Goal: Task Accomplishment & Management: Use online tool/utility

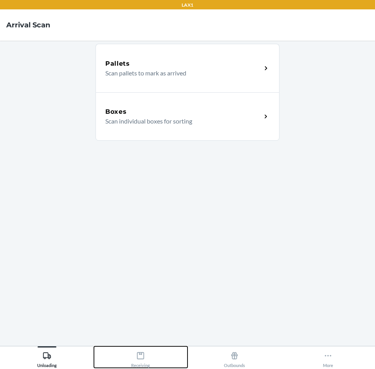
click at [138, 354] on icon at bounding box center [140, 356] width 9 height 9
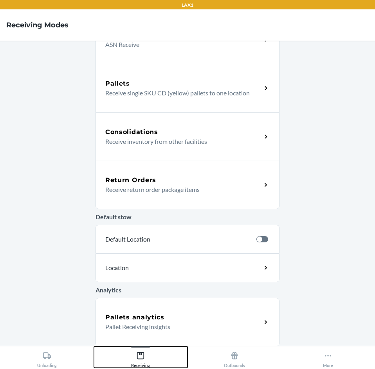
scroll to position [128, 0]
click at [183, 207] on div "Default stow Default Location Location" at bounding box center [187, 244] width 184 height 76
click at [185, 196] on div "Return Orders Receive return order package items" at bounding box center [187, 184] width 184 height 49
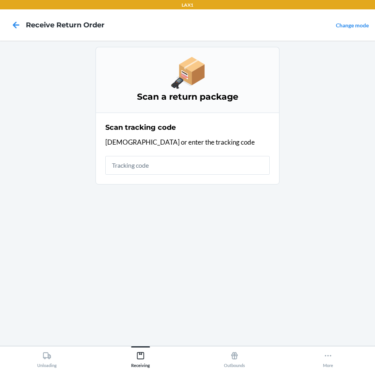
click at [191, 173] on input "text" at bounding box center [187, 165] width 164 height 19
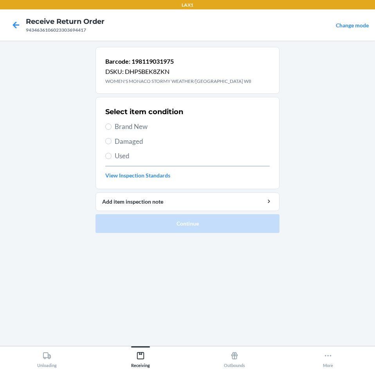
click at [213, 143] on span "Damaged" at bounding box center [192, 142] width 155 height 10
click at [111, 143] on input "Damaged" at bounding box center [108, 141] width 6 height 6
radio input "true"
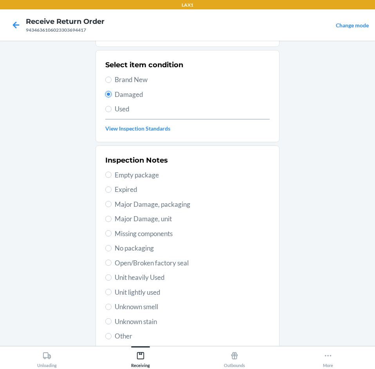
scroll to position [102, 0]
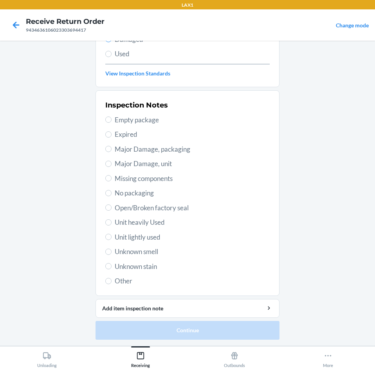
click at [164, 238] on span "Unit lightly used" at bounding box center [192, 237] width 155 height 10
click at [111, 238] on input "Unit lightly used" at bounding box center [108, 237] width 6 height 6
radio input "true"
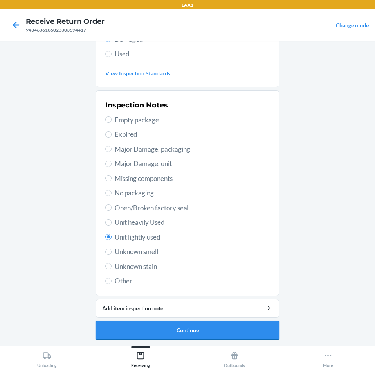
click at [203, 328] on button "Continue" at bounding box center [187, 330] width 184 height 19
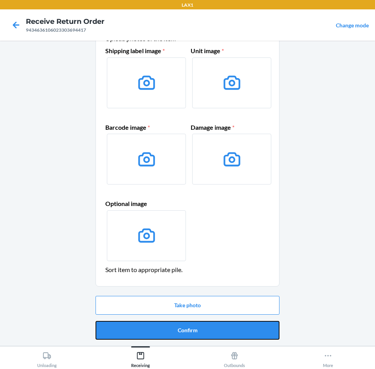
click at [204, 327] on button "Confirm" at bounding box center [187, 330] width 184 height 19
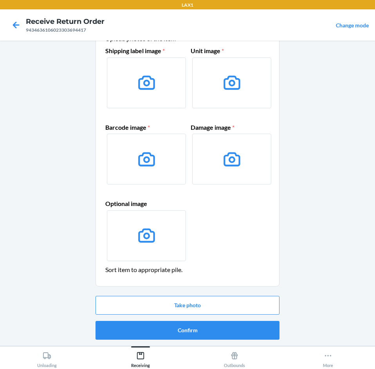
scroll to position [0, 0]
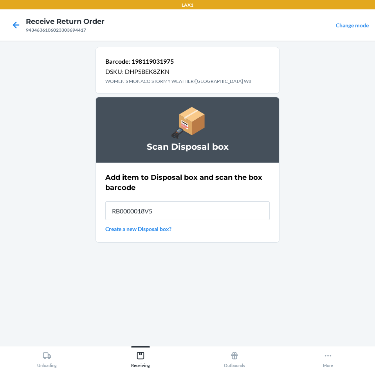
type input "RB0000018V5"
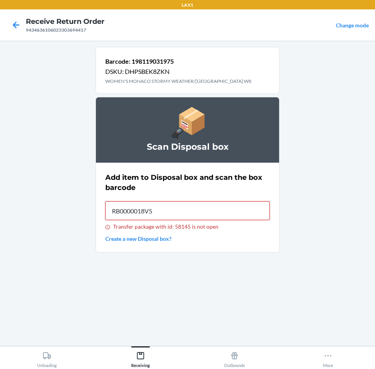
type input "RB0000018V5"
click at [198, 210] on input "Transfer package with id: 58145 is not open" at bounding box center [187, 210] width 164 height 19
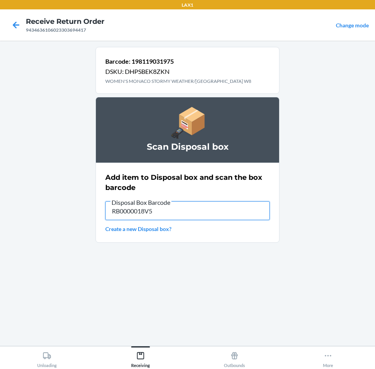
type input "RB0000018V5"
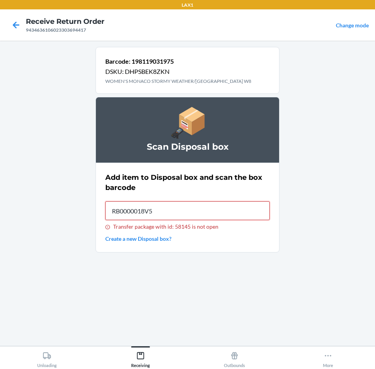
type input "RB0000018V5"
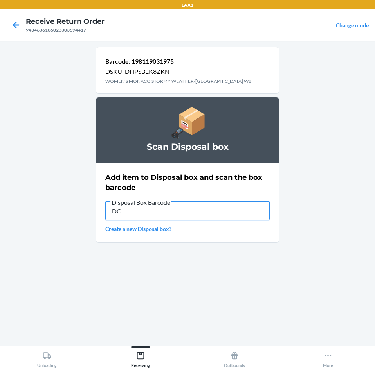
type input "D"
type input "RB0000018V5"
click at [204, 209] on input "RB0000018V5" at bounding box center [187, 210] width 164 height 19
click at [236, 208] on input "RB0000018V5" at bounding box center [187, 210] width 164 height 19
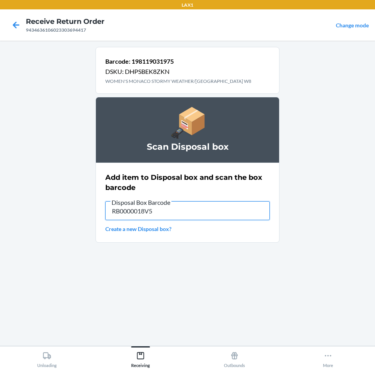
type input "RB0000018V5"
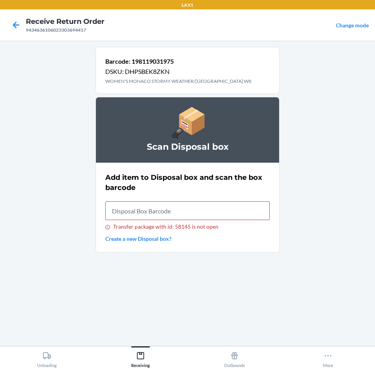
click at [84, 31] on div "9434636106023303694417" at bounding box center [65, 30] width 79 height 7
copy div "9434636106023303694417"
click at [232, 82] on p "WOMEN'S MONACO STORMY WEATHER/[GEOGRAPHIC_DATA] W8" at bounding box center [178, 81] width 146 height 7
click at [174, 63] on p "Barcode: 198119031975" at bounding box center [178, 61] width 146 height 9
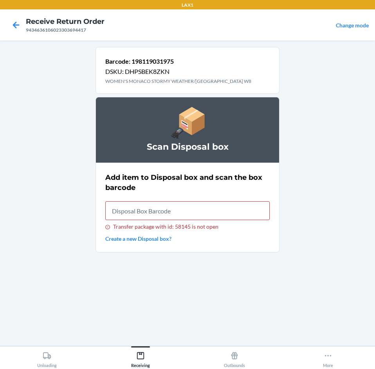
click at [174, 63] on p "Barcode: 198119031975" at bounding box center [178, 61] width 146 height 9
drag, startPoint x: 168, startPoint y: 62, endPoint x: 187, endPoint y: 62, distance: 19.2
click at [187, 62] on p "Barcode: 198119031975" at bounding box center [178, 61] width 146 height 9
drag, startPoint x: 132, startPoint y: 64, endPoint x: 175, endPoint y: 64, distance: 43.0
click at [175, 64] on p "Barcode: 198119031975" at bounding box center [178, 61] width 146 height 9
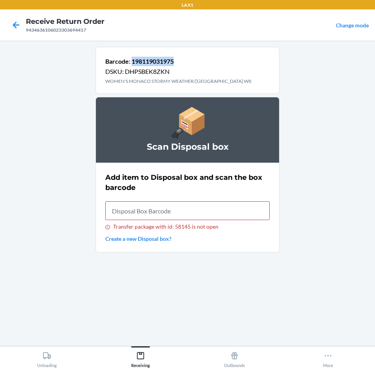
copy p "198119031975"
click at [212, 215] on input "Transfer package with id: 58145 is not open" at bounding box center [187, 210] width 164 height 19
type input "RB0000019CY"
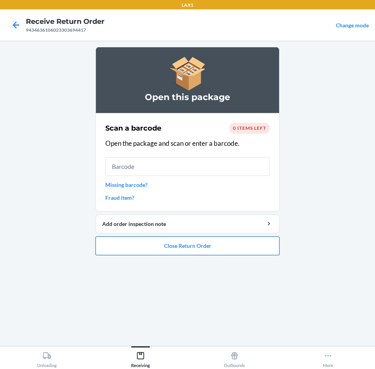
click at [206, 246] on button "Close Return Order" at bounding box center [187, 246] width 184 height 19
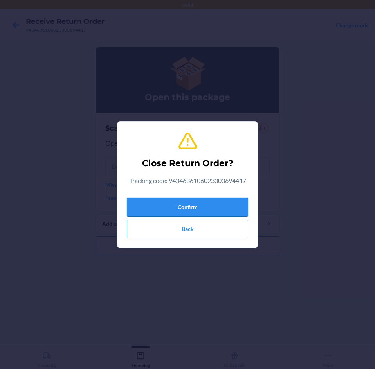
click at [199, 210] on button "Confirm" at bounding box center [187, 207] width 121 height 19
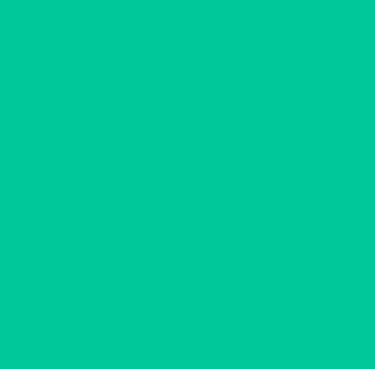
click at [198, 209] on input "text" at bounding box center [187, 200] width 164 height 19
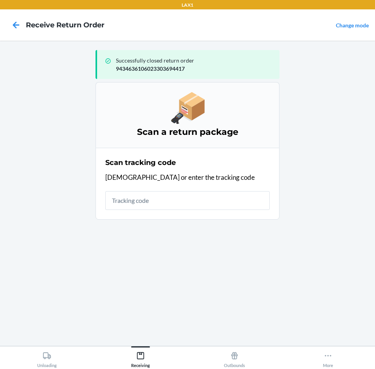
click at [198, 209] on input "text" at bounding box center [187, 200] width 164 height 19
click at [199, 208] on input "text" at bounding box center [187, 200] width 164 height 19
type input "420924089434636106023"
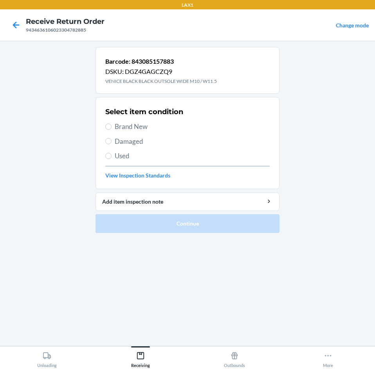
click at [178, 138] on span "Damaged" at bounding box center [192, 142] width 155 height 10
click at [111, 138] on input "Damaged" at bounding box center [108, 141] width 6 height 6
radio input "true"
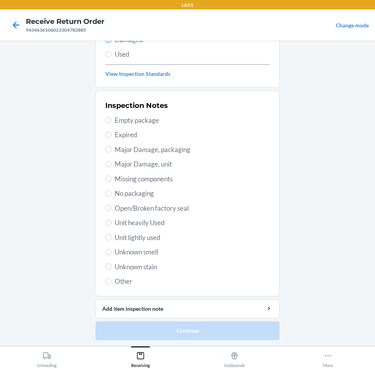
scroll to position [102, 0]
click at [160, 237] on span "Unit lightly used" at bounding box center [192, 237] width 155 height 10
click at [111, 237] on input "Unit lightly used" at bounding box center [108, 237] width 6 height 6
radio input "true"
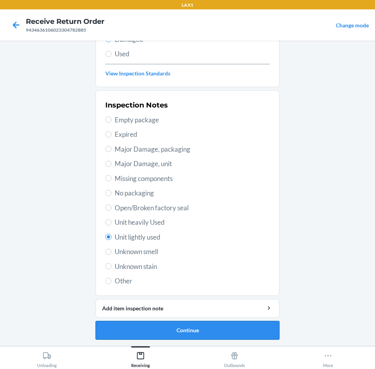
click at [156, 325] on button "Continue" at bounding box center [187, 330] width 184 height 19
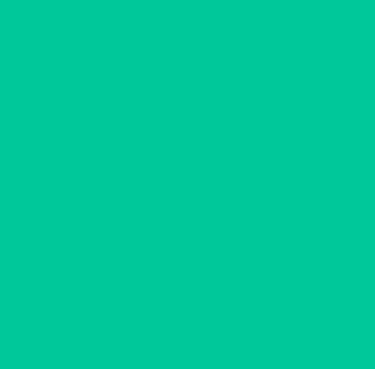
scroll to position [38, 0]
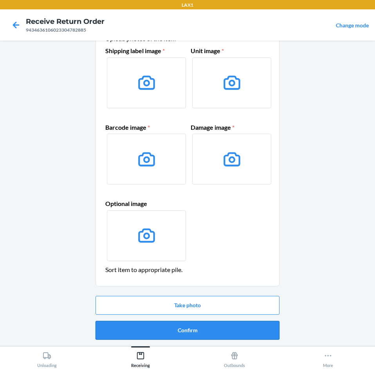
click at [164, 332] on button "Confirm" at bounding box center [187, 330] width 184 height 19
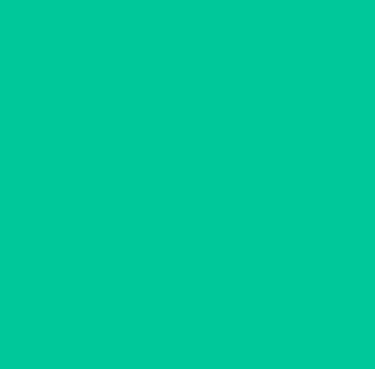
scroll to position [0, 0]
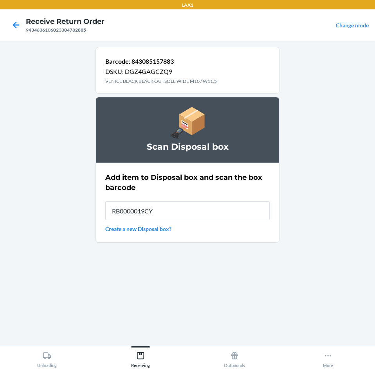
type input "RB0000019CY"
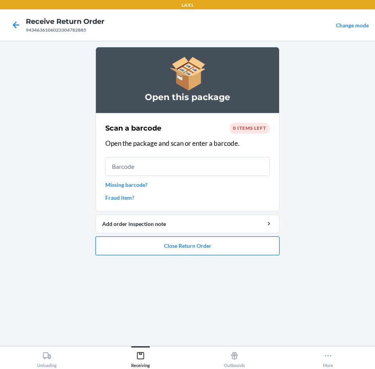
click at [232, 245] on button "Close Return Order" at bounding box center [187, 246] width 184 height 19
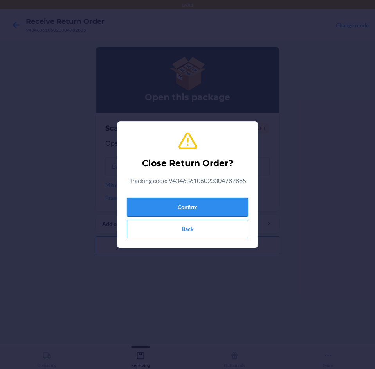
click at [194, 208] on button "Confirm" at bounding box center [187, 207] width 121 height 19
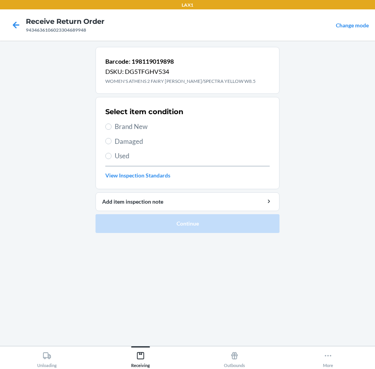
click at [173, 145] on span "Damaged" at bounding box center [192, 142] width 155 height 10
click at [111, 144] on input "Damaged" at bounding box center [108, 141] width 6 height 6
radio input "true"
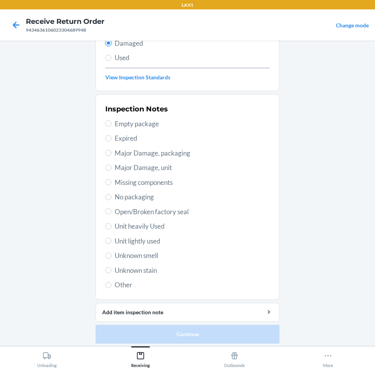
scroll to position [102, 0]
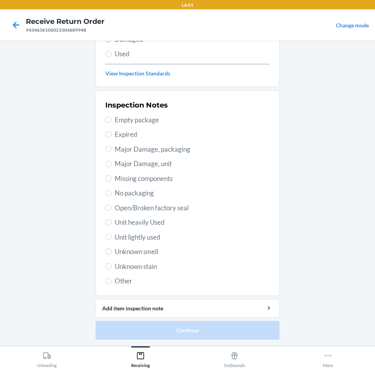
click at [144, 237] on span "Unit lightly used" at bounding box center [192, 237] width 155 height 10
click at [111, 237] on input "Unit lightly used" at bounding box center [108, 237] width 6 height 6
radio input "true"
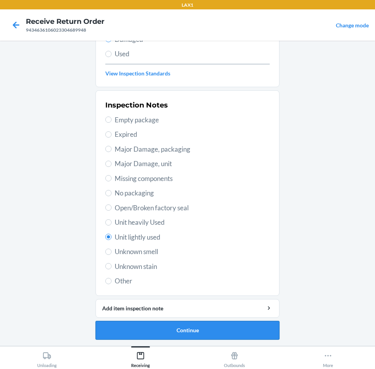
click at [180, 333] on button "Continue" at bounding box center [187, 330] width 184 height 19
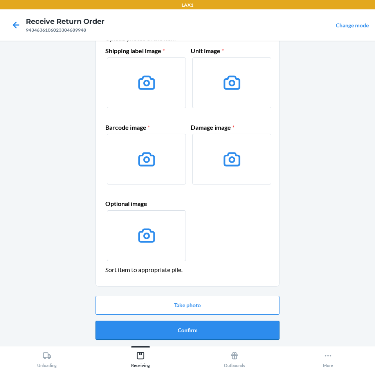
click at [184, 333] on button "Confirm" at bounding box center [187, 330] width 184 height 19
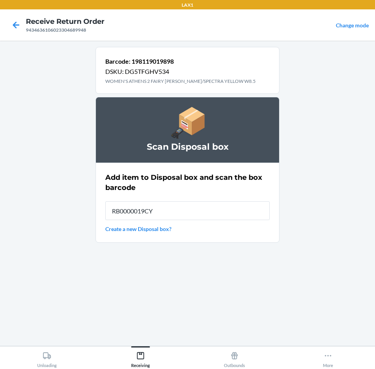
type input "RB0000019CY"
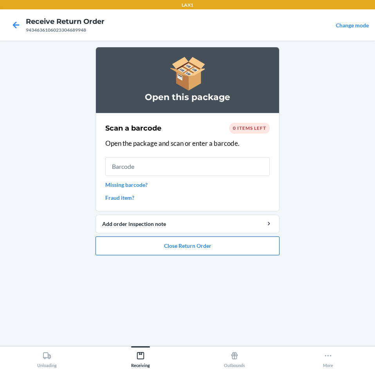
click at [188, 245] on button "Close Return Order" at bounding box center [187, 246] width 184 height 19
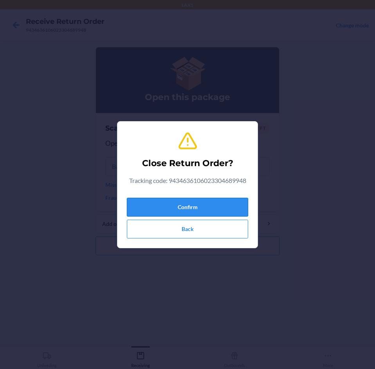
click at [202, 206] on button "Confirm" at bounding box center [187, 207] width 121 height 19
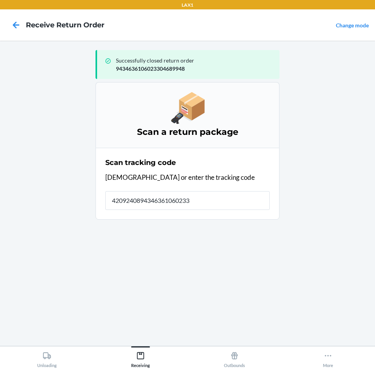
type input "42092408943463610602330"
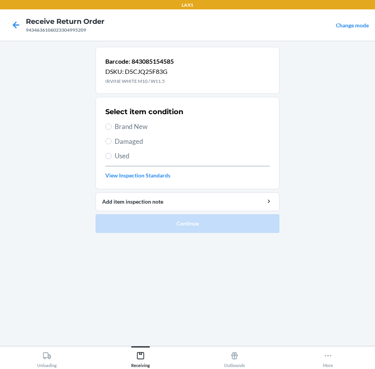
click at [131, 143] on span "Damaged" at bounding box center [192, 142] width 155 height 10
click at [111, 143] on input "Damaged" at bounding box center [108, 141] width 6 height 6
radio input "true"
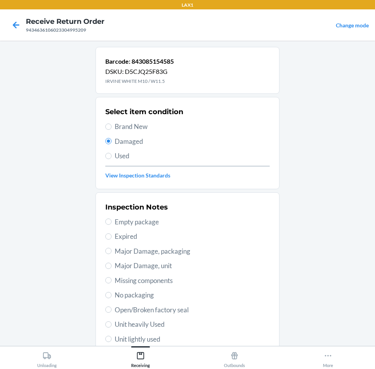
click at [167, 337] on span "Unit lightly used" at bounding box center [192, 339] width 155 height 10
click at [111, 337] on input "Unit lightly used" at bounding box center [108, 339] width 6 height 6
radio input "true"
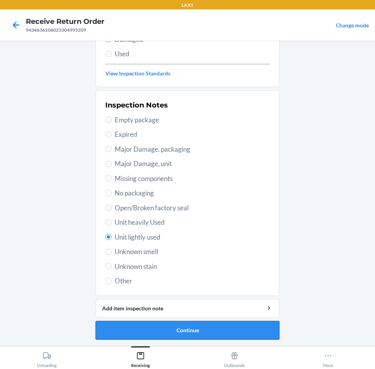
click at [169, 330] on button "Continue" at bounding box center [187, 330] width 184 height 19
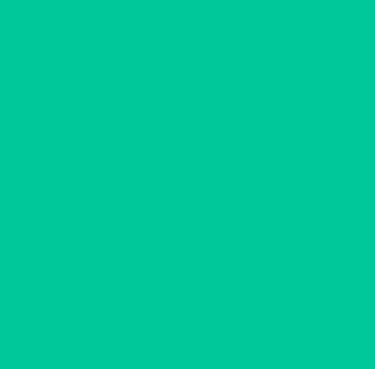
scroll to position [38, 0]
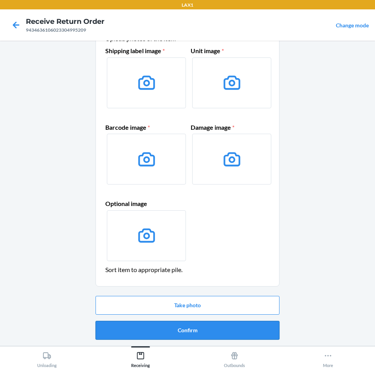
click at [179, 335] on button "Confirm" at bounding box center [187, 330] width 184 height 19
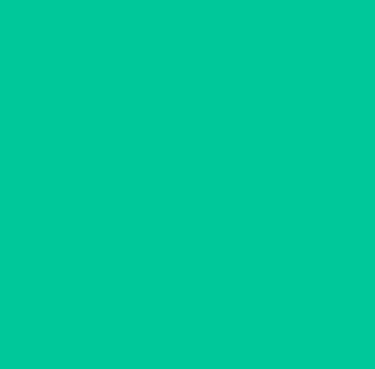
scroll to position [0, 0]
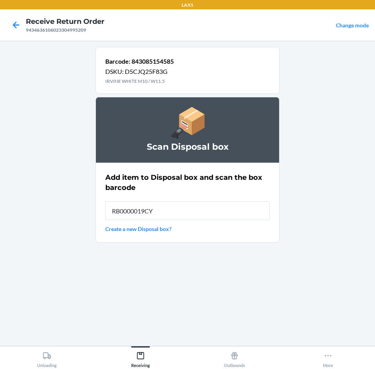
type input "RB0000019CY"
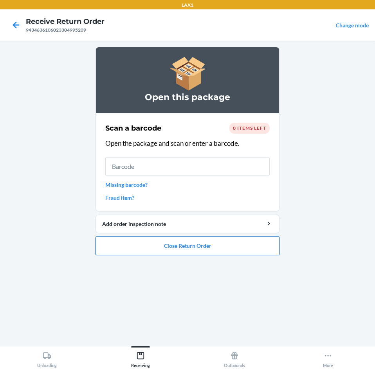
click at [171, 246] on button "Close Return Order" at bounding box center [187, 246] width 184 height 19
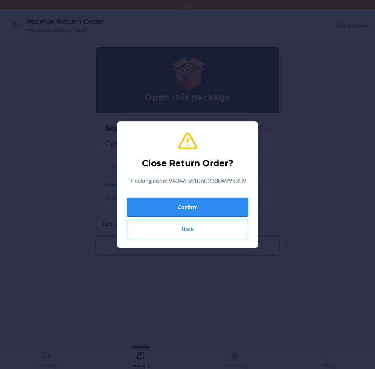
click at [183, 202] on button "Confirm" at bounding box center [187, 207] width 121 height 19
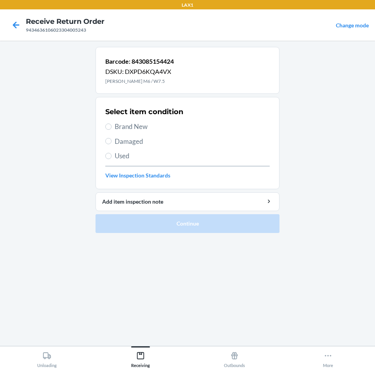
click at [145, 146] on div "Select item condition Brand New Damaged Used View Inspection Standards" at bounding box center [187, 142] width 164 height 77
click at [144, 144] on span "Damaged" at bounding box center [192, 142] width 155 height 10
click at [111, 144] on input "Damaged" at bounding box center [108, 141] width 6 height 6
radio input "true"
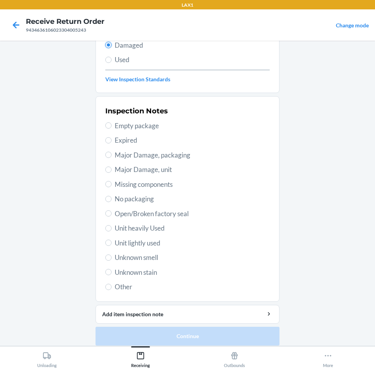
scroll to position [102, 0]
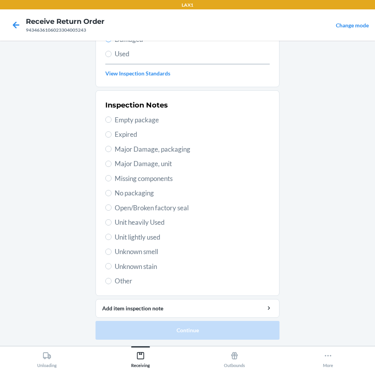
click at [141, 241] on span "Unit lightly used" at bounding box center [192, 237] width 155 height 10
click at [111, 240] on input "Unit lightly used" at bounding box center [108, 237] width 6 height 6
radio input "true"
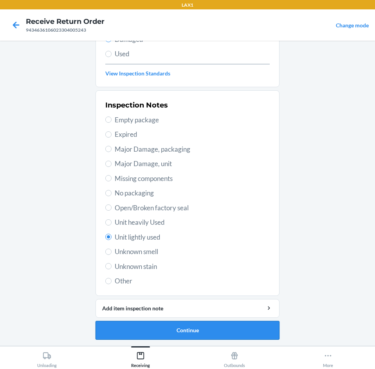
click at [173, 327] on button "Continue" at bounding box center [187, 330] width 184 height 19
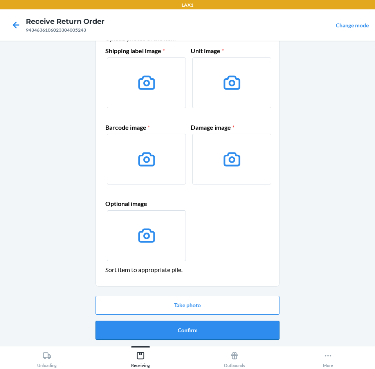
click at [261, 330] on button "Confirm" at bounding box center [187, 330] width 184 height 19
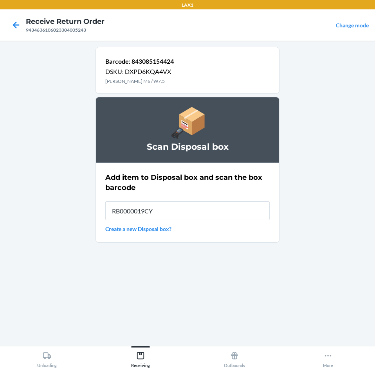
type input "RB0000019CY"
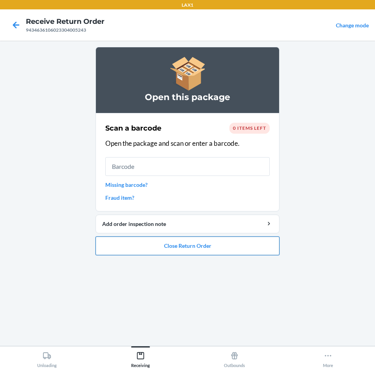
click at [200, 244] on button "Close Return Order" at bounding box center [187, 246] width 184 height 19
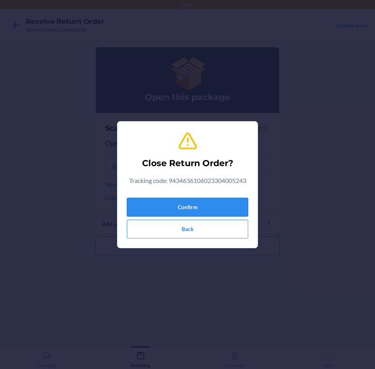
click at [212, 212] on button "Confirm" at bounding box center [187, 207] width 121 height 19
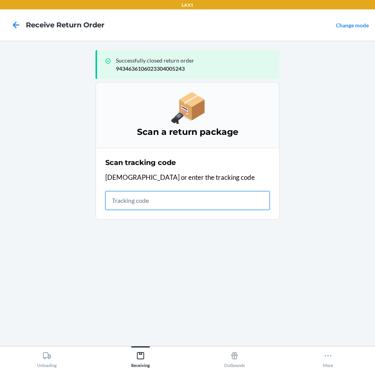
click at [112, 203] on input "text" at bounding box center [187, 200] width 164 height 19
type input "42092408943463610602330"
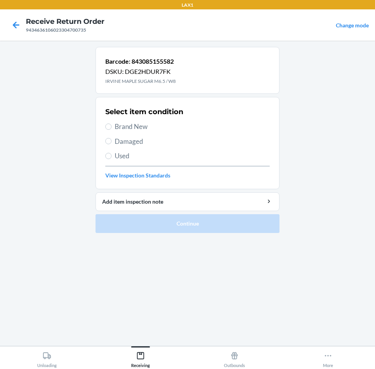
click at [135, 117] on h2 "Select item condition" at bounding box center [144, 112] width 78 height 10
click at [140, 124] on span "Brand New" at bounding box center [192, 127] width 155 height 10
click at [111, 124] on input "Brand New" at bounding box center [108, 127] width 6 height 6
radio input "true"
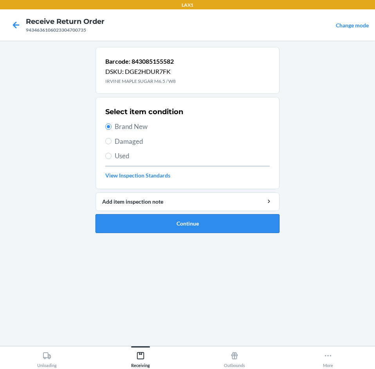
click at [179, 227] on button "Continue" at bounding box center [187, 223] width 184 height 19
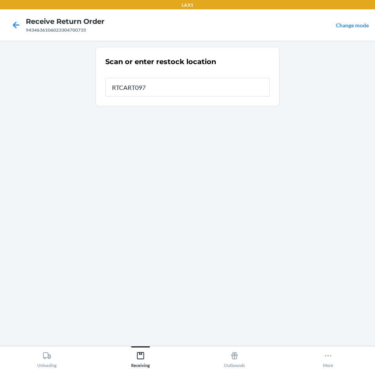
type input "RTCART097"
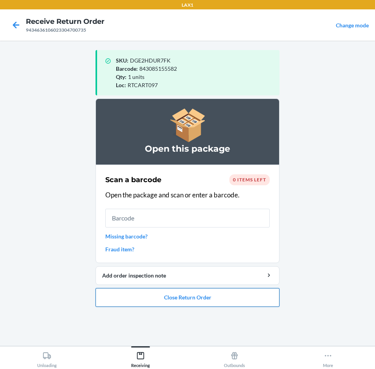
click at [179, 304] on button "Close Return Order" at bounding box center [187, 297] width 184 height 19
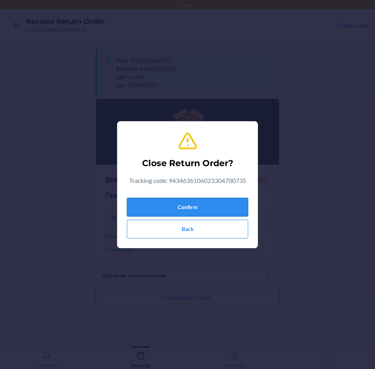
click at [210, 209] on button "Confirm" at bounding box center [187, 207] width 121 height 19
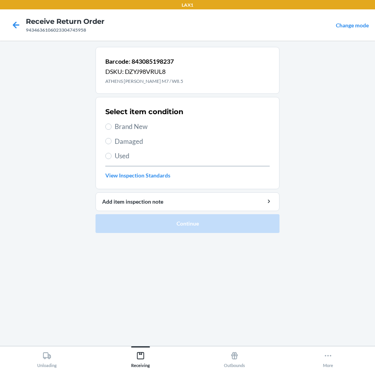
click at [137, 142] on span "Damaged" at bounding box center [192, 142] width 155 height 10
click at [111, 142] on input "Damaged" at bounding box center [108, 141] width 6 height 6
radio input "true"
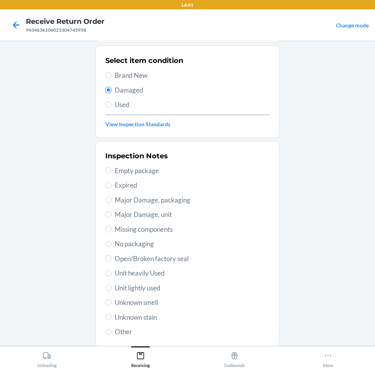
scroll to position [102, 0]
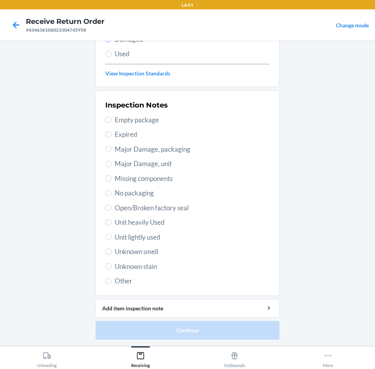
click at [151, 241] on span "Unit lightly used" at bounding box center [192, 237] width 155 height 10
click at [111, 240] on input "Unit lightly used" at bounding box center [108, 237] width 6 height 6
radio input "true"
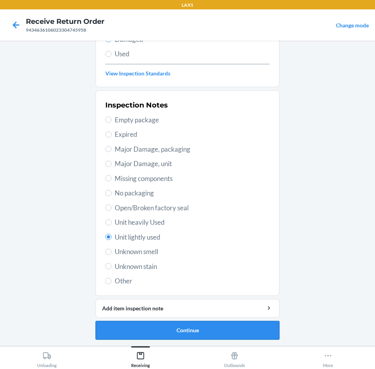
click at [185, 333] on button "Continue" at bounding box center [187, 330] width 184 height 19
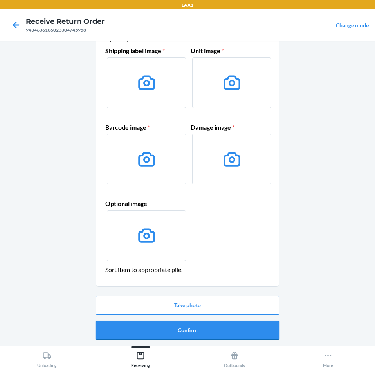
click at [182, 325] on button "Confirm" at bounding box center [187, 330] width 184 height 19
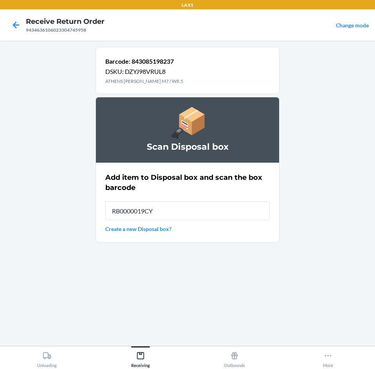
type input "RB0000019CY"
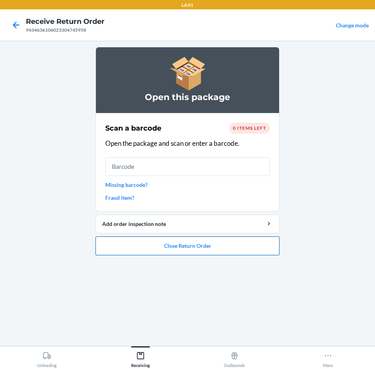
click at [186, 251] on button "Close Return Order" at bounding box center [187, 246] width 184 height 19
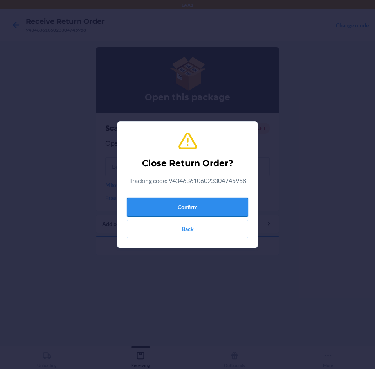
click at [209, 211] on button "Confirm" at bounding box center [187, 207] width 121 height 19
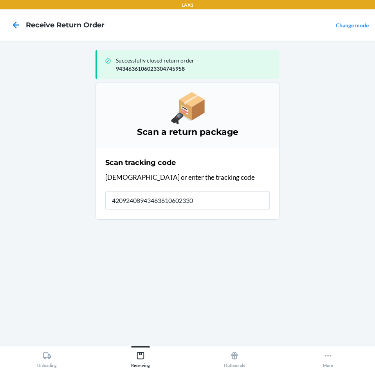
type input "420924089434636106023304"
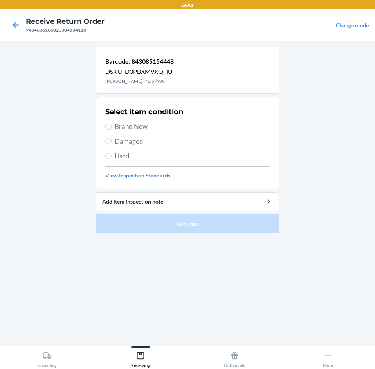
click at [141, 141] on span "Damaged" at bounding box center [192, 142] width 155 height 10
click at [111, 141] on input "Damaged" at bounding box center [108, 141] width 6 height 6
radio input "true"
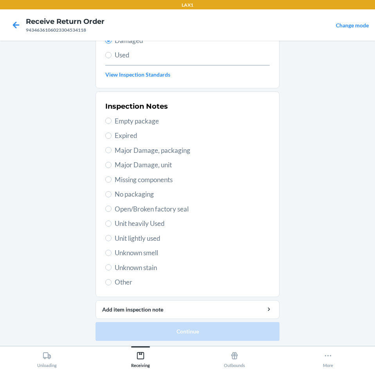
scroll to position [102, 0]
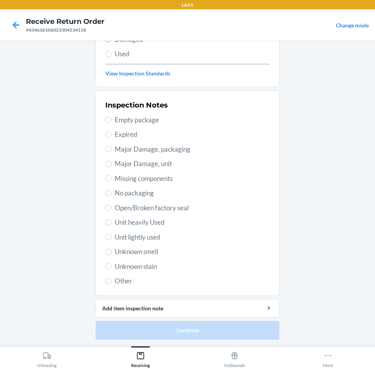
click at [144, 235] on span "Unit lightly used" at bounding box center [192, 237] width 155 height 10
click at [111, 235] on input "Unit lightly used" at bounding box center [108, 237] width 6 height 6
radio input "true"
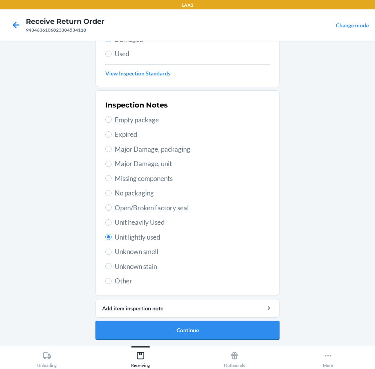
click at [164, 333] on button "Continue" at bounding box center [187, 330] width 184 height 19
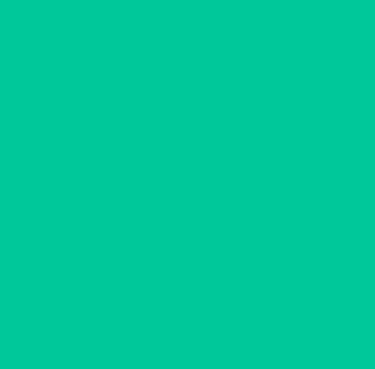
scroll to position [38, 0]
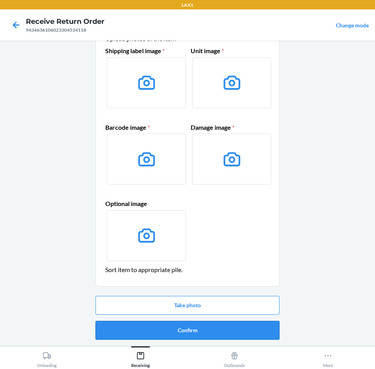
click at [167, 331] on button "Confirm" at bounding box center [187, 330] width 184 height 19
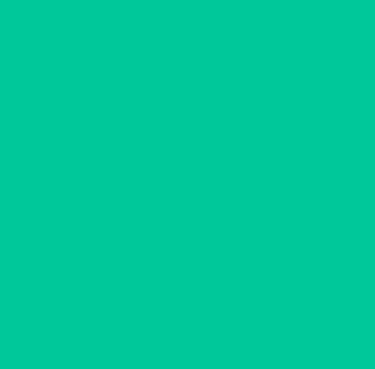
scroll to position [0, 0]
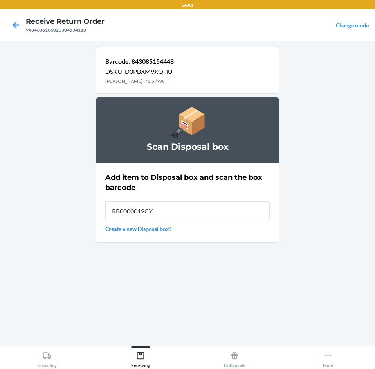
type input "RB0000019CY"
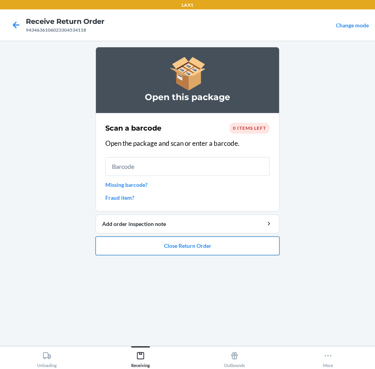
click at [175, 252] on button "Close Return Order" at bounding box center [187, 246] width 184 height 19
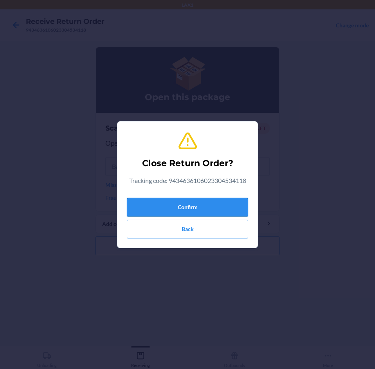
click at [172, 210] on button "Confirm" at bounding box center [187, 207] width 121 height 19
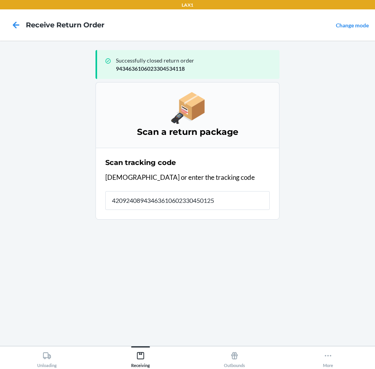
type input "420924089434636106023304501257"
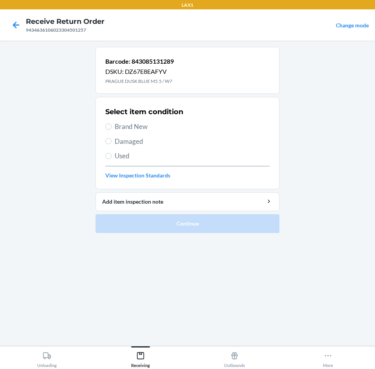
click at [142, 144] on span "Damaged" at bounding box center [192, 142] width 155 height 10
click at [111, 144] on input "Damaged" at bounding box center [108, 141] width 6 height 6
radio input "true"
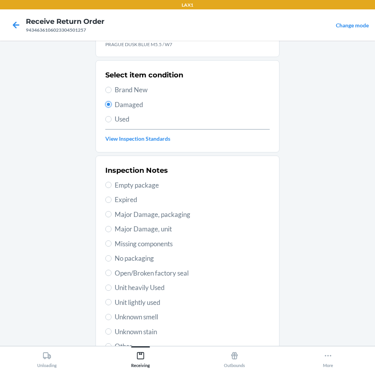
scroll to position [102, 0]
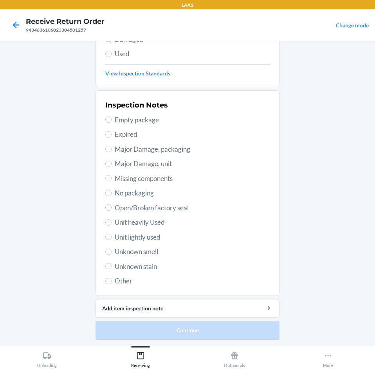
click at [139, 236] on span "Unit lightly used" at bounding box center [192, 237] width 155 height 10
click at [111, 236] on input "Unit lightly used" at bounding box center [108, 237] width 6 height 6
radio input "true"
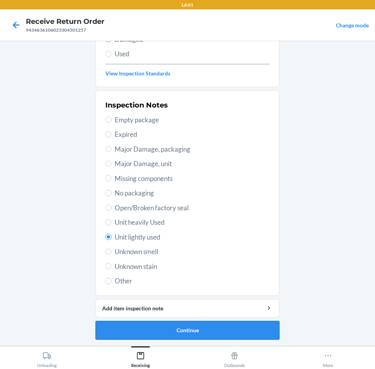
click at [167, 332] on button "Continue" at bounding box center [187, 330] width 184 height 19
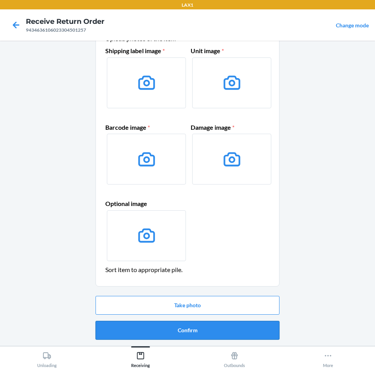
click at [167, 333] on button "Confirm" at bounding box center [187, 330] width 184 height 19
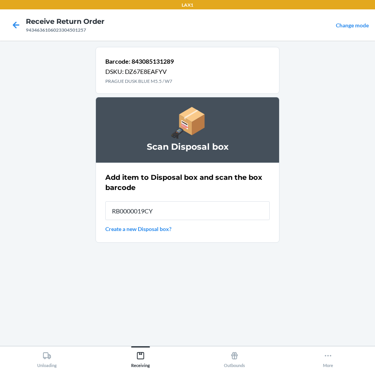
type input "RB0000019CY"
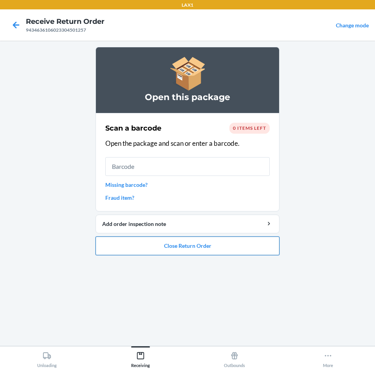
click at [143, 249] on button "Close Return Order" at bounding box center [187, 246] width 184 height 19
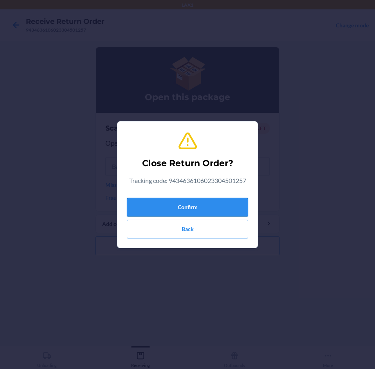
click at [144, 209] on button "Confirm" at bounding box center [187, 207] width 121 height 19
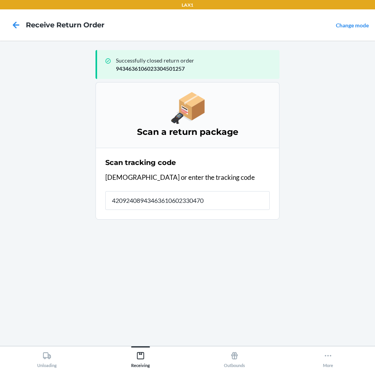
type input "420924089434636106023304702"
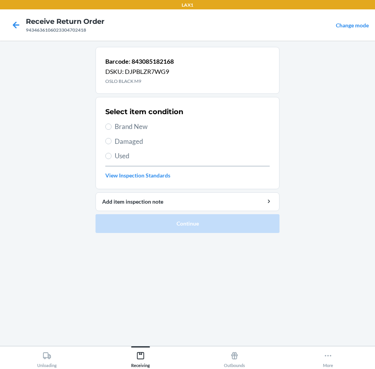
click at [126, 144] on span "Damaged" at bounding box center [192, 142] width 155 height 10
click at [111, 144] on input "Damaged" at bounding box center [108, 141] width 6 height 6
radio input "true"
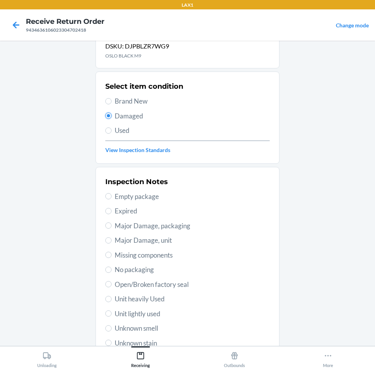
scroll to position [102, 0]
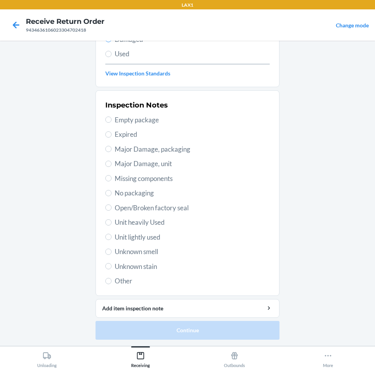
click at [153, 241] on span "Unit lightly used" at bounding box center [192, 237] width 155 height 10
click at [111, 240] on input "Unit lightly used" at bounding box center [108, 237] width 6 height 6
radio input "true"
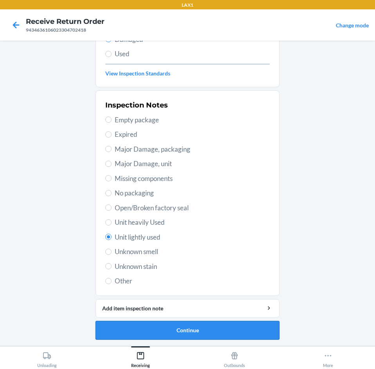
click at [180, 323] on button "Continue" at bounding box center [187, 330] width 184 height 19
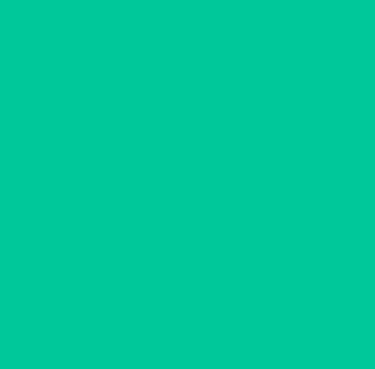
scroll to position [38, 0]
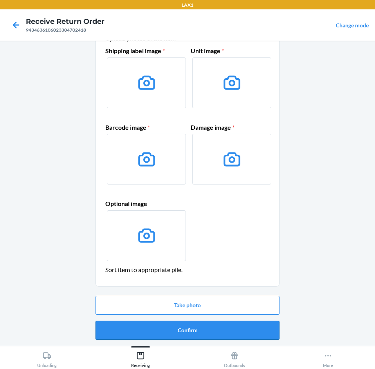
click at [189, 337] on button "Confirm" at bounding box center [187, 330] width 184 height 19
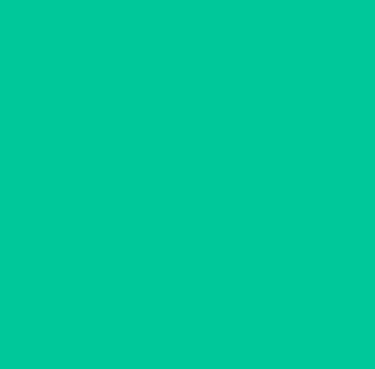
scroll to position [0, 0]
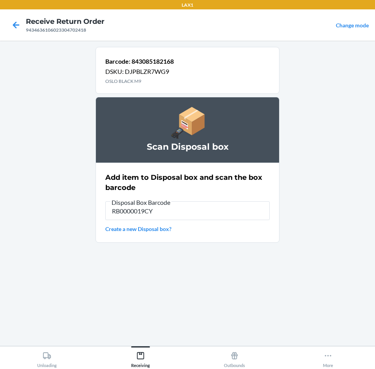
type input "RB0000019CY"
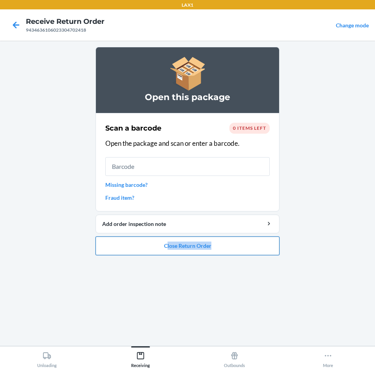
click at [166, 253] on ol "Open this package Scan a barcode 0 items left Open the package and scan or ente…" at bounding box center [187, 154] width 184 height 215
click at [166, 253] on button "Close Return Order" at bounding box center [187, 246] width 184 height 19
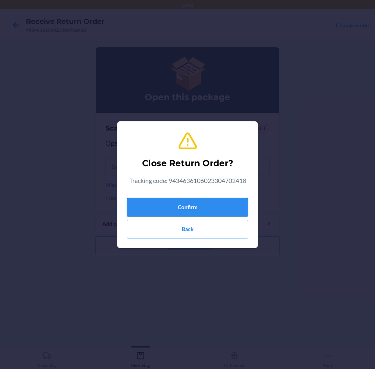
click at [176, 209] on button "Confirm" at bounding box center [187, 207] width 121 height 19
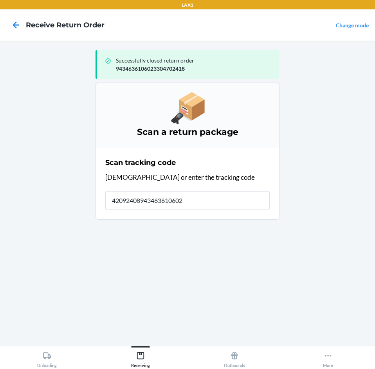
type input "420924089434636106023"
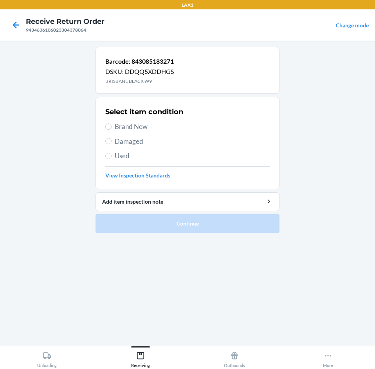
click at [138, 141] on span "Damaged" at bounding box center [192, 142] width 155 height 10
click at [111, 141] on input "Damaged" at bounding box center [108, 141] width 6 height 6
radio input "true"
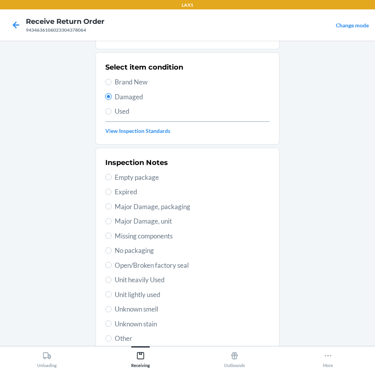
scroll to position [102, 0]
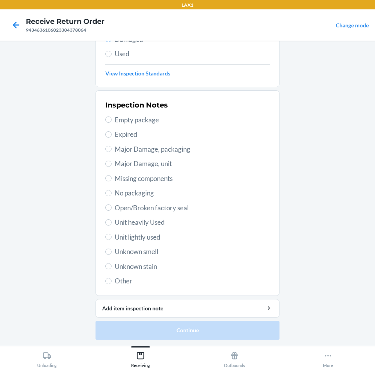
click at [147, 238] on span "Unit lightly used" at bounding box center [192, 237] width 155 height 10
click at [111, 238] on input "Unit lightly used" at bounding box center [108, 237] width 6 height 6
radio input "true"
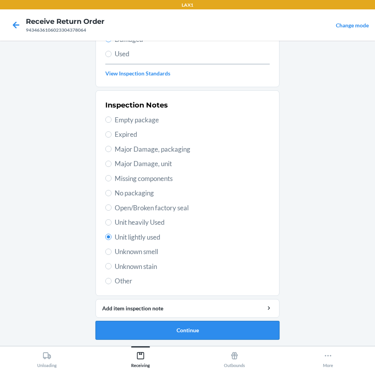
click at [180, 328] on button "Continue" at bounding box center [187, 330] width 184 height 19
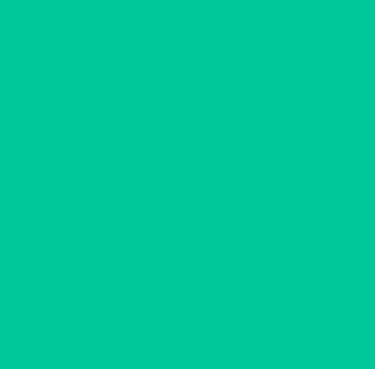
scroll to position [38, 0]
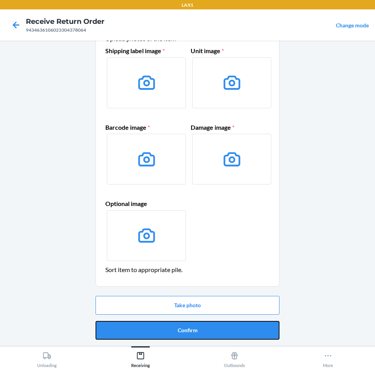
click at [180, 328] on button "Confirm" at bounding box center [187, 330] width 184 height 19
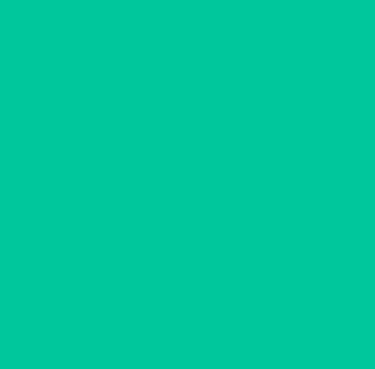
scroll to position [0, 0]
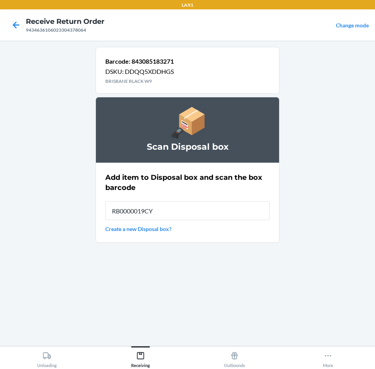
type input "RB0000019CY"
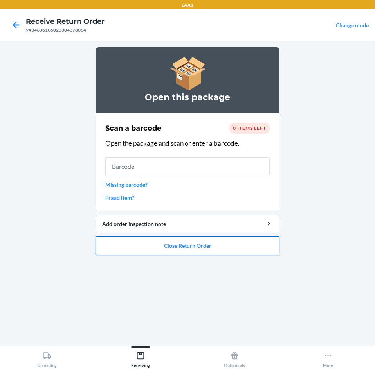
click at [166, 249] on button "Close Return Order" at bounding box center [187, 246] width 184 height 19
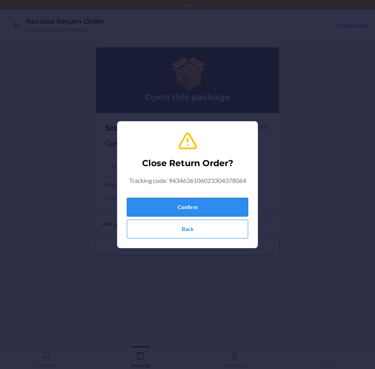
click at [166, 212] on button "Confirm" at bounding box center [187, 207] width 121 height 19
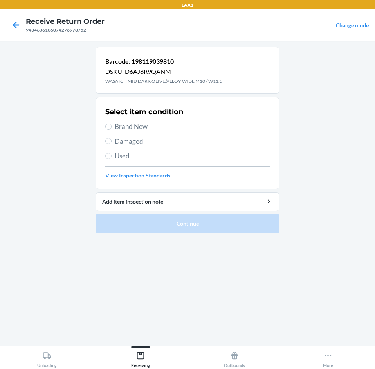
click at [135, 129] on span "Brand New" at bounding box center [192, 127] width 155 height 10
click at [111, 129] on input "Brand New" at bounding box center [108, 127] width 6 height 6
radio input "true"
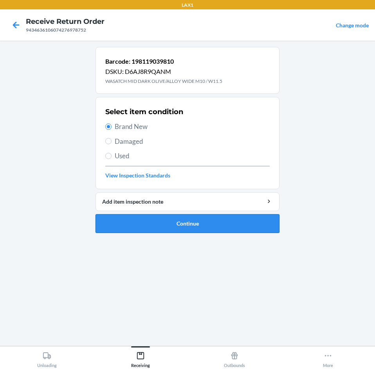
click at [171, 225] on button "Continue" at bounding box center [187, 223] width 184 height 19
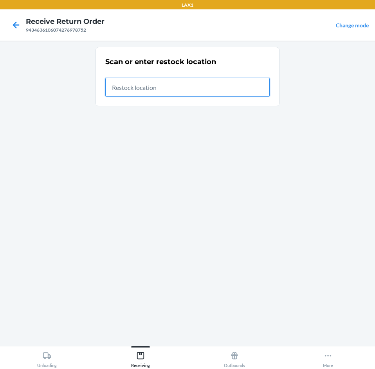
click at [254, 82] on input "text" at bounding box center [187, 87] width 164 height 19
type input "RTCART097"
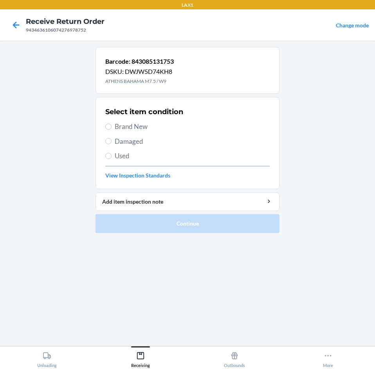
click at [121, 146] on span "Damaged" at bounding box center [192, 142] width 155 height 10
click at [111, 144] on input "Damaged" at bounding box center [108, 141] width 6 height 6
radio input "true"
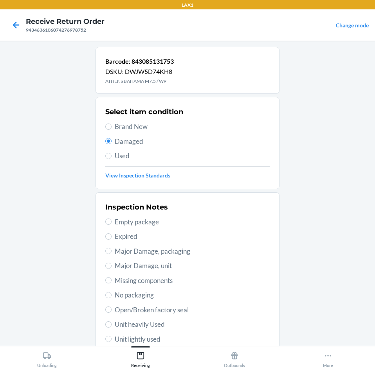
click at [142, 335] on span "Unit lightly used" at bounding box center [192, 339] width 155 height 10
click at [111, 336] on input "Unit lightly used" at bounding box center [108, 339] width 6 height 6
radio input "true"
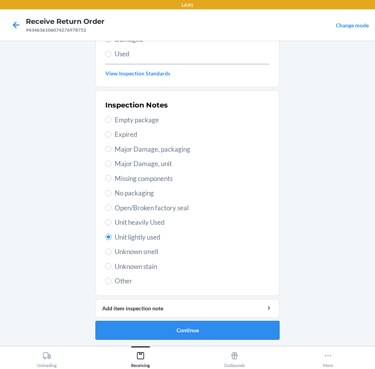
click at [145, 331] on button "Continue" at bounding box center [187, 330] width 184 height 19
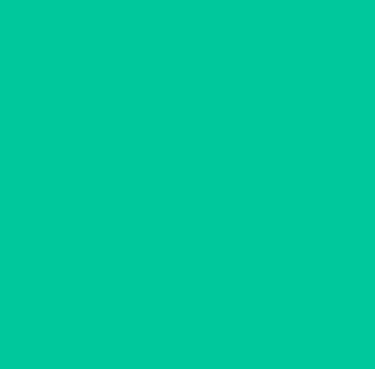
scroll to position [38, 0]
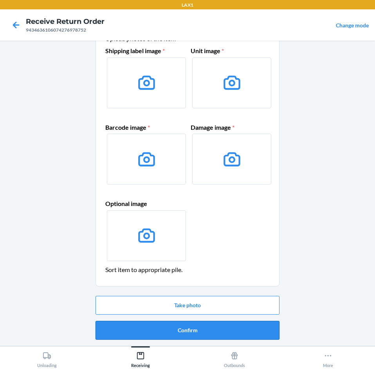
click at [149, 323] on button "Confirm" at bounding box center [187, 330] width 184 height 19
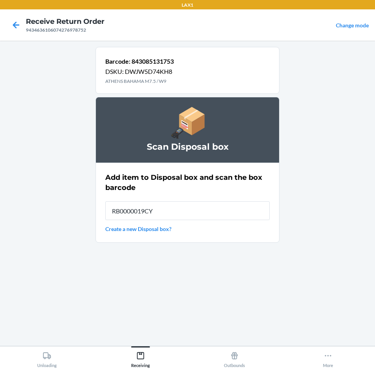
type input "RB0000019CY"
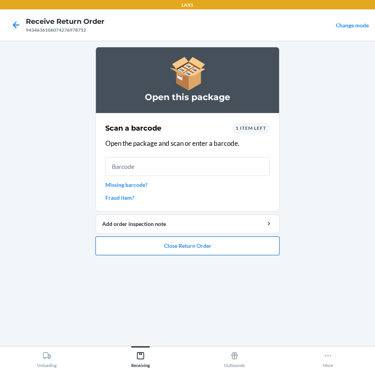
click at [275, 243] on button "Close Return Order" at bounding box center [187, 246] width 184 height 19
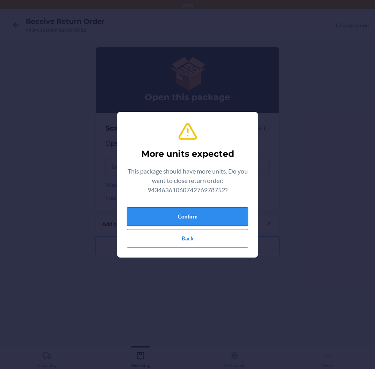
click at [223, 216] on button "Confirm" at bounding box center [187, 216] width 121 height 19
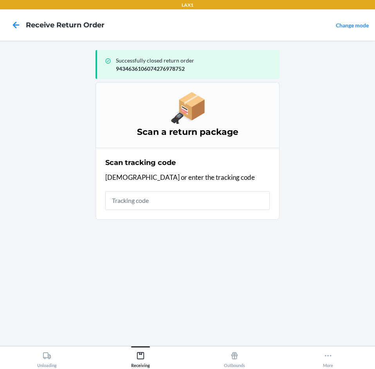
click at [223, 200] on input "text" at bounding box center [187, 200] width 164 height 19
type input "4209240894346361060"
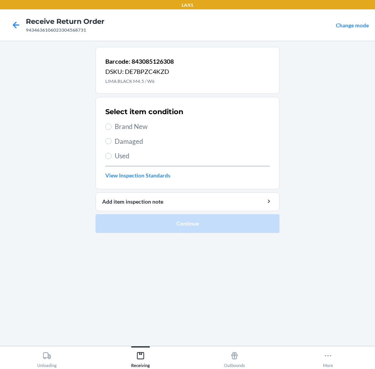
click at [152, 142] on span "Damaged" at bounding box center [192, 142] width 155 height 10
click at [111, 142] on input "Damaged" at bounding box center [108, 141] width 6 height 6
radio input "true"
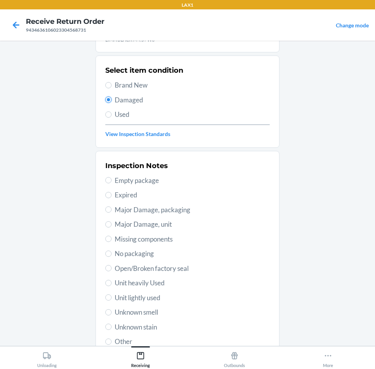
scroll to position [102, 0]
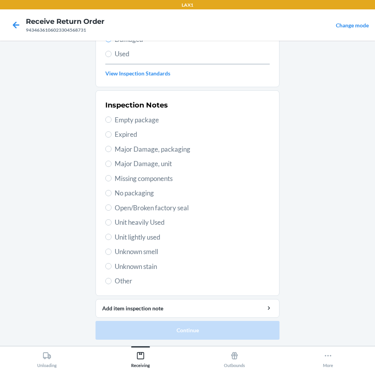
click at [169, 239] on span "Unit lightly used" at bounding box center [192, 237] width 155 height 10
click at [111, 239] on input "Unit lightly used" at bounding box center [108, 237] width 6 height 6
radio input "true"
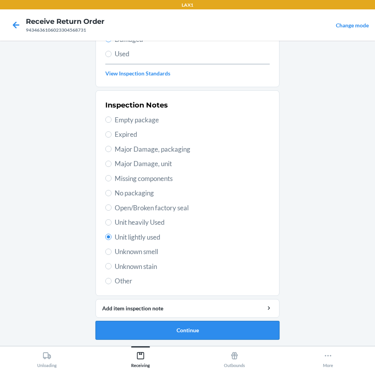
click at [188, 332] on button "Continue" at bounding box center [187, 330] width 184 height 19
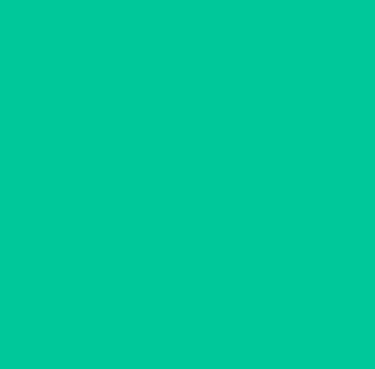
scroll to position [38, 0]
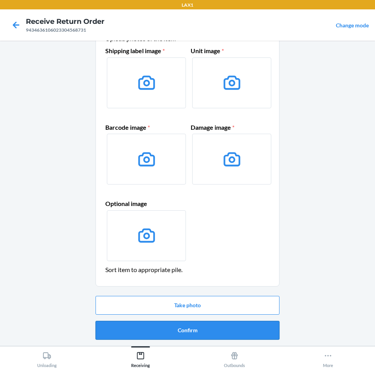
click at [185, 333] on button "Confirm" at bounding box center [187, 330] width 184 height 19
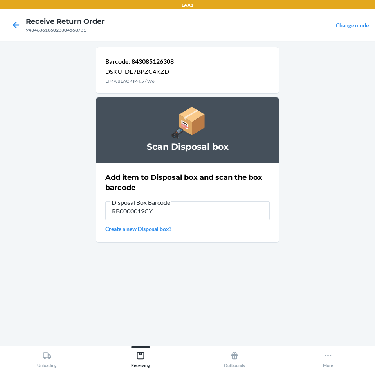
type input "RB0000019CY"
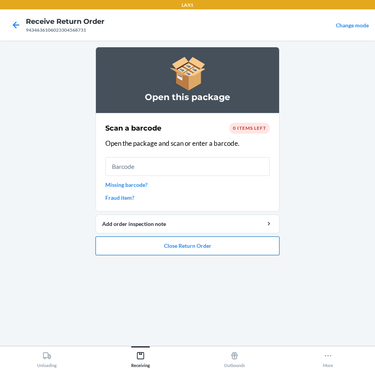
click at [204, 250] on button "Close Return Order" at bounding box center [187, 246] width 184 height 19
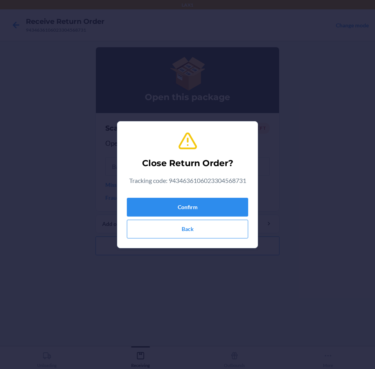
click at [197, 195] on div "Confirm Back" at bounding box center [187, 217] width 121 height 44
click at [195, 207] on button "Confirm" at bounding box center [187, 207] width 121 height 19
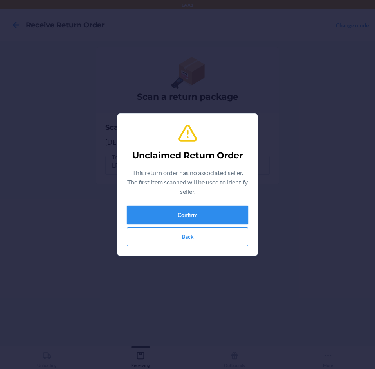
click at [203, 216] on button "Confirm" at bounding box center [187, 215] width 121 height 19
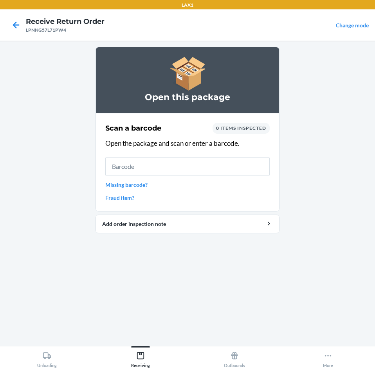
click at [120, 184] on link "Missing barcode?" at bounding box center [187, 185] width 164 height 8
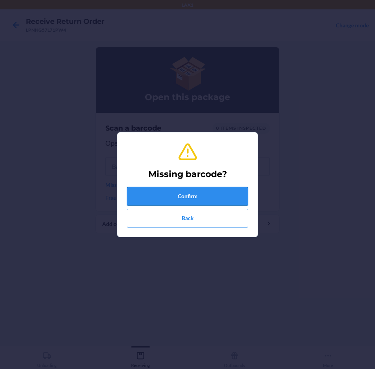
click at [168, 196] on button "Confirm" at bounding box center [187, 196] width 121 height 19
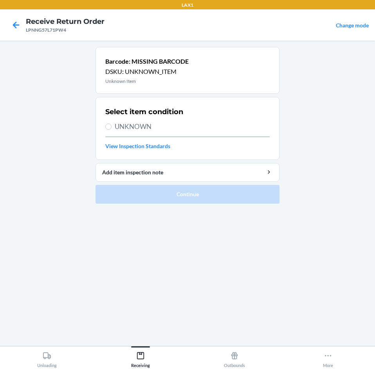
click at [133, 122] on span "UNKNOWN" at bounding box center [192, 127] width 155 height 10
click at [111, 124] on input "UNKNOWN" at bounding box center [108, 127] width 6 height 6
radio input "true"
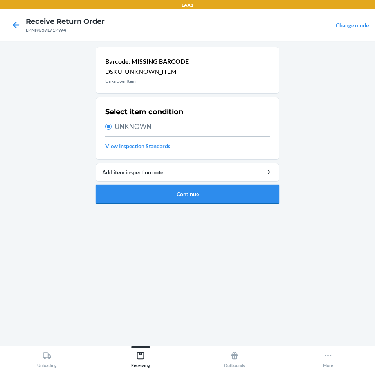
click at [157, 193] on button "Continue" at bounding box center [187, 194] width 184 height 19
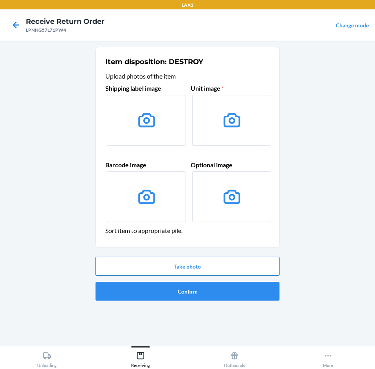
click at [210, 260] on button "Take photo" at bounding box center [187, 266] width 184 height 19
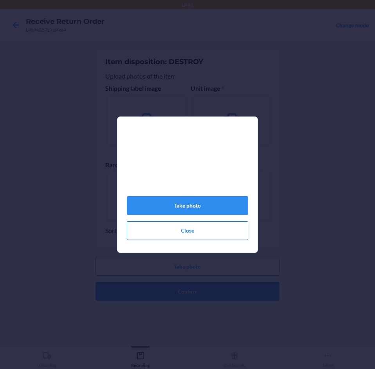
click at [246, 233] on button "Close" at bounding box center [187, 230] width 121 height 19
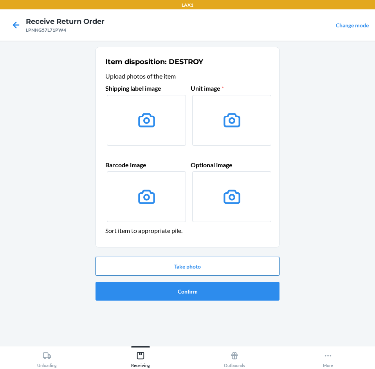
click at [214, 268] on button "Take photo" at bounding box center [187, 266] width 184 height 19
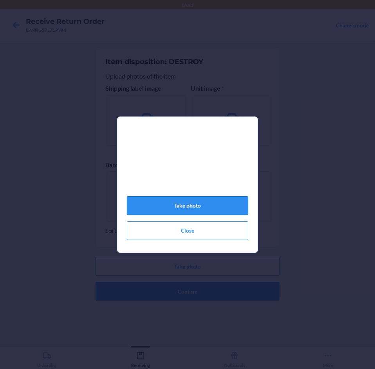
click at [235, 212] on button "Take photo" at bounding box center [187, 205] width 121 height 19
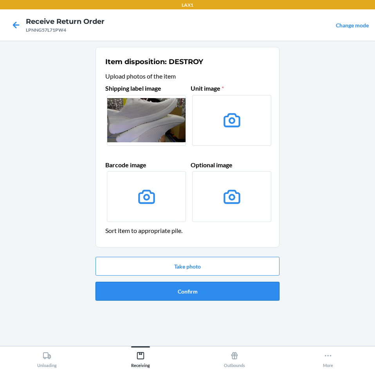
click at [231, 290] on button "Confirm" at bounding box center [187, 291] width 184 height 19
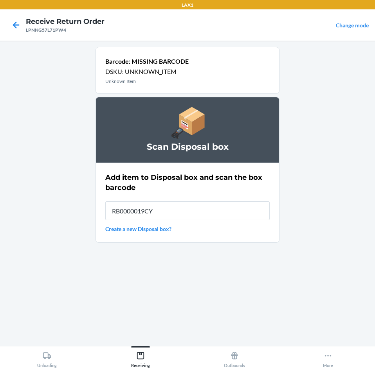
type input "RB0000019CY"
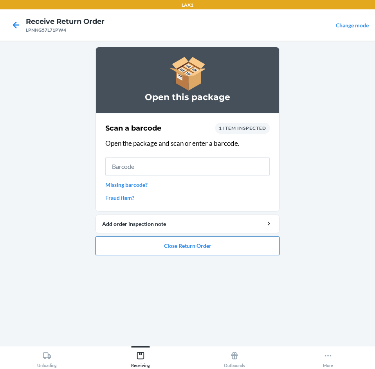
click at [200, 243] on button "Close Return Order" at bounding box center [187, 246] width 184 height 19
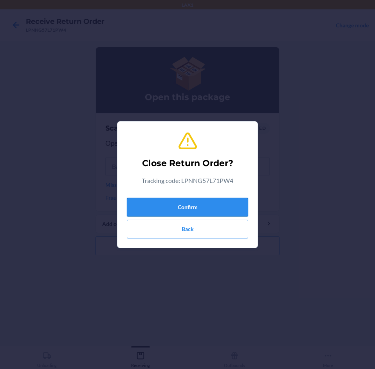
click at [200, 216] on button "Confirm" at bounding box center [187, 207] width 121 height 19
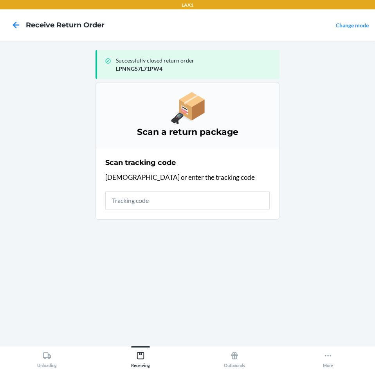
click at [200, 208] on input "text" at bounding box center [187, 200] width 164 height 19
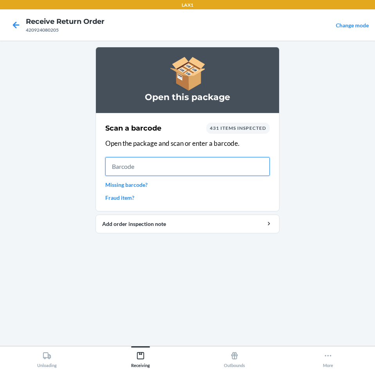
click at [264, 168] on input "text" at bounding box center [187, 166] width 164 height 19
click at [309, 159] on main "Open this package Scan a barcode 431 items inspected Open the package and scan …" at bounding box center [187, 194] width 375 height 306
click at [19, 27] on icon at bounding box center [15, 24] width 13 height 13
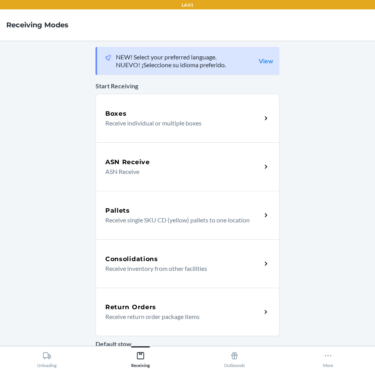
click at [123, 308] on h5 "Return Orders" at bounding box center [130, 307] width 51 height 9
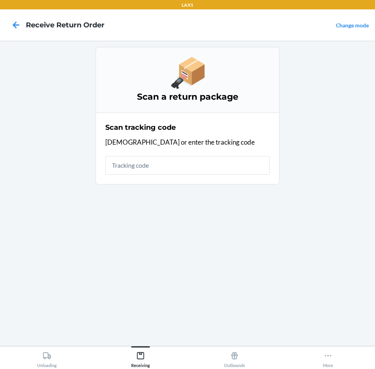
click at [123, 162] on input "text" at bounding box center [187, 165] width 164 height 19
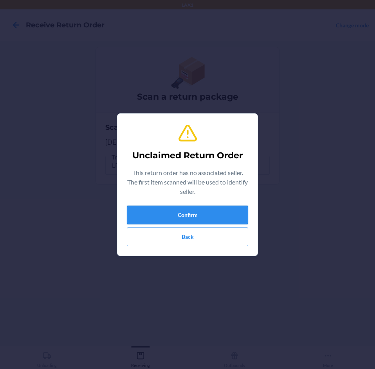
click at [214, 215] on button "Confirm" at bounding box center [187, 215] width 121 height 19
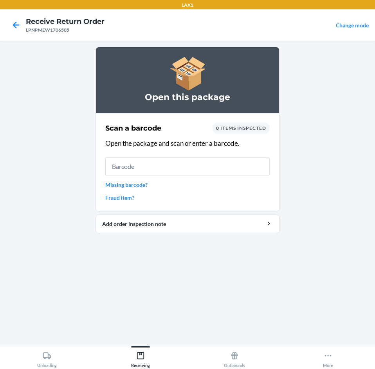
click at [211, 171] on input "text" at bounding box center [187, 166] width 164 height 19
click at [147, 185] on link "Missing barcode?" at bounding box center [187, 185] width 164 height 8
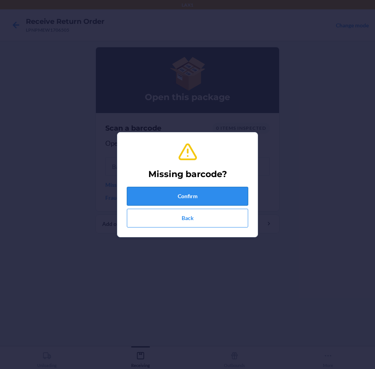
click at [151, 198] on button "Confirm" at bounding box center [187, 196] width 121 height 19
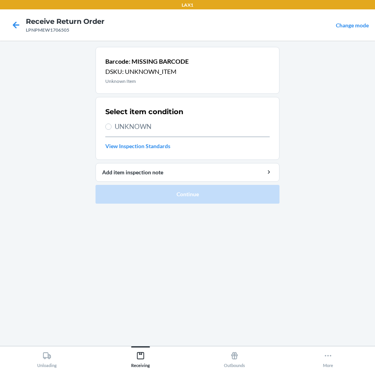
click at [148, 127] on span "UNKNOWN" at bounding box center [192, 127] width 155 height 10
click at [111, 127] on input "UNKNOWN" at bounding box center [108, 127] width 6 height 6
radio input "true"
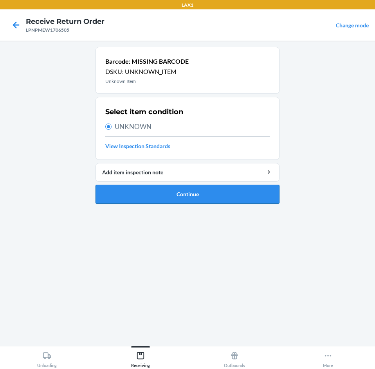
click at [162, 199] on button "Continue" at bounding box center [187, 194] width 184 height 19
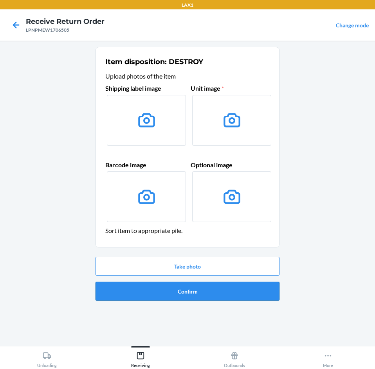
click at [182, 288] on button "Confirm" at bounding box center [187, 291] width 184 height 19
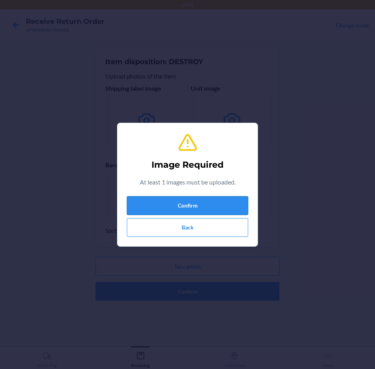
click at [177, 211] on button "Confirm" at bounding box center [187, 205] width 121 height 19
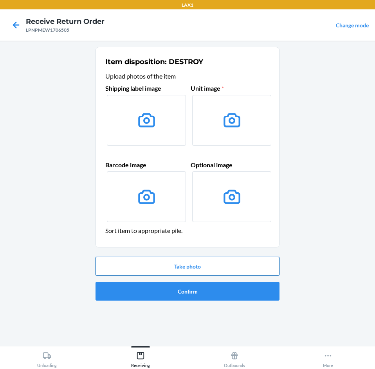
click at [210, 271] on button "Take photo" at bounding box center [187, 266] width 184 height 19
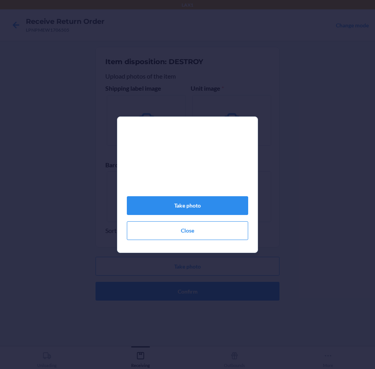
click at [40, 230] on div "Take photo Close" at bounding box center [187, 184] width 375 height 369
click at [220, 215] on button "Take photo" at bounding box center [187, 205] width 121 height 19
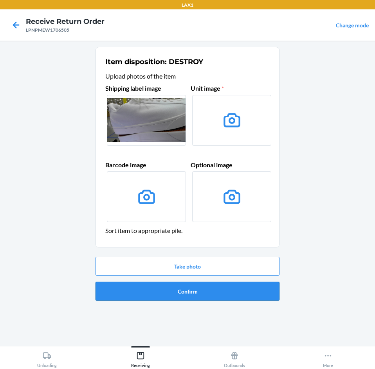
click at [221, 295] on button "Confirm" at bounding box center [187, 291] width 184 height 19
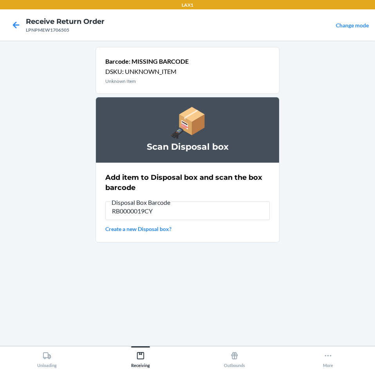
type input "RB0000019CY"
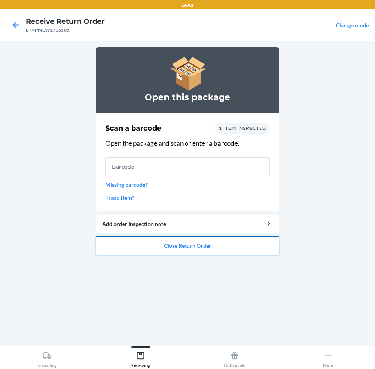
click at [191, 246] on button "Close Return Order" at bounding box center [187, 246] width 184 height 19
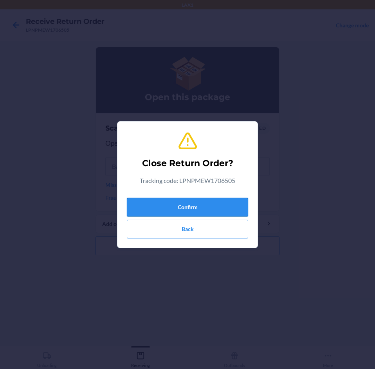
click at [181, 210] on button "Confirm" at bounding box center [187, 207] width 121 height 19
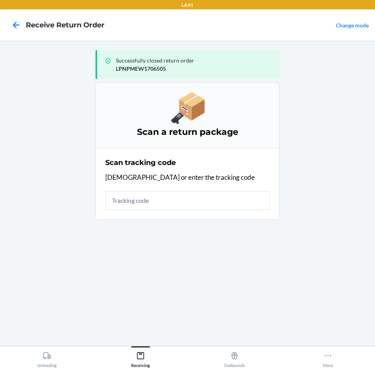
click at [179, 206] on input "text" at bounding box center [187, 200] width 164 height 19
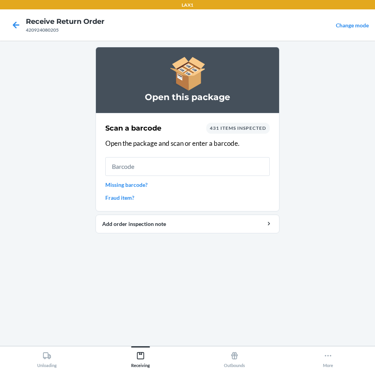
click at [204, 168] on input "text" at bounding box center [187, 166] width 164 height 19
click at [152, 187] on link "Missing barcode?" at bounding box center [187, 185] width 164 height 8
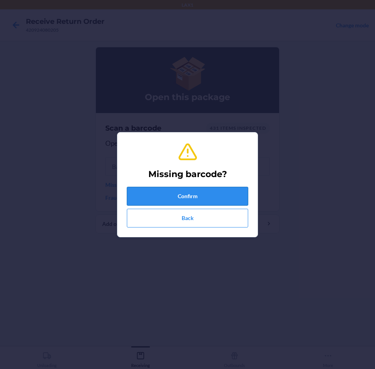
click at [158, 200] on button "Confirm" at bounding box center [187, 196] width 121 height 19
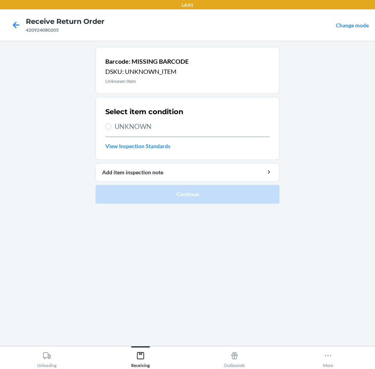
click at [128, 128] on span "UNKNOWN" at bounding box center [192, 127] width 155 height 10
click at [111, 128] on input "UNKNOWN" at bounding box center [108, 127] width 6 height 6
radio input "true"
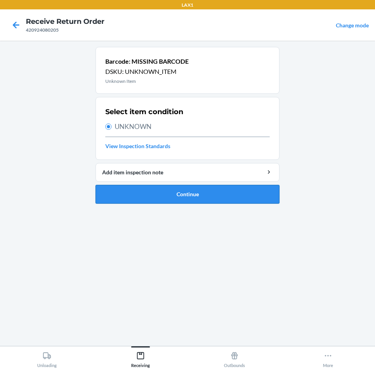
click at [160, 198] on button "Continue" at bounding box center [187, 194] width 184 height 19
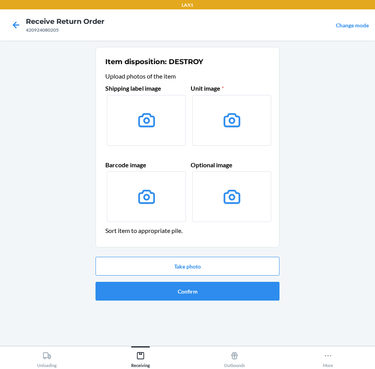
click at [235, 121] on icon at bounding box center [232, 120] width 20 height 20
click at [0, 0] on input "file" at bounding box center [0, 0] width 0 height 0
click at [218, 271] on button "Take photo" at bounding box center [187, 266] width 184 height 19
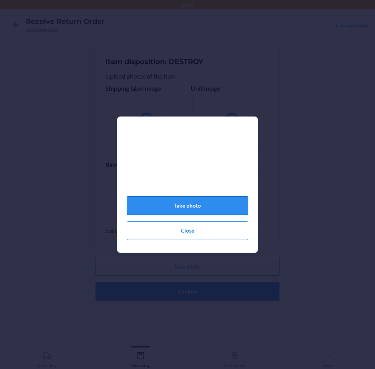
click at [196, 210] on button "Take photo" at bounding box center [187, 205] width 121 height 19
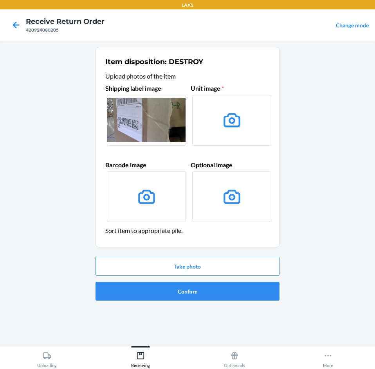
click at [240, 123] on icon at bounding box center [231, 120] width 17 height 14
click at [0, 0] on input "file" at bounding box center [0, 0] width 0 height 0
click at [188, 268] on button "Take photo" at bounding box center [187, 266] width 184 height 19
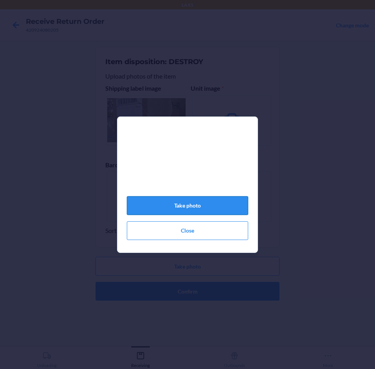
click at [180, 211] on button "Take photo" at bounding box center [187, 205] width 121 height 19
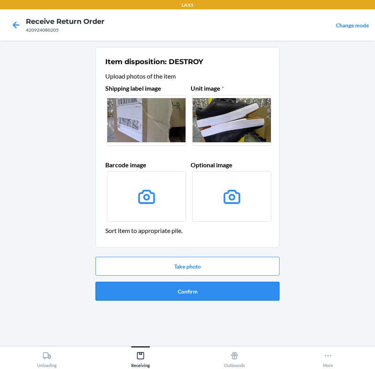
click at [221, 298] on button "Confirm" at bounding box center [187, 291] width 184 height 19
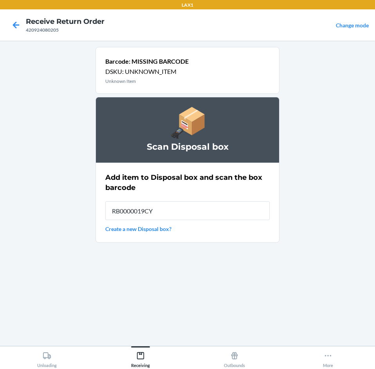
type input "RB0000019CY"
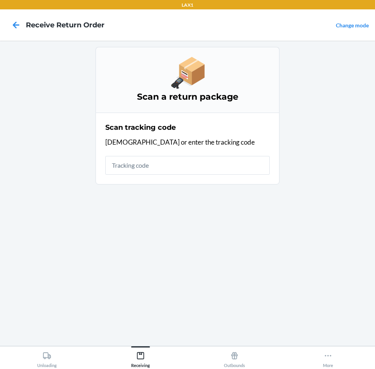
click at [217, 174] on input "text" at bounding box center [187, 165] width 164 height 19
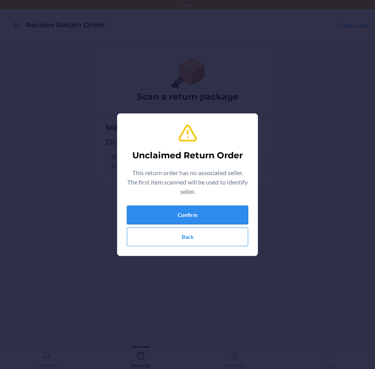
click at [204, 212] on button "Confirm" at bounding box center [187, 215] width 121 height 19
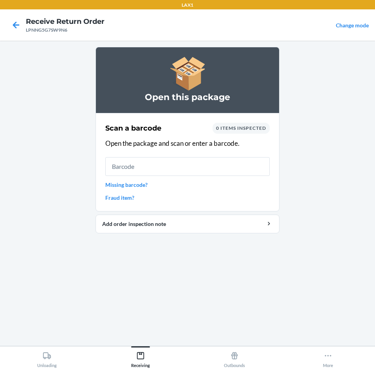
click at [139, 187] on link "Missing barcode?" at bounding box center [187, 185] width 164 height 8
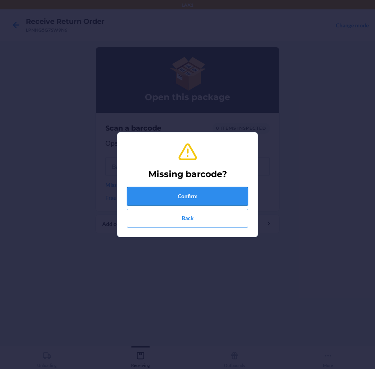
click at [147, 199] on button "Confirm" at bounding box center [187, 196] width 121 height 19
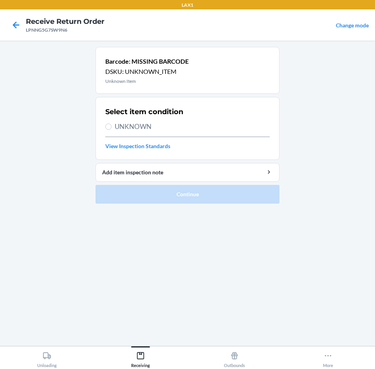
click at [152, 124] on span "UNKNOWN" at bounding box center [192, 127] width 155 height 10
click at [111, 124] on input "UNKNOWN" at bounding box center [108, 127] width 6 height 6
radio input "true"
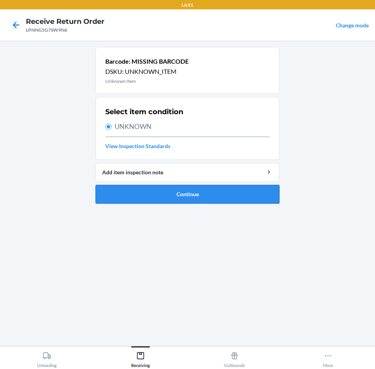
click at [163, 193] on button "Continue" at bounding box center [187, 194] width 184 height 19
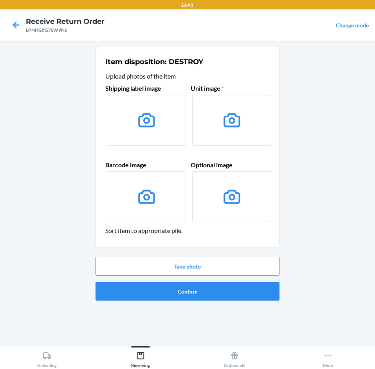
click at [150, 139] on label at bounding box center [146, 120] width 79 height 51
click at [0, 0] on input "file" at bounding box center [0, 0] width 0 height 0
click at [210, 262] on button "Take photo" at bounding box center [187, 266] width 184 height 19
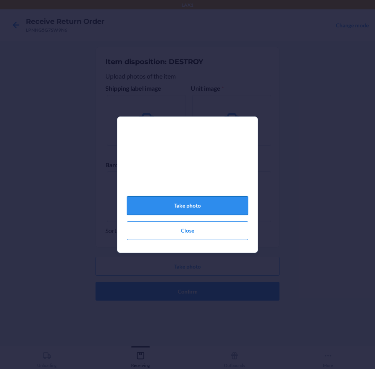
click at [178, 215] on button "Take photo" at bounding box center [187, 205] width 121 height 19
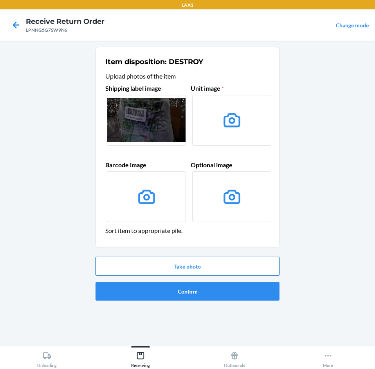
click at [185, 264] on button "Take photo" at bounding box center [187, 266] width 184 height 19
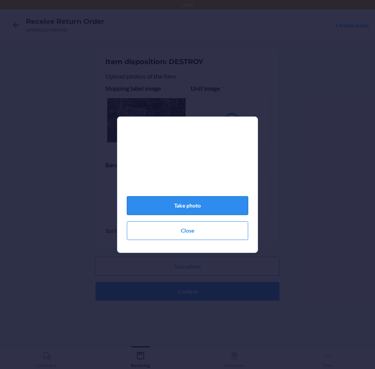
click at [168, 208] on button "Take photo" at bounding box center [187, 205] width 121 height 19
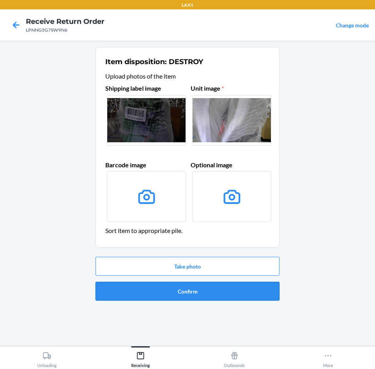
click at [201, 288] on button "Confirm" at bounding box center [187, 291] width 184 height 19
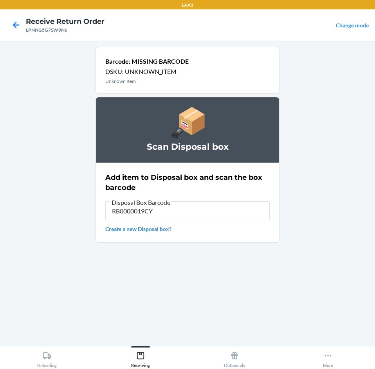
type input "RB0000019CY"
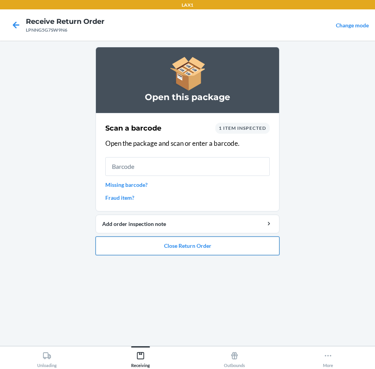
click at [206, 241] on button "Close Return Order" at bounding box center [187, 246] width 184 height 19
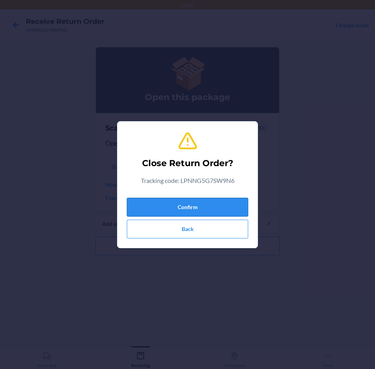
click at [201, 196] on div "Confirm Back" at bounding box center [187, 217] width 121 height 44
click at [200, 201] on button "Confirm" at bounding box center [187, 207] width 121 height 19
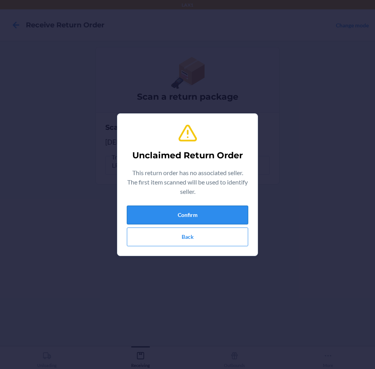
click at [171, 222] on button "Confirm" at bounding box center [187, 215] width 121 height 19
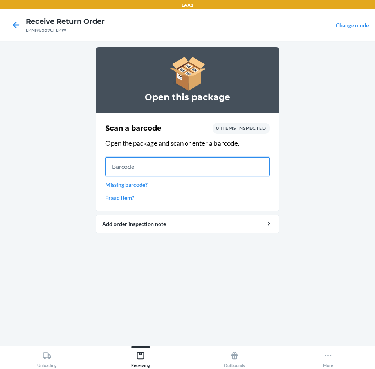
click at [176, 172] on input "text" at bounding box center [187, 166] width 164 height 19
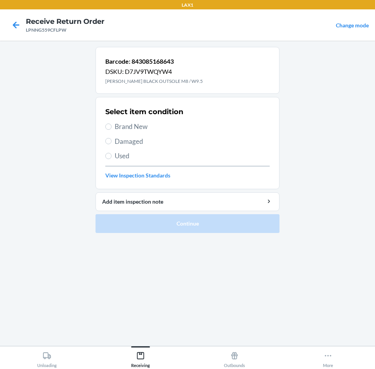
click at [140, 140] on span "Damaged" at bounding box center [192, 142] width 155 height 10
click at [111, 140] on input "Damaged" at bounding box center [108, 141] width 6 height 6
radio input "true"
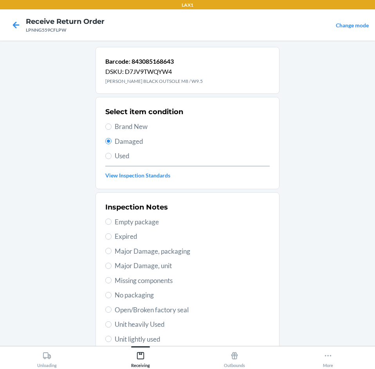
click at [141, 339] on span "Unit lightly used" at bounding box center [192, 339] width 155 height 10
click at [111, 339] on input "Unit lightly used" at bounding box center [108, 339] width 6 height 6
radio input "true"
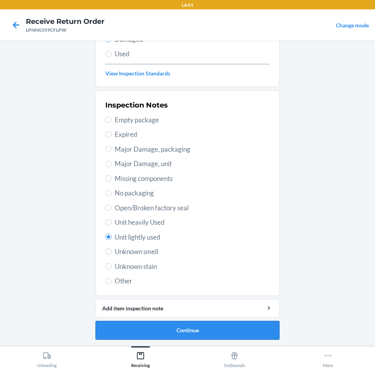
click at [173, 330] on button "Continue" at bounding box center [187, 330] width 184 height 19
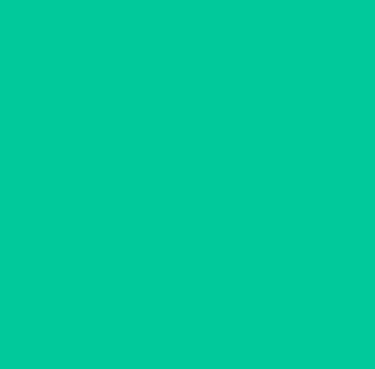
scroll to position [38, 0]
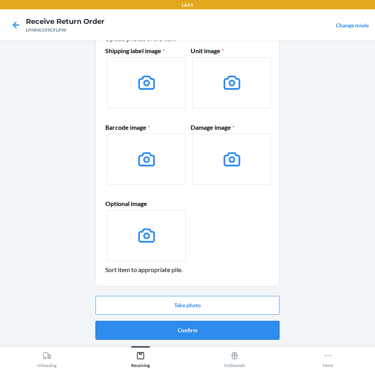
click at [179, 326] on button "Confirm" at bounding box center [187, 330] width 184 height 19
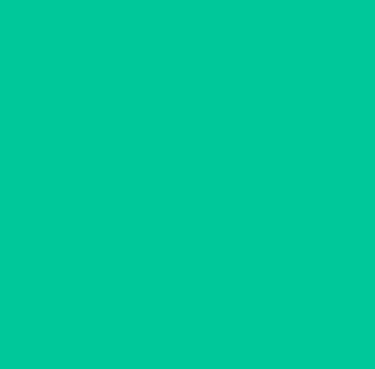
scroll to position [0, 0]
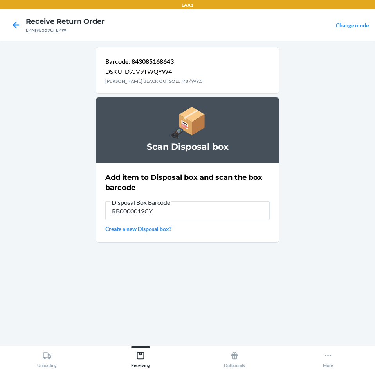
type input "RB0000019CY"
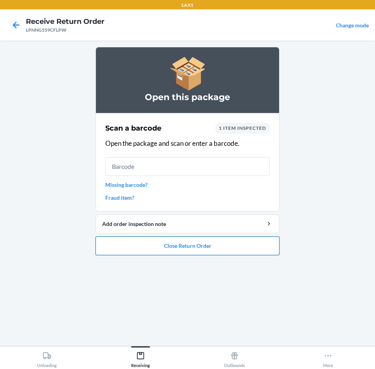
click at [167, 245] on button "Close Return Order" at bounding box center [187, 246] width 184 height 19
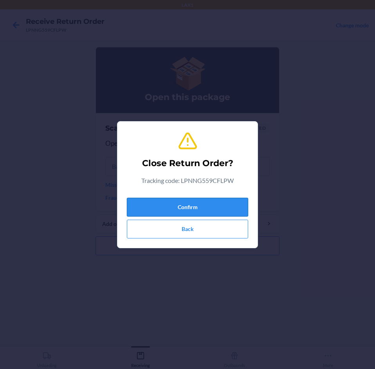
click at [166, 202] on button "Confirm" at bounding box center [187, 207] width 121 height 19
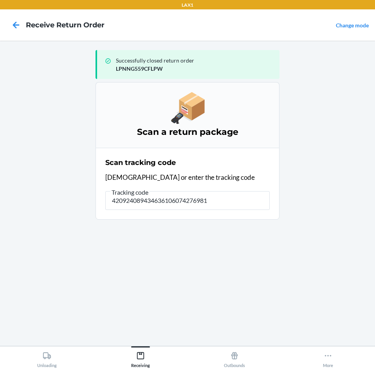
type input "4209240894346361060742769816"
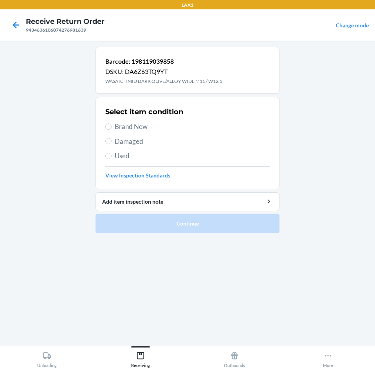
click at [145, 129] on span "Brand New" at bounding box center [192, 127] width 155 height 10
click at [111, 129] on input "Brand New" at bounding box center [108, 127] width 6 height 6
radio input "true"
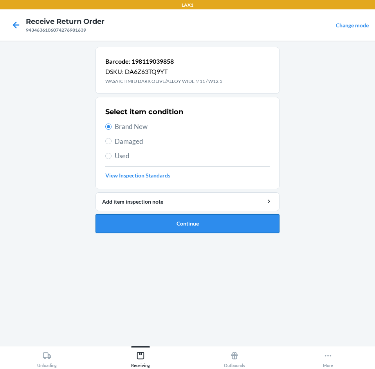
click at [185, 232] on button "Continue" at bounding box center [187, 223] width 184 height 19
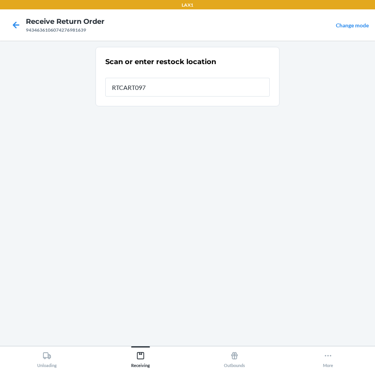
type input "RTCART097"
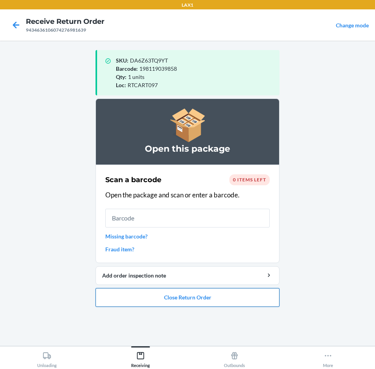
click at [209, 300] on button "Close Return Order" at bounding box center [187, 297] width 184 height 19
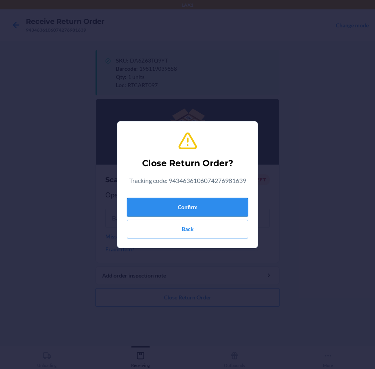
click at [206, 205] on button "Confirm" at bounding box center [187, 207] width 121 height 19
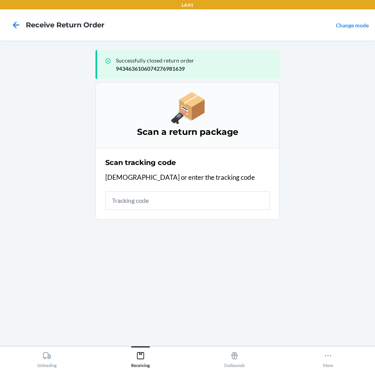
click at [204, 206] on input "text" at bounding box center [187, 200] width 164 height 19
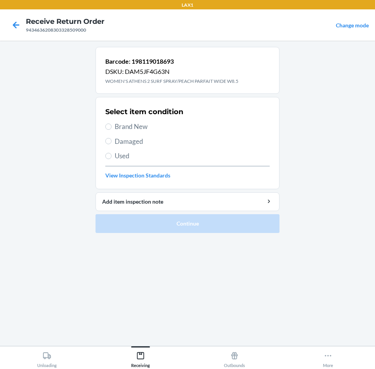
click at [131, 141] on span "Damaged" at bounding box center [192, 142] width 155 height 10
click at [111, 141] on input "Damaged" at bounding box center [108, 141] width 6 height 6
radio input "true"
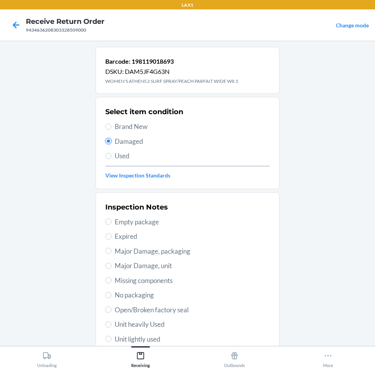
scroll to position [102, 0]
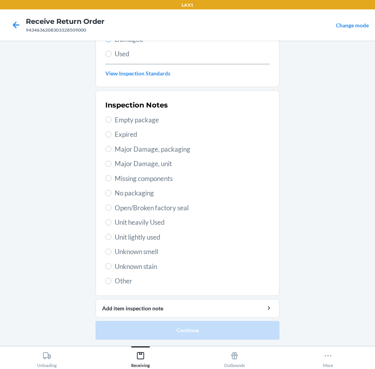
click at [146, 242] on span "Unit lightly used" at bounding box center [192, 237] width 155 height 10
click at [111, 240] on input "Unit lightly used" at bounding box center [108, 237] width 6 height 6
radio input "true"
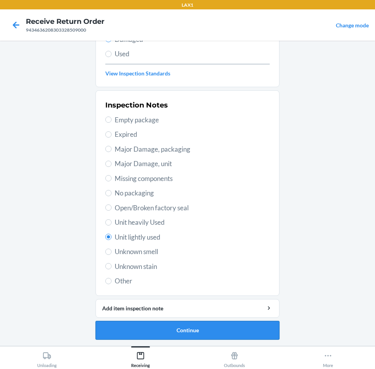
click at [162, 333] on button "Continue" at bounding box center [187, 330] width 184 height 19
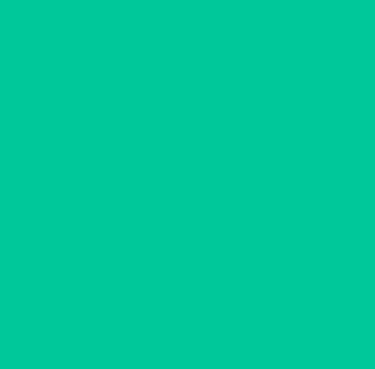
scroll to position [38, 0]
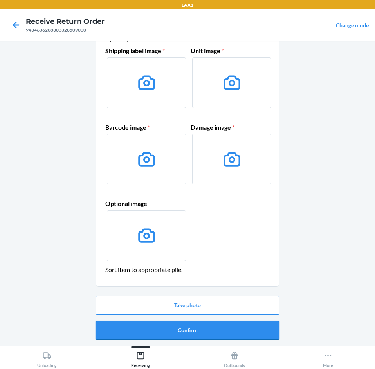
click at [163, 329] on button "Confirm" at bounding box center [187, 330] width 184 height 19
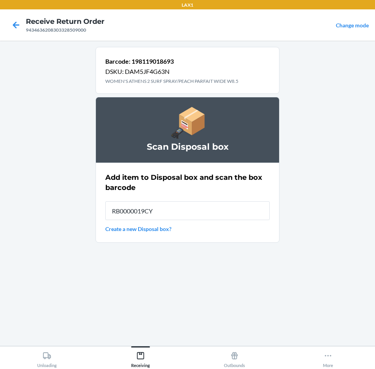
type input "RB0000019CY"
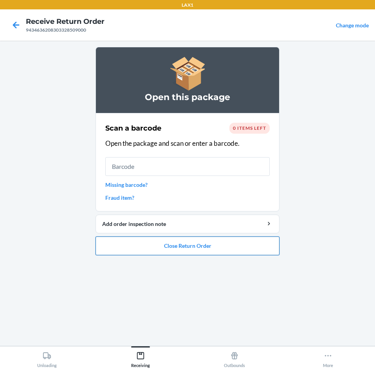
click at [191, 252] on button "Close Return Order" at bounding box center [187, 246] width 184 height 19
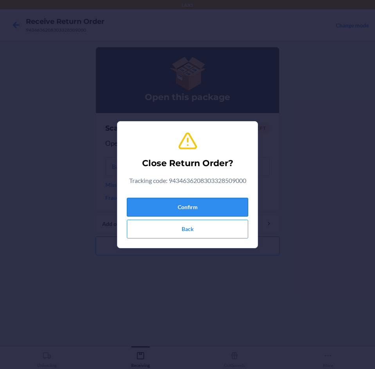
click at [200, 209] on button "Confirm" at bounding box center [187, 207] width 121 height 19
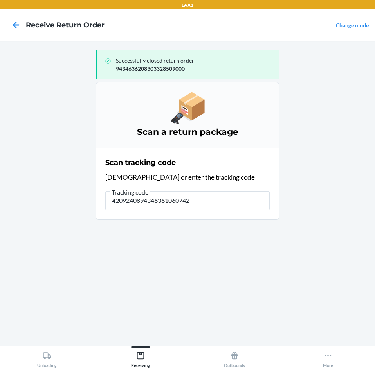
type input "42092408943463610607427"
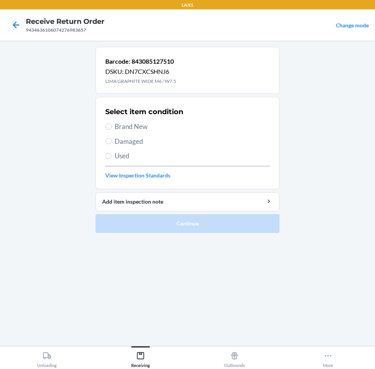
click at [149, 131] on span "Brand New" at bounding box center [192, 127] width 155 height 10
click at [111, 130] on input "Brand New" at bounding box center [108, 127] width 6 height 6
radio input "true"
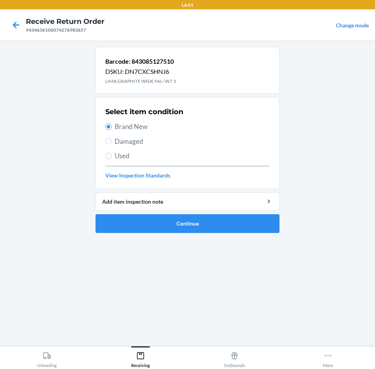
click at [157, 143] on span "Damaged" at bounding box center [192, 142] width 155 height 10
click at [111, 143] on input "Damaged" at bounding box center [108, 141] width 6 height 6
radio input "true"
radio input "false"
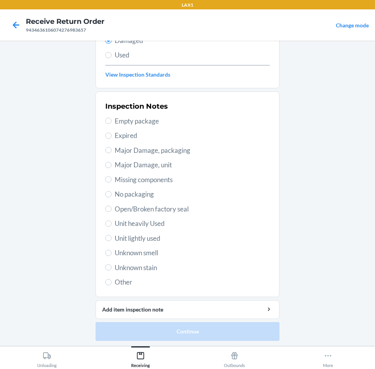
scroll to position [102, 0]
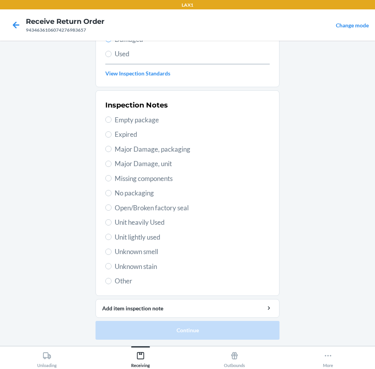
click at [164, 242] on span "Unit lightly used" at bounding box center [192, 237] width 155 height 10
click at [111, 240] on input "Unit lightly used" at bounding box center [108, 237] width 6 height 6
radio input "true"
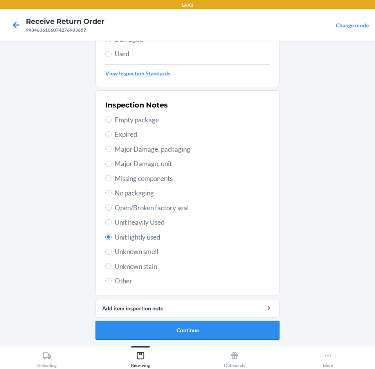
click at [180, 328] on button "Continue" at bounding box center [187, 330] width 184 height 19
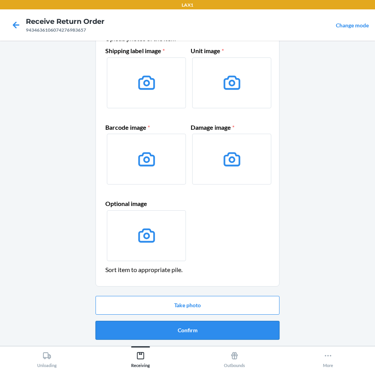
click at [182, 329] on button "Confirm" at bounding box center [187, 330] width 184 height 19
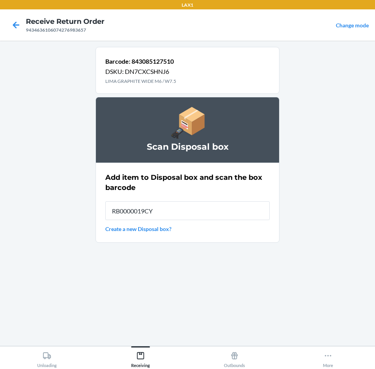
type input "RB0000019CY"
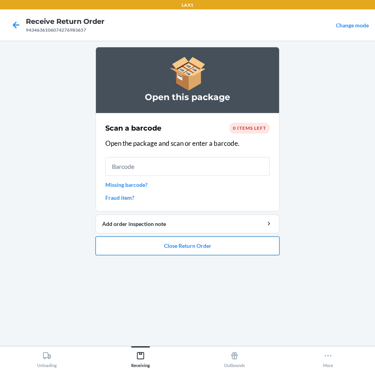
click at [217, 250] on button "Close Return Order" at bounding box center [187, 246] width 184 height 19
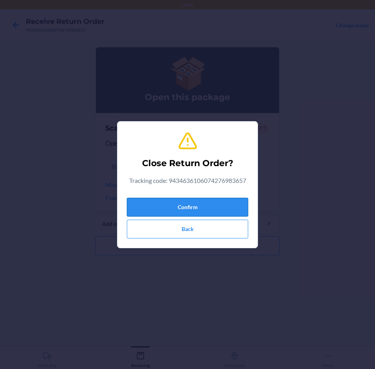
click at [219, 207] on button "Confirm" at bounding box center [187, 207] width 121 height 19
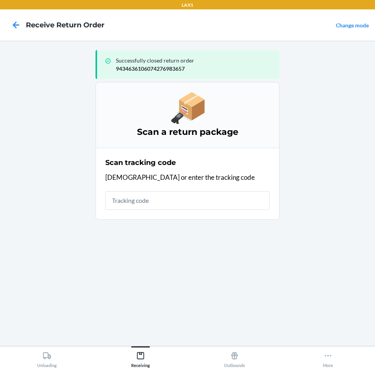
click at [209, 205] on input "text" at bounding box center [187, 200] width 164 height 19
type input "4209240894346361057682"
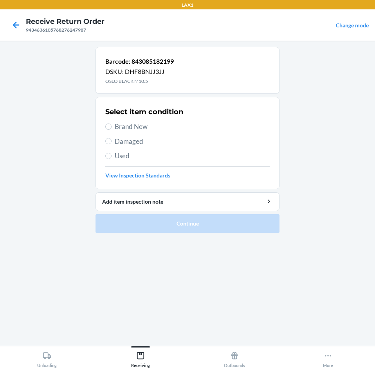
click at [129, 146] on span "Damaged" at bounding box center [192, 142] width 155 height 10
click at [111, 144] on input "Damaged" at bounding box center [108, 141] width 6 height 6
radio input "true"
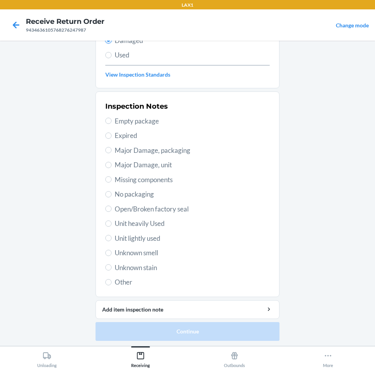
scroll to position [102, 0]
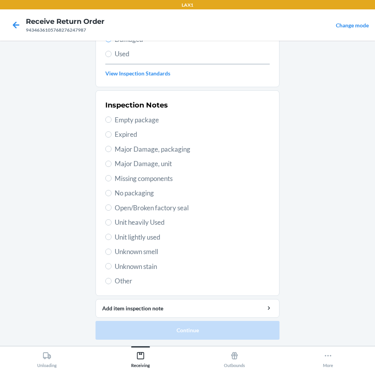
click at [143, 237] on span "Unit lightly used" at bounding box center [192, 237] width 155 height 10
click at [111, 237] on input "Unit lightly used" at bounding box center [108, 237] width 6 height 6
radio input "true"
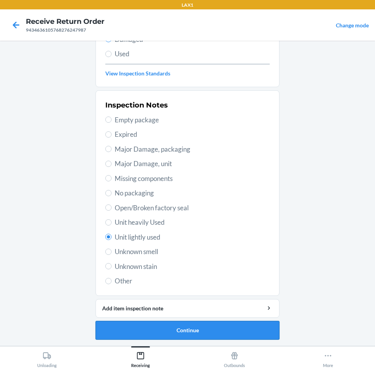
click at [185, 334] on button "Continue" at bounding box center [187, 330] width 184 height 19
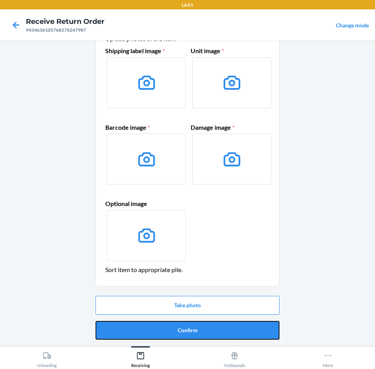
click at [185, 334] on button "Confirm" at bounding box center [187, 330] width 184 height 19
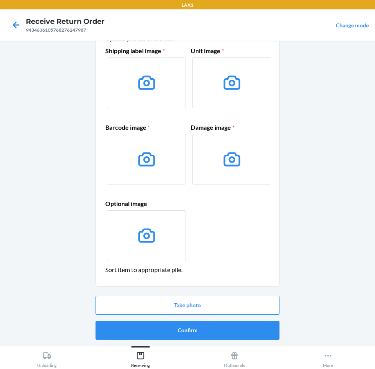
scroll to position [0, 0]
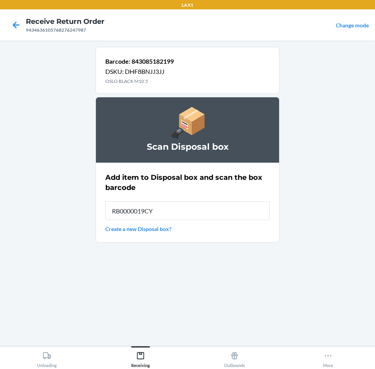
type input "RB0000019CY"
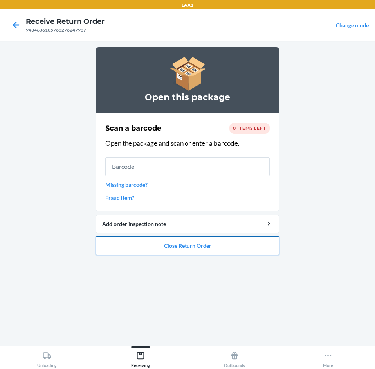
click at [187, 252] on button "Close Return Order" at bounding box center [187, 246] width 184 height 19
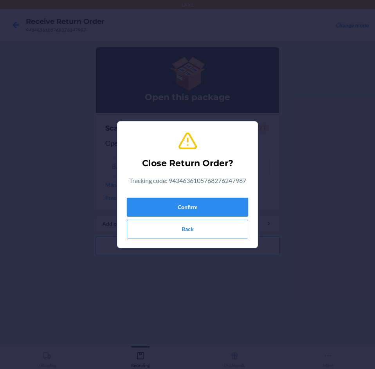
click at [199, 210] on button "Confirm" at bounding box center [187, 207] width 121 height 19
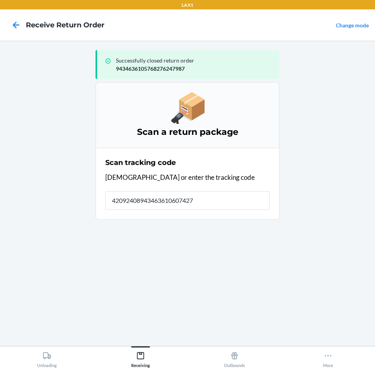
type input "420924089434636106074276"
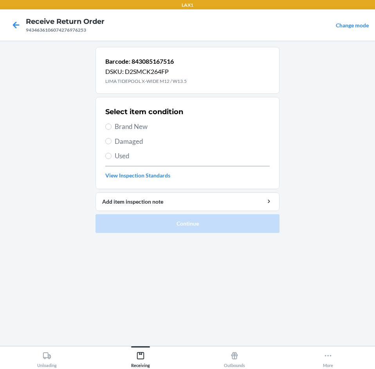
click at [138, 142] on span "Damaged" at bounding box center [192, 142] width 155 height 10
click at [111, 142] on input "Damaged" at bounding box center [108, 141] width 6 height 6
radio input "true"
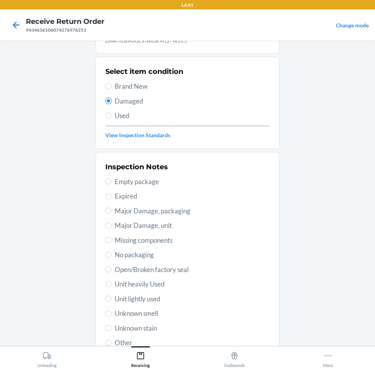
scroll to position [102, 0]
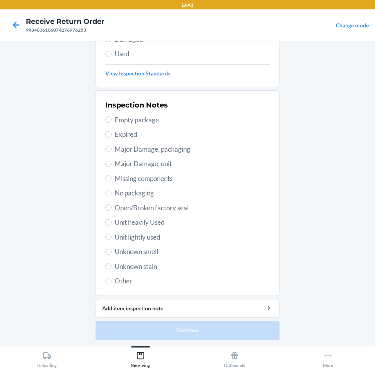
click at [139, 239] on span "Unit lightly used" at bounding box center [192, 237] width 155 height 10
click at [111, 239] on input "Unit lightly used" at bounding box center [108, 237] width 6 height 6
radio input "true"
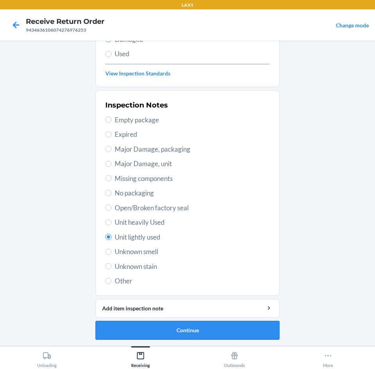
click at [185, 340] on button "Continue" at bounding box center [187, 330] width 184 height 19
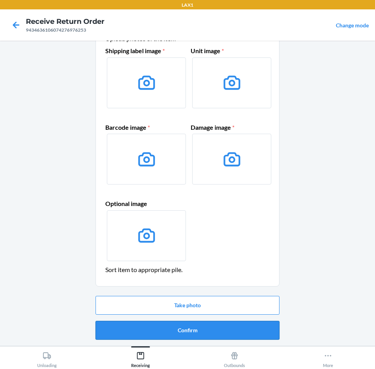
click at [194, 328] on button "Confirm" at bounding box center [187, 330] width 184 height 19
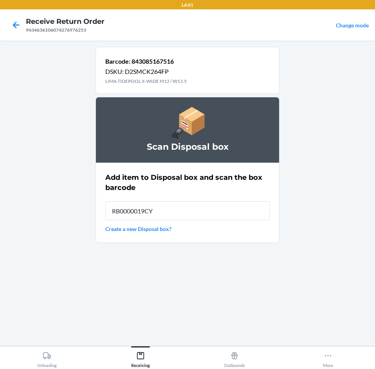
type input "RB0000019CY"
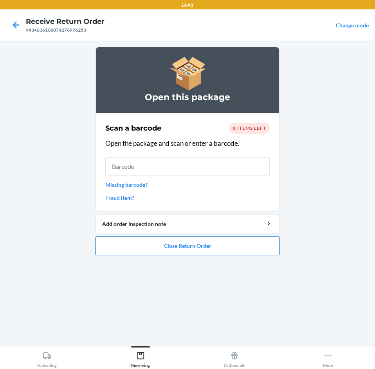
click at [199, 247] on button "Close Return Order" at bounding box center [187, 246] width 184 height 19
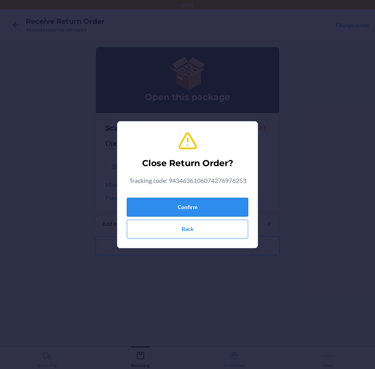
click at [157, 209] on button "Confirm" at bounding box center [187, 207] width 121 height 19
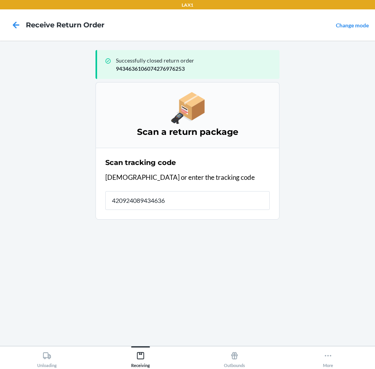
type input "4209240894346361"
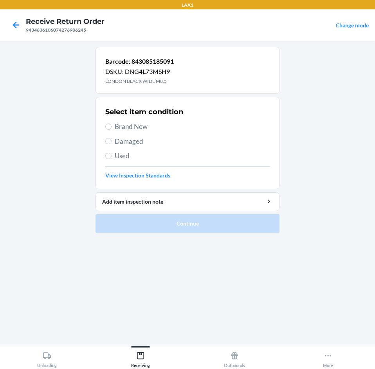
click at [135, 124] on span "Brand New" at bounding box center [192, 127] width 155 height 10
click at [111, 124] on input "Brand New" at bounding box center [108, 127] width 6 height 6
radio input "true"
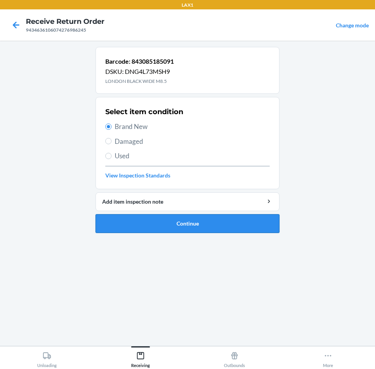
click at [149, 232] on button "Continue" at bounding box center [187, 223] width 184 height 19
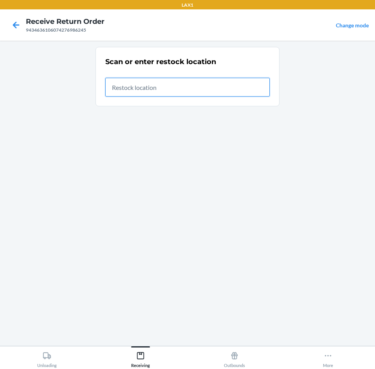
click at [266, 93] on input "text" at bounding box center [187, 87] width 164 height 19
type input "RTCART097"
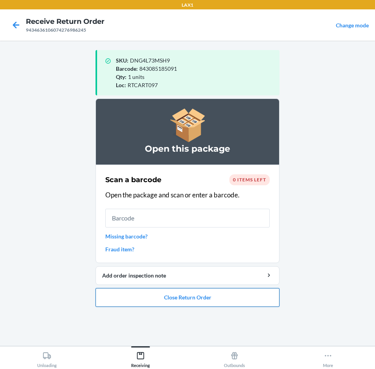
click at [212, 293] on button "Close Return Order" at bounding box center [187, 297] width 184 height 19
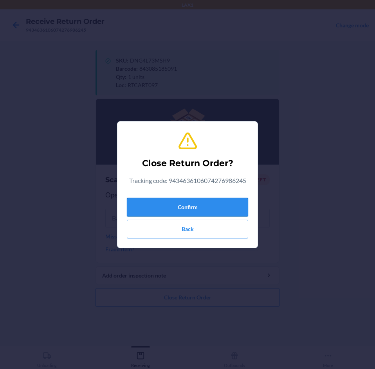
click at [182, 208] on button "Confirm" at bounding box center [187, 207] width 121 height 19
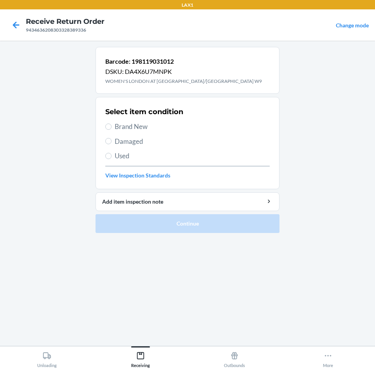
click at [134, 139] on span "Damaged" at bounding box center [192, 142] width 155 height 10
click at [111, 139] on input "Damaged" at bounding box center [108, 141] width 6 height 6
radio input "true"
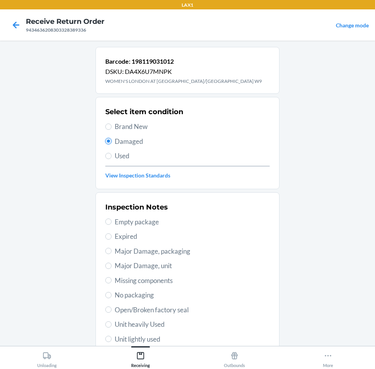
scroll to position [102, 0]
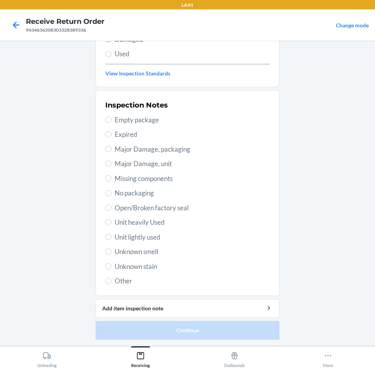
click at [151, 237] on span "Unit lightly used" at bounding box center [192, 237] width 155 height 10
click at [111, 237] on input "Unit lightly used" at bounding box center [108, 237] width 6 height 6
radio input "true"
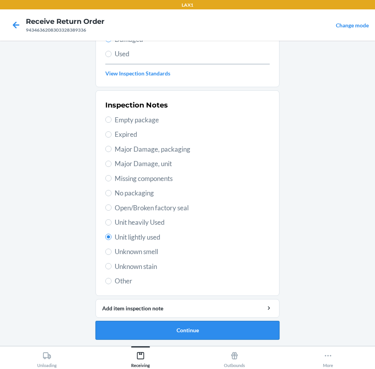
click at [217, 335] on button "Continue" at bounding box center [187, 330] width 184 height 19
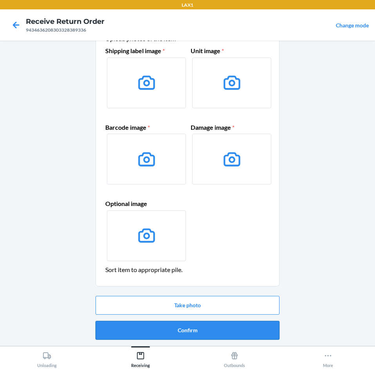
click at [209, 325] on button "Confirm" at bounding box center [187, 330] width 184 height 19
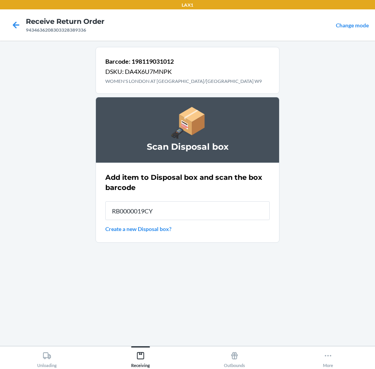
type input "RB0000019CY"
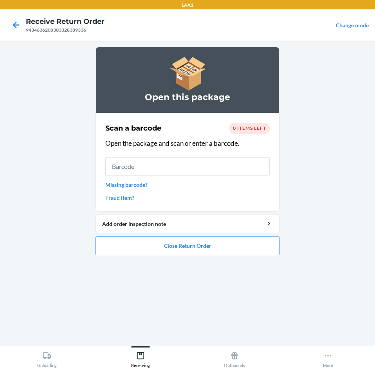
click at [157, 256] on ol "Open this package Scan a barcode 0 items left Open the package and scan or ente…" at bounding box center [187, 154] width 184 height 215
click at [160, 249] on button "Close Return Order" at bounding box center [187, 246] width 184 height 19
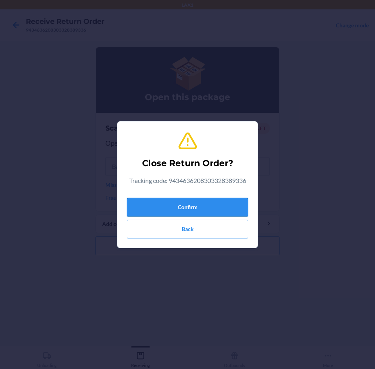
click at [171, 212] on button "Confirm" at bounding box center [187, 207] width 121 height 19
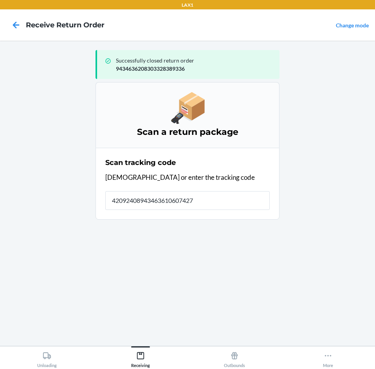
type input "420924089434636106074276"
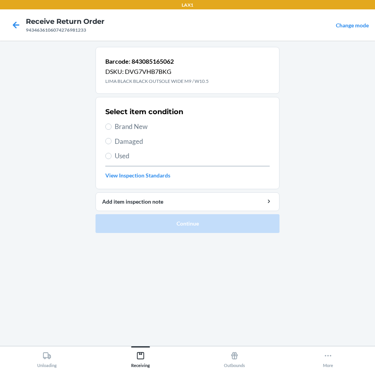
click at [137, 157] on span "Used" at bounding box center [192, 156] width 155 height 10
click at [111, 157] on input "Used" at bounding box center [108, 156] width 6 height 6
radio input "true"
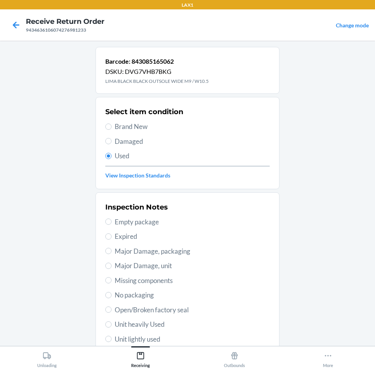
click at [130, 142] on span "Damaged" at bounding box center [192, 142] width 155 height 10
click at [111, 142] on input "Damaged" at bounding box center [108, 141] width 6 height 6
radio input "true"
radio input "false"
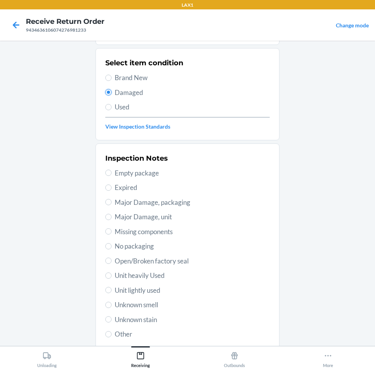
scroll to position [102, 0]
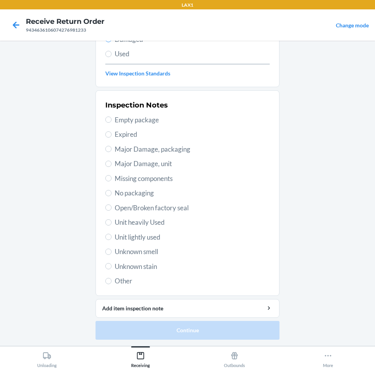
click at [143, 235] on span "Unit lightly used" at bounding box center [192, 237] width 155 height 10
click at [111, 235] on input "Unit lightly used" at bounding box center [108, 237] width 6 height 6
radio input "true"
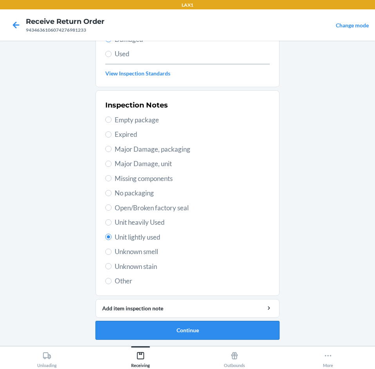
click at [172, 330] on button "Continue" at bounding box center [187, 330] width 184 height 19
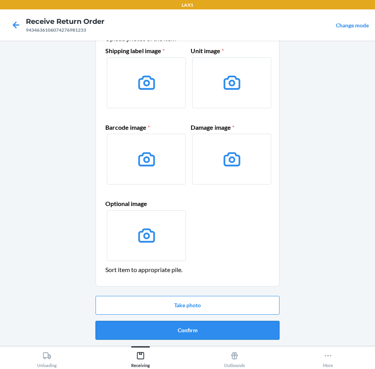
click at [174, 331] on button "Confirm" at bounding box center [187, 330] width 184 height 19
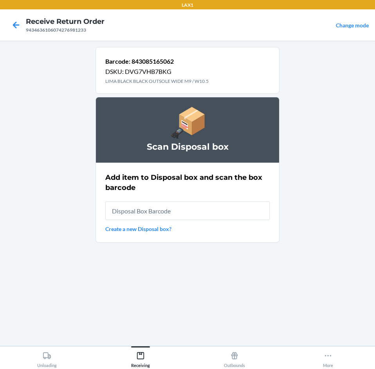
click at [188, 213] on input "text" at bounding box center [187, 210] width 164 height 19
type input "RB0000019CY"
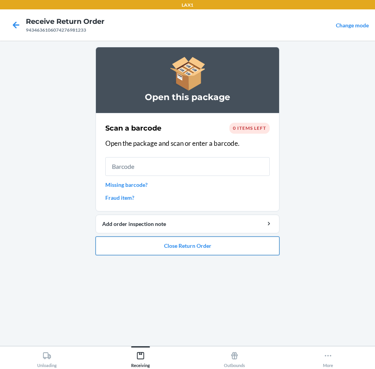
click at [216, 249] on button "Close Return Order" at bounding box center [187, 246] width 184 height 19
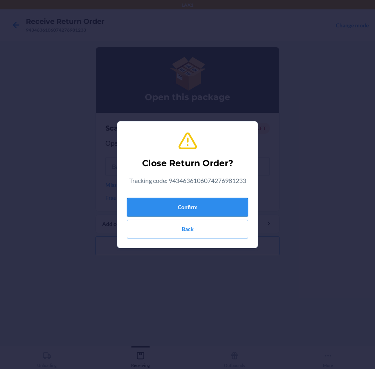
click at [212, 207] on button "Confirm" at bounding box center [187, 207] width 121 height 19
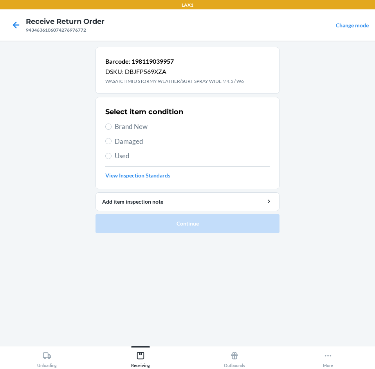
click at [128, 130] on span "Brand New" at bounding box center [192, 127] width 155 height 10
click at [111, 130] on input "Brand New" at bounding box center [108, 127] width 6 height 6
radio input "true"
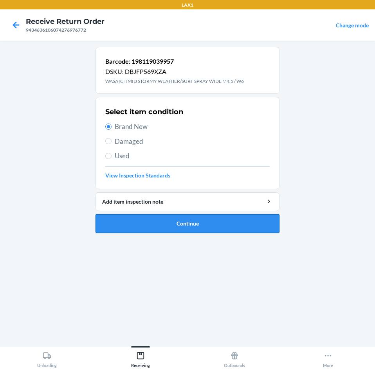
click at [165, 224] on button "Continue" at bounding box center [187, 223] width 184 height 19
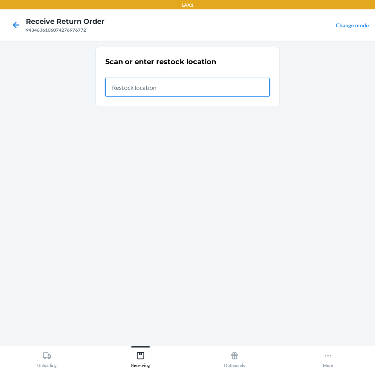
click at [247, 86] on input "text" at bounding box center [187, 87] width 164 height 19
type input "RTCART097"
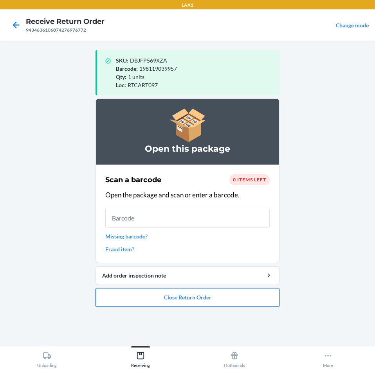
click at [253, 301] on button "Close Return Order" at bounding box center [187, 297] width 184 height 19
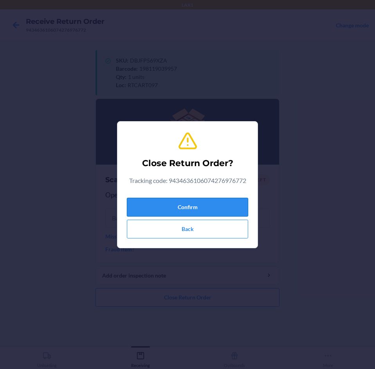
click at [207, 206] on button "Confirm" at bounding box center [187, 207] width 121 height 19
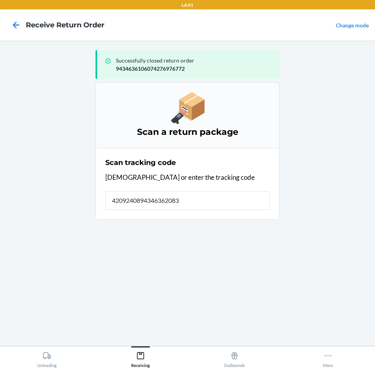
type input "42092408943463620830"
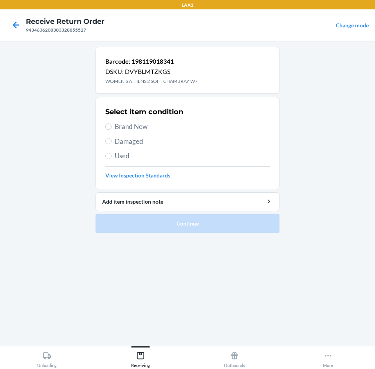
click at [154, 140] on span "Damaged" at bounding box center [192, 142] width 155 height 10
click at [111, 140] on input "Damaged" at bounding box center [108, 141] width 6 height 6
radio input "true"
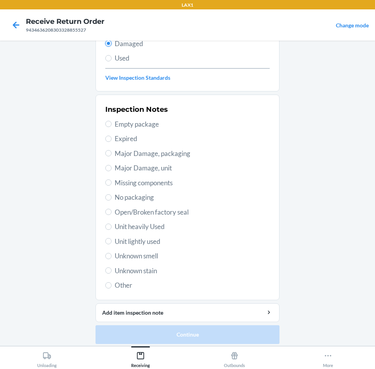
scroll to position [102, 0]
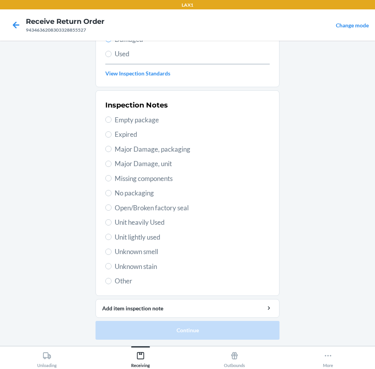
click at [152, 243] on div "Inspection Notes Empty package Expired Major Damage, packaging Major Damage, un…" at bounding box center [187, 193] width 164 height 191
click at [152, 242] on div "Inspection Notes Empty package Expired Major Damage, packaging Major Damage, un…" at bounding box center [187, 193] width 164 height 191
click at [151, 239] on span "Unit lightly used" at bounding box center [192, 237] width 155 height 10
click at [111, 239] on input "Unit lightly used" at bounding box center [108, 237] width 6 height 6
radio input "true"
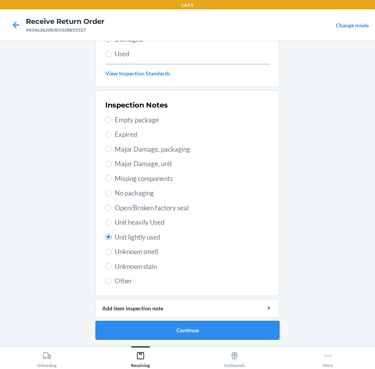
click at [184, 334] on button "Continue" at bounding box center [187, 330] width 184 height 19
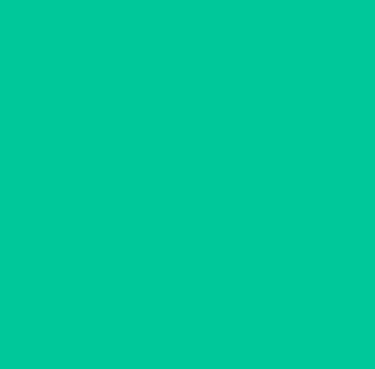
scroll to position [38, 0]
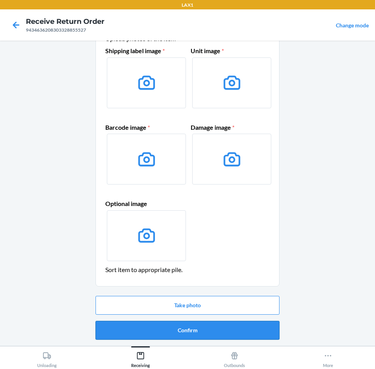
click at [187, 326] on button "Confirm" at bounding box center [187, 330] width 184 height 19
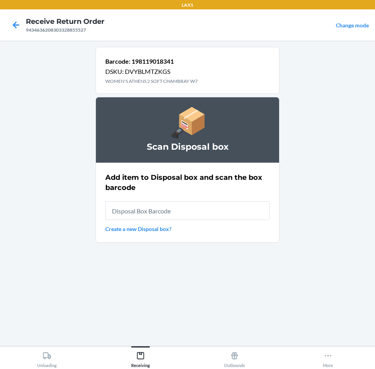
click at [185, 216] on input "text" at bounding box center [187, 210] width 164 height 19
type input "RB0000019CY"
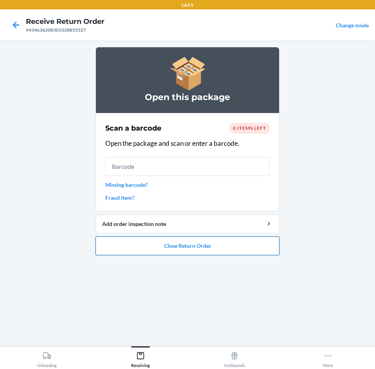
click at [180, 250] on button "Close Return Order" at bounding box center [187, 246] width 184 height 19
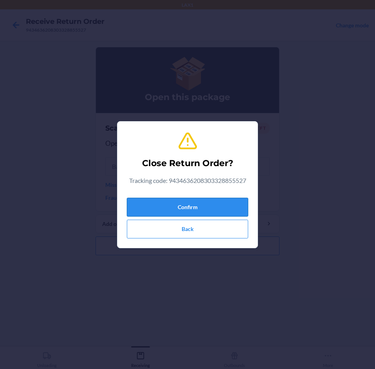
click at [195, 213] on button "Confirm" at bounding box center [187, 207] width 121 height 19
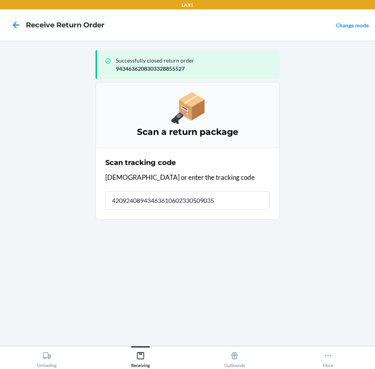
type input "420924089434636106023305090354"
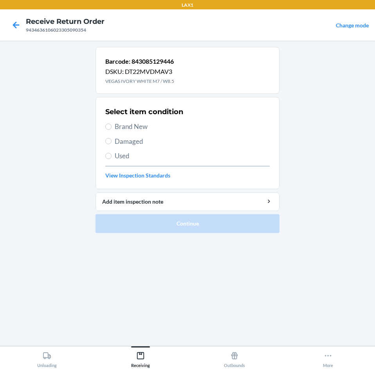
click at [136, 143] on span "Damaged" at bounding box center [192, 142] width 155 height 10
click at [111, 143] on input "Damaged" at bounding box center [108, 141] width 6 height 6
radio input "true"
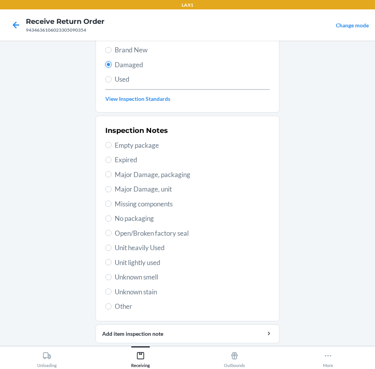
scroll to position [78, 0]
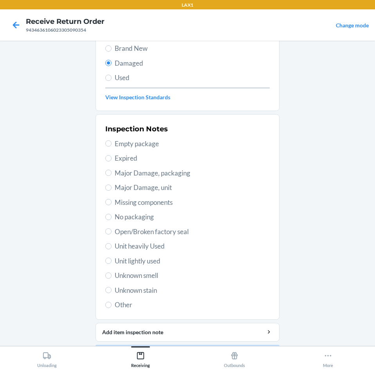
click at [143, 259] on span "Unit lightly used" at bounding box center [192, 261] width 155 height 10
click at [111, 259] on input "Unit lightly used" at bounding box center [108, 261] width 6 height 6
radio input "true"
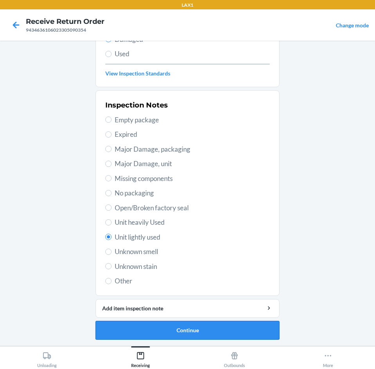
click at [239, 323] on button "Continue" at bounding box center [187, 330] width 184 height 19
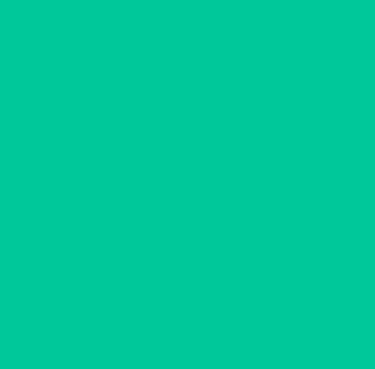
scroll to position [38, 0]
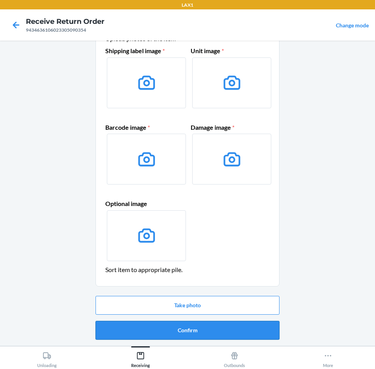
click at [234, 326] on button "Confirm" at bounding box center [187, 330] width 184 height 19
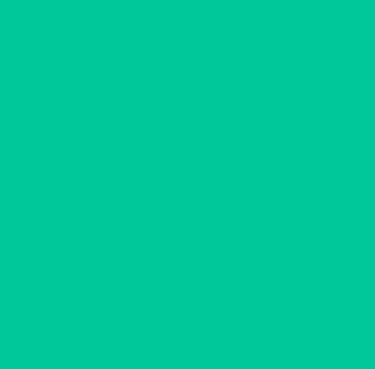
scroll to position [0, 0]
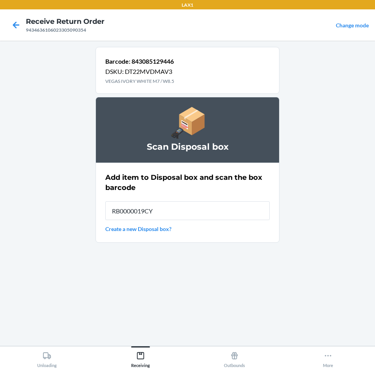
type input "RB0000019CY"
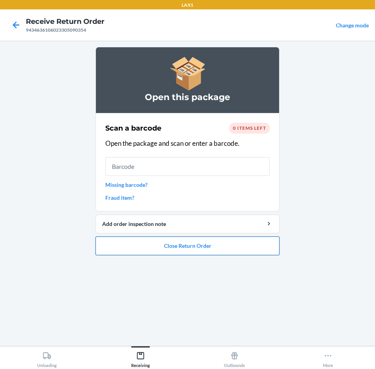
click at [233, 243] on button "Close Return Order" at bounding box center [187, 246] width 184 height 19
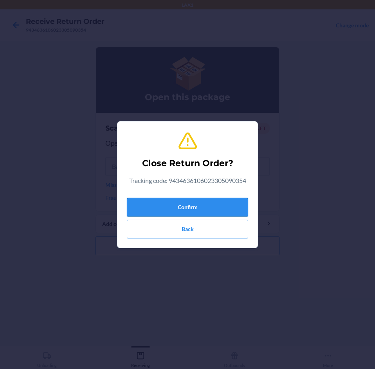
click at [222, 207] on button "Confirm" at bounding box center [187, 207] width 121 height 19
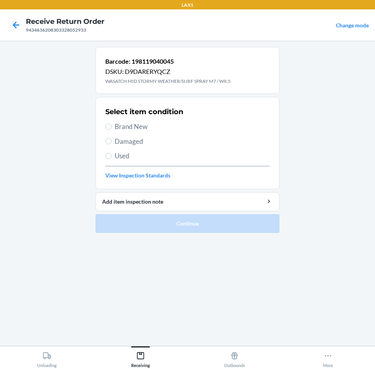
click at [206, 128] on span "Brand New" at bounding box center [192, 127] width 155 height 10
click at [111, 128] on input "Brand New" at bounding box center [108, 127] width 6 height 6
radio input "true"
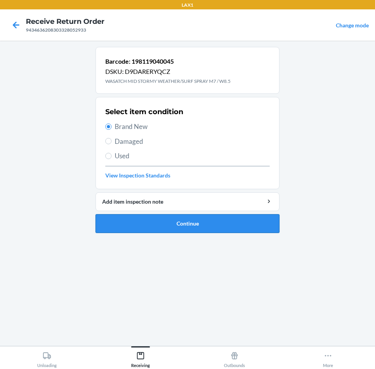
click at [162, 227] on button "Continue" at bounding box center [187, 223] width 184 height 19
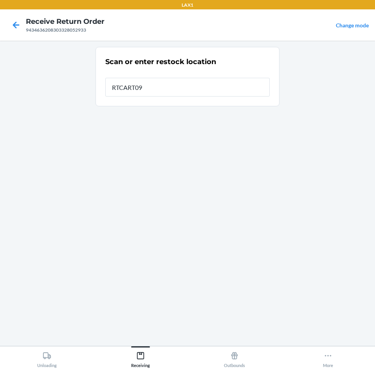
type input "RTCART097"
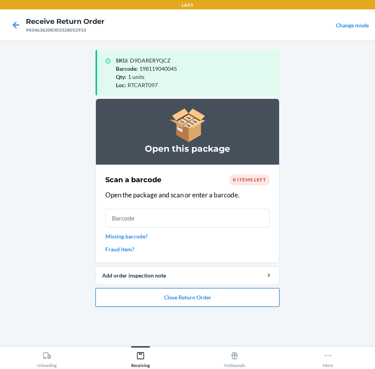
click at [197, 304] on button "Close Return Order" at bounding box center [187, 297] width 184 height 19
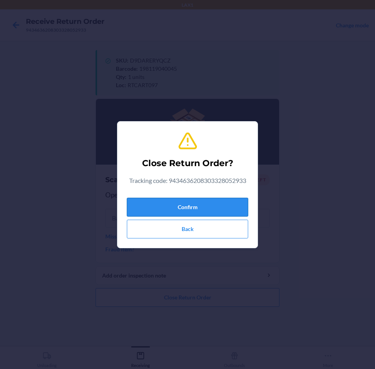
click at [203, 205] on button "Confirm" at bounding box center [187, 207] width 121 height 19
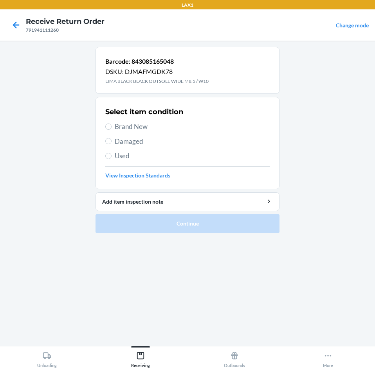
click at [144, 128] on span "Brand New" at bounding box center [192, 127] width 155 height 10
click at [111, 128] on input "Brand New" at bounding box center [108, 127] width 6 height 6
radio input "true"
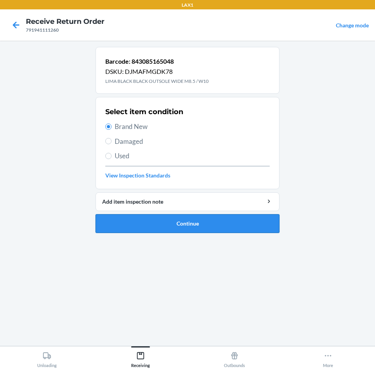
click at [229, 229] on button "Continue" at bounding box center [187, 223] width 184 height 19
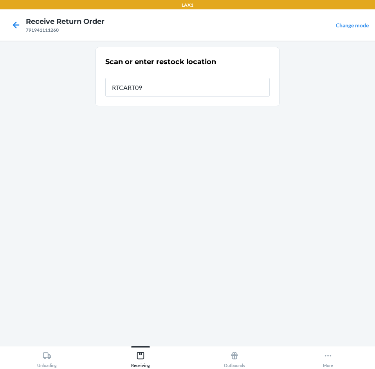
type input "RTCART097"
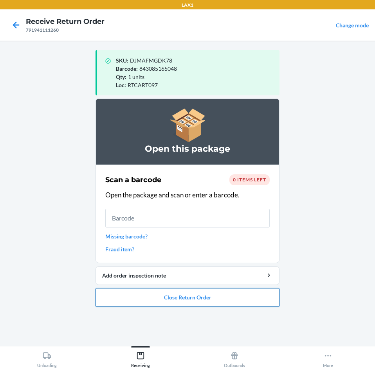
click at [220, 300] on button "Close Return Order" at bounding box center [187, 297] width 184 height 19
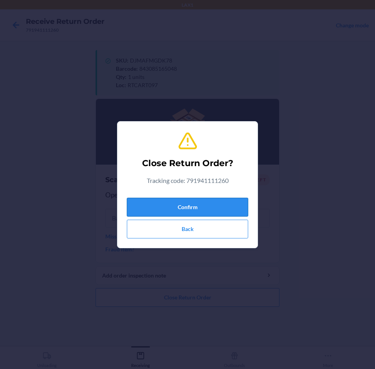
click at [214, 204] on button "Confirm" at bounding box center [187, 207] width 121 height 19
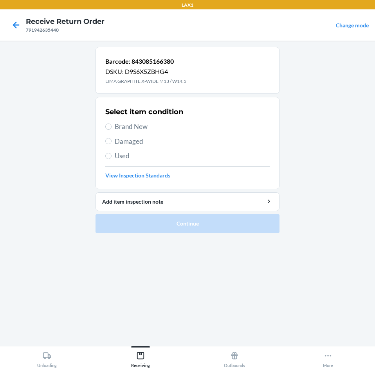
click at [154, 150] on div "Select item condition Brand New Damaged Used View Inspection Standards" at bounding box center [187, 142] width 164 height 77
click at [152, 145] on span "Damaged" at bounding box center [192, 142] width 155 height 10
click at [111, 144] on input "Damaged" at bounding box center [108, 141] width 6 height 6
radio input "true"
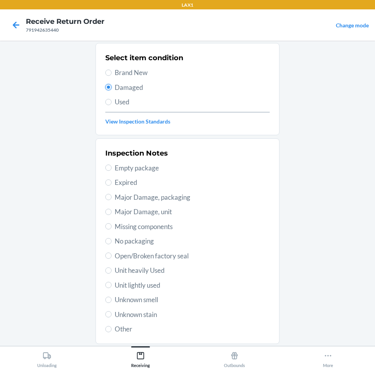
scroll to position [102, 0]
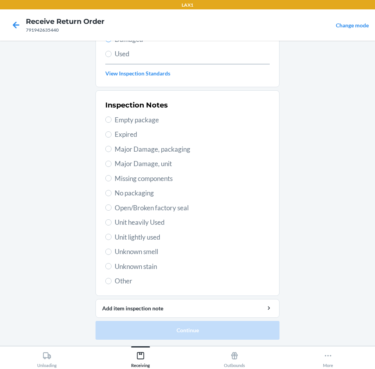
click at [158, 241] on span "Unit lightly used" at bounding box center [192, 237] width 155 height 10
click at [111, 240] on input "Unit lightly used" at bounding box center [108, 237] width 6 height 6
radio input "true"
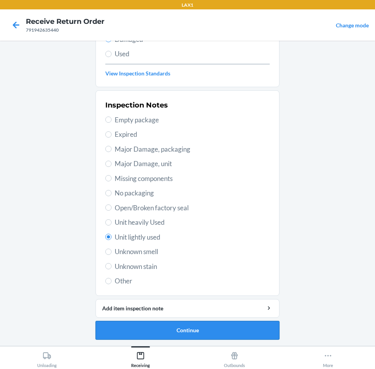
click at [155, 333] on button "Continue" at bounding box center [187, 330] width 184 height 19
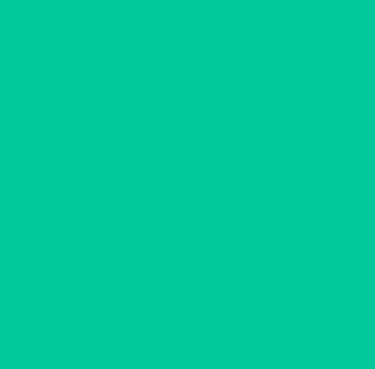
scroll to position [38, 0]
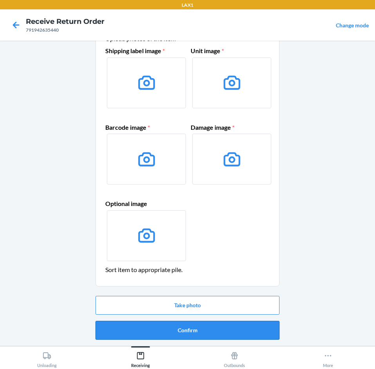
click at [171, 326] on button "Confirm" at bounding box center [187, 330] width 184 height 19
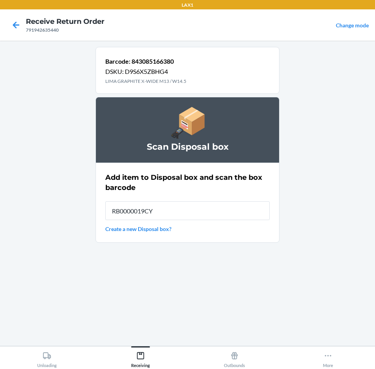
type input "RB0000019CY"
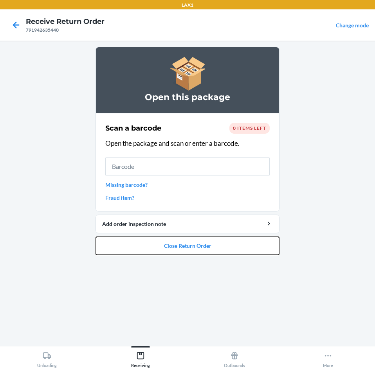
click at [203, 247] on button "Close Return Order" at bounding box center [187, 246] width 184 height 19
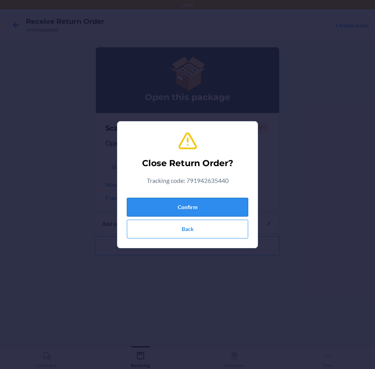
click at [192, 206] on button "Confirm" at bounding box center [187, 207] width 121 height 19
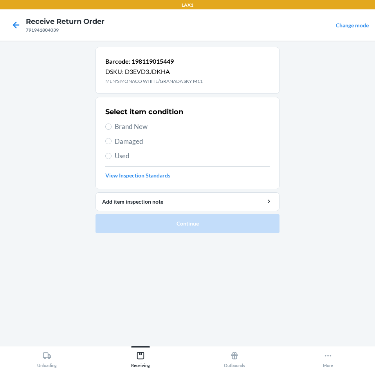
click at [119, 142] on span "Damaged" at bounding box center [192, 142] width 155 height 10
click at [111, 142] on input "Damaged" at bounding box center [108, 141] width 6 height 6
radio input "true"
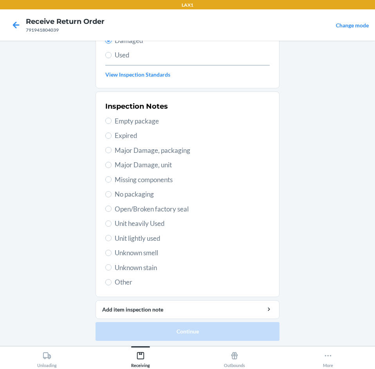
scroll to position [102, 0]
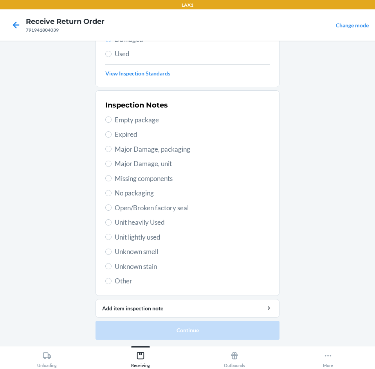
click at [151, 241] on span "Unit lightly used" at bounding box center [192, 237] width 155 height 10
click at [111, 240] on input "Unit lightly used" at bounding box center [108, 237] width 6 height 6
radio input "true"
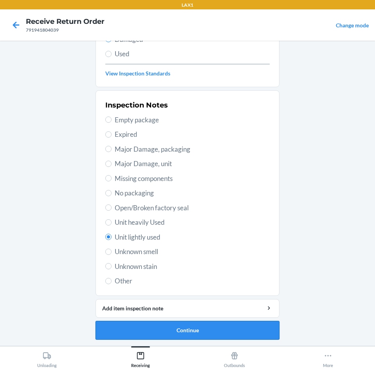
click at [169, 330] on button "Continue" at bounding box center [187, 330] width 184 height 19
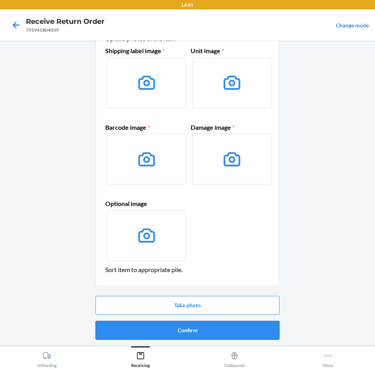
click at [180, 329] on button "Confirm" at bounding box center [187, 330] width 184 height 19
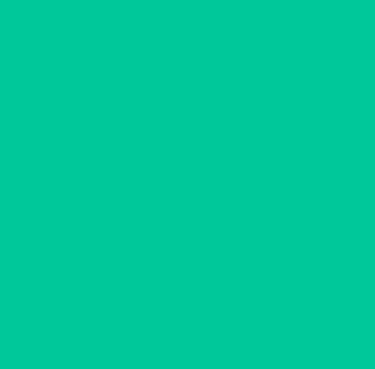
scroll to position [0, 0]
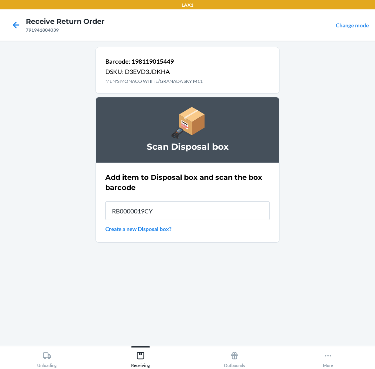
type input "RB0000019CY"
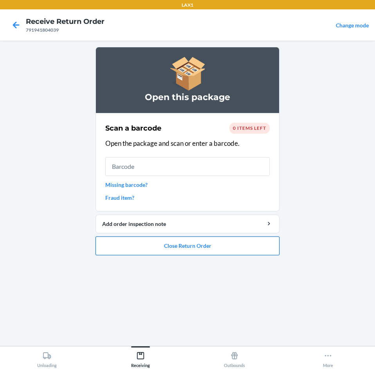
click at [172, 248] on button "Close Return Order" at bounding box center [187, 246] width 184 height 19
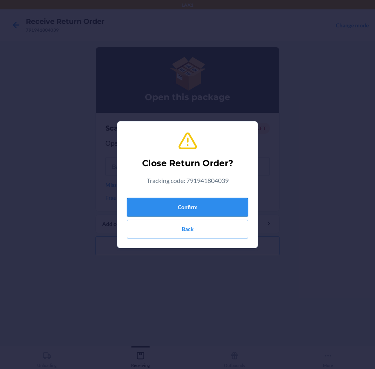
click at [176, 211] on button "Confirm" at bounding box center [187, 207] width 121 height 19
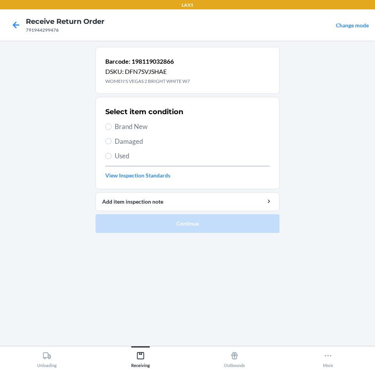
click at [115, 133] on div "Select item condition Brand New Damaged Used View Inspection Standards" at bounding box center [187, 142] width 164 height 77
click at [121, 128] on span "Brand New" at bounding box center [192, 127] width 155 height 10
click at [111, 128] on input "Brand New" at bounding box center [108, 127] width 6 height 6
radio input "true"
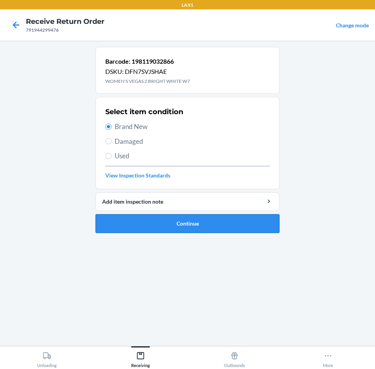
click at [153, 227] on button "Continue" at bounding box center [187, 223] width 184 height 19
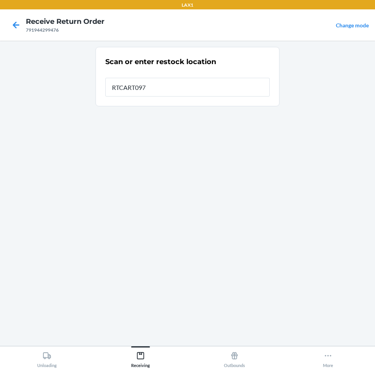
type input "RTCART097"
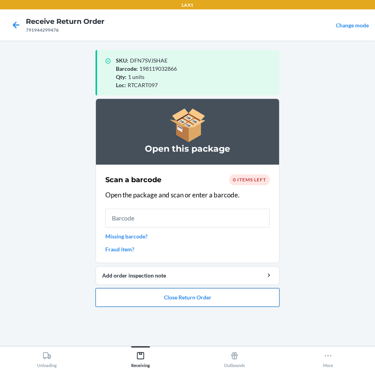
click at [161, 304] on button "Close Return Order" at bounding box center [187, 297] width 184 height 19
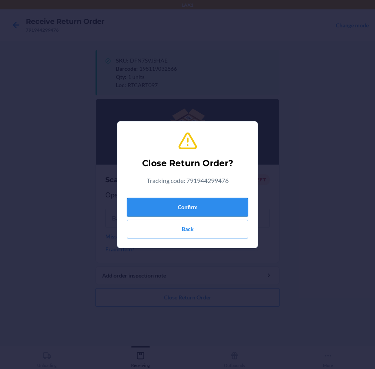
click at [206, 208] on button "Confirm" at bounding box center [187, 207] width 121 height 19
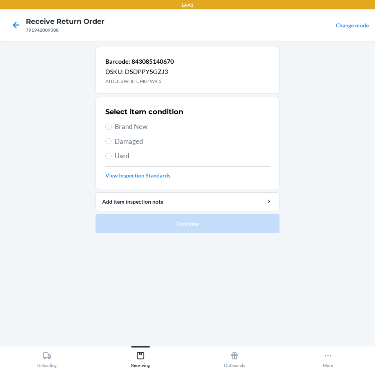
click at [141, 144] on span "Damaged" at bounding box center [192, 142] width 155 height 10
click at [111, 144] on input "Damaged" at bounding box center [108, 141] width 6 height 6
radio input "true"
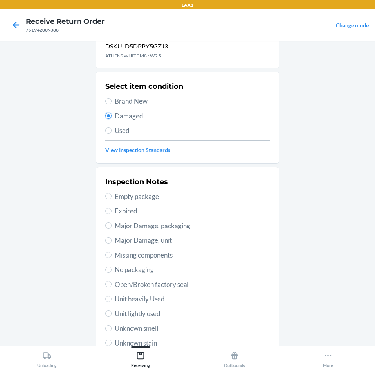
scroll to position [78, 0]
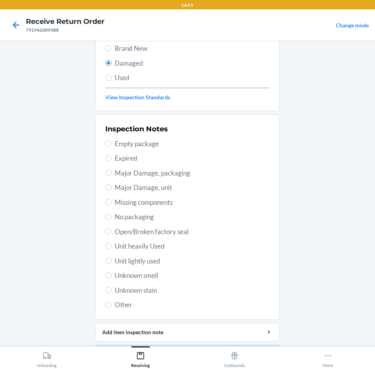
click at [170, 262] on span "Unit lightly used" at bounding box center [192, 261] width 155 height 10
click at [111, 262] on input "Unit lightly used" at bounding box center [108, 261] width 6 height 6
radio input "true"
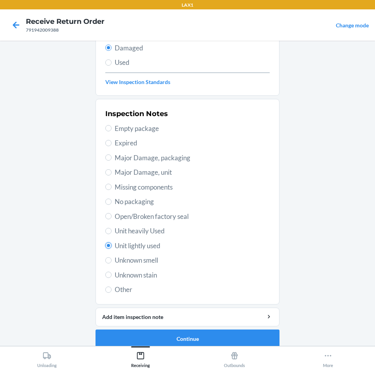
scroll to position [102, 0]
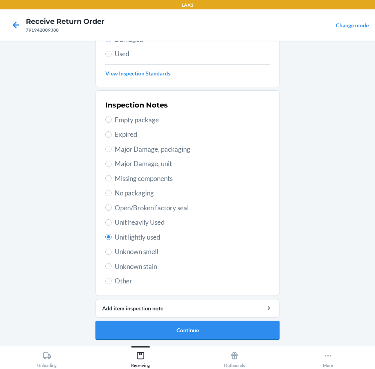
click at [228, 331] on button "Continue" at bounding box center [187, 330] width 184 height 19
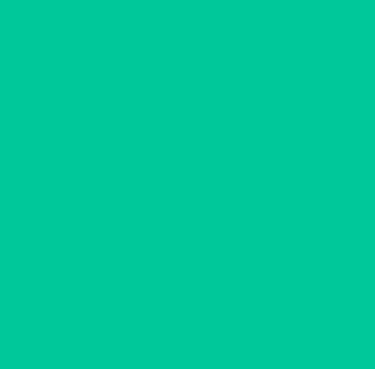
scroll to position [38, 0]
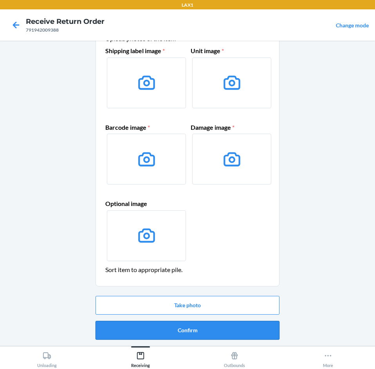
click at [229, 336] on button "Confirm" at bounding box center [187, 330] width 184 height 19
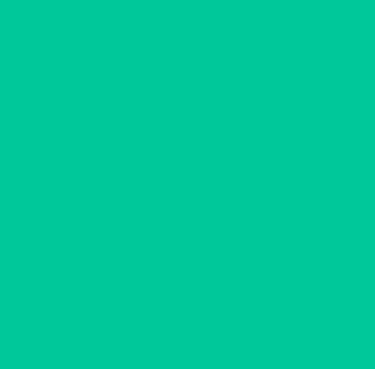
scroll to position [0, 0]
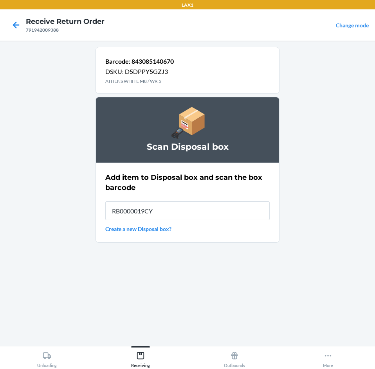
type input "RB0000019CY"
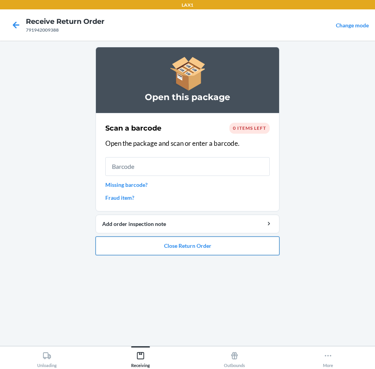
click at [242, 252] on button "Close Return Order" at bounding box center [187, 246] width 184 height 19
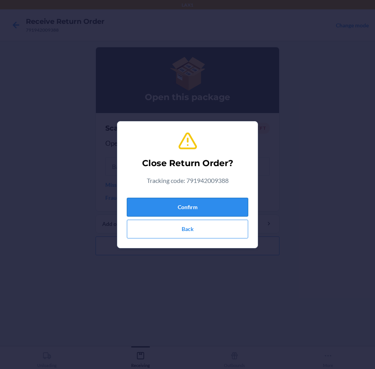
click at [216, 209] on button "Confirm" at bounding box center [187, 207] width 121 height 19
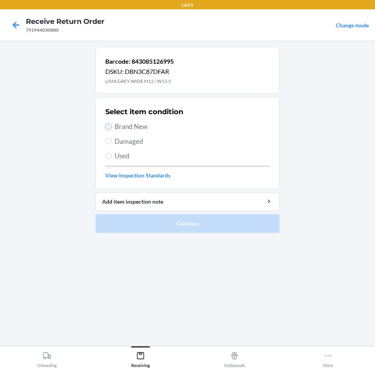
click at [111, 125] on input "Brand New" at bounding box center [108, 127] width 6 height 6
radio input "true"
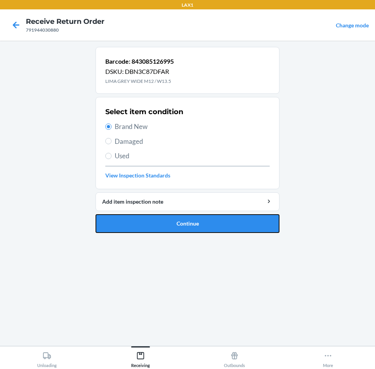
drag, startPoint x: 202, startPoint y: 226, endPoint x: 201, endPoint y: 254, distance: 28.6
click at [202, 238] on ol "Barcode: 843085126995 DSKU: DBN3C87DFAR LIMA GREY WIDE M12 / W13.5 Select item …" at bounding box center [187, 143] width 184 height 192
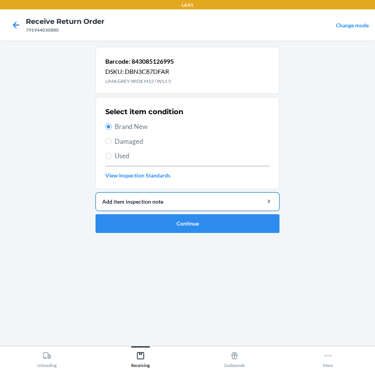
drag, startPoint x: 242, startPoint y: 211, endPoint x: 240, endPoint y: 220, distance: 9.3
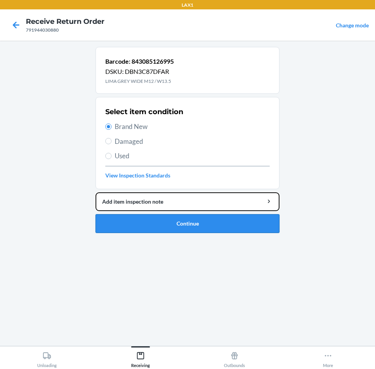
click at [242, 212] on li "Barcode: 843085126995 DSKU: DBN3C87DFAR LIMA GREY WIDE M12 / W13.5 Select item …" at bounding box center [187, 140] width 184 height 186
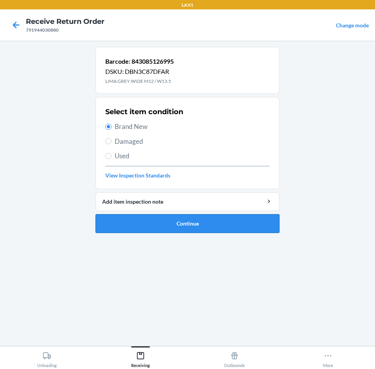
click at [240, 222] on button "Continue" at bounding box center [187, 223] width 184 height 19
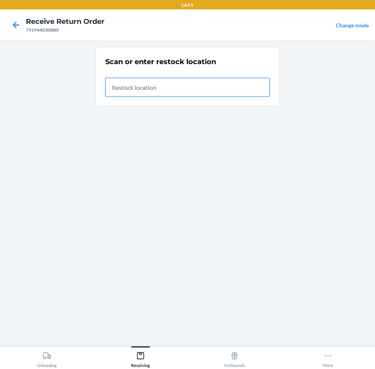
click at [204, 83] on input "text" at bounding box center [187, 87] width 164 height 19
type input "RTCART097"
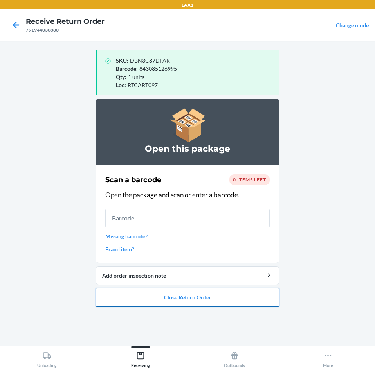
click at [206, 295] on button "Close Return Order" at bounding box center [187, 297] width 184 height 19
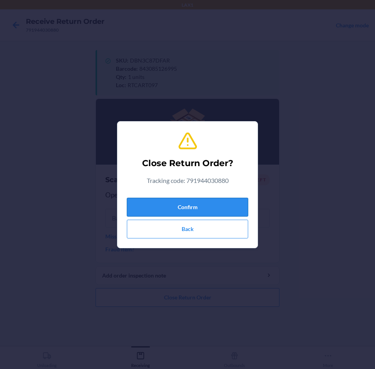
click at [194, 213] on button "Confirm" at bounding box center [187, 207] width 121 height 19
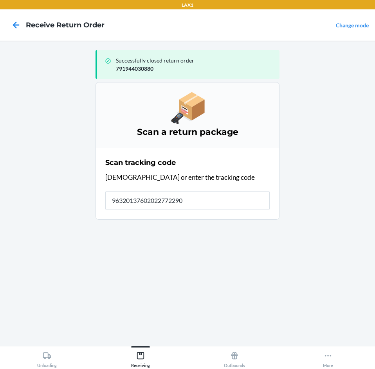
type input "963201376020227722900"
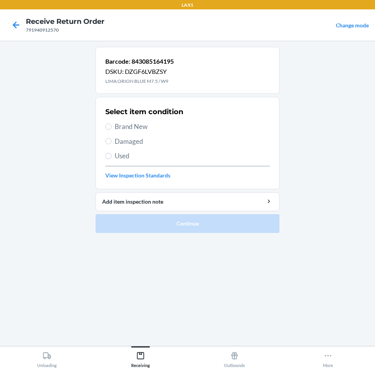
click at [144, 133] on div "Select item condition Brand New Damaged Used View Inspection Standards" at bounding box center [187, 142] width 164 height 77
click at [142, 140] on span "Damaged" at bounding box center [192, 142] width 155 height 10
click at [111, 140] on input "Damaged" at bounding box center [108, 141] width 6 height 6
radio input "true"
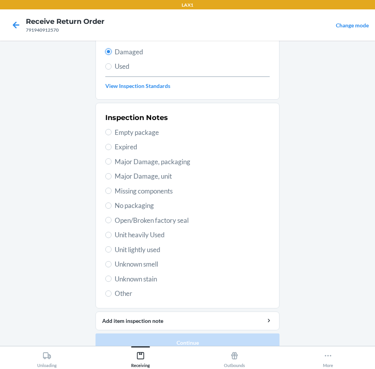
scroll to position [102, 0]
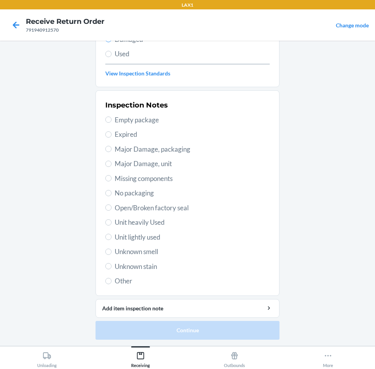
click at [160, 242] on span "Unit lightly used" at bounding box center [192, 237] width 155 height 10
click at [111, 240] on input "Unit lightly used" at bounding box center [108, 237] width 6 height 6
radio input "true"
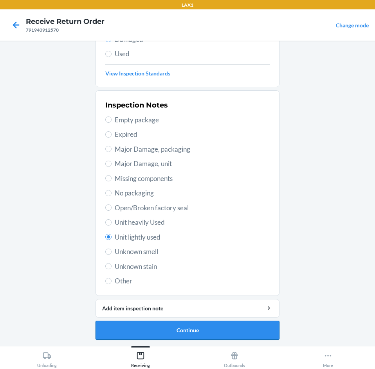
click at [187, 328] on button "Continue" at bounding box center [187, 330] width 184 height 19
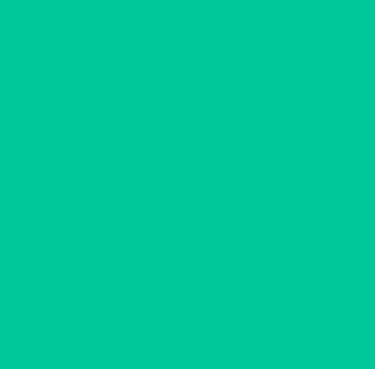
scroll to position [38, 0]
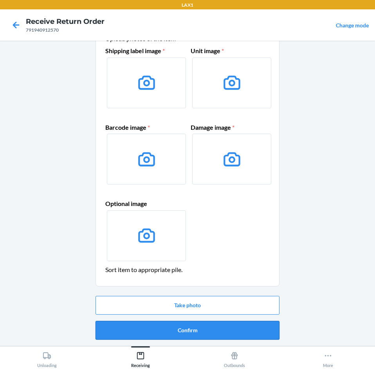
click at [195, 327] on button "Confirm" at bounding box center [187, 330] width 184 height 19
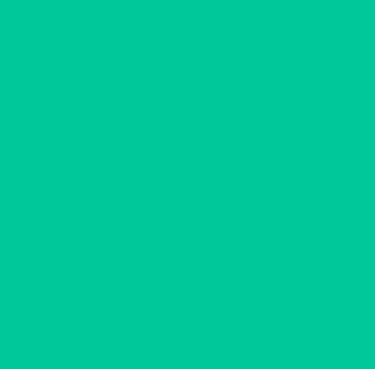
scroll to position [0, 0]
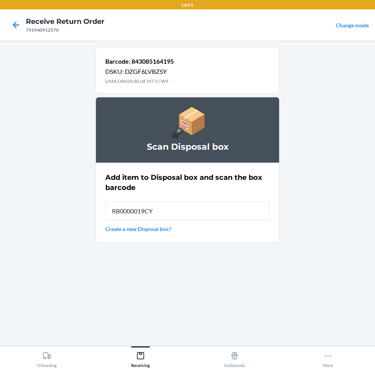
type input "RB0000019CY"
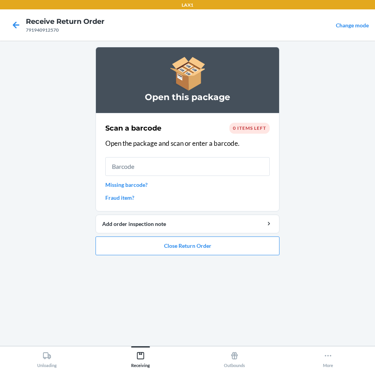
click at [202, 256] on ol "Open this package Scan a barcode 0 items left Open the package and scan or ente…" at bounding box center [187, 154] width 184 height 215
click at [202, 251] on button "Close Return Order" at bounding box center [187, 246] width 184 height 19
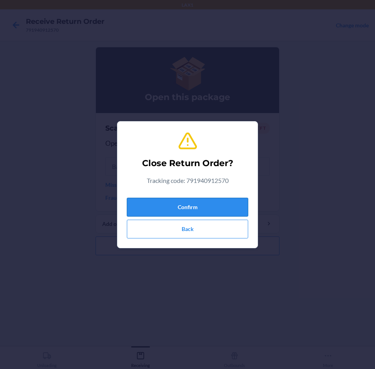
click at [242, 209] on button "Confirm" at bounding box center [187, 207] width 121 height 19
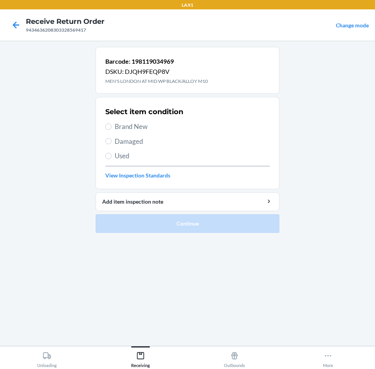
click at [176, 126] on span "Brand New" at bounding box center [192, 127] width 155 height 10
click at [111, 126] on input "Brand New" at bounding box center [108, 127] width 6 height 6
radio input "true"
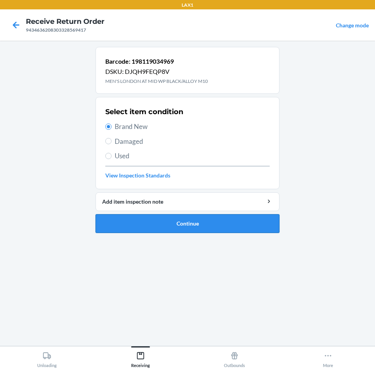
click at [206, 227] on button "Continue" at bounding box center [187, 223] width 184 height 19
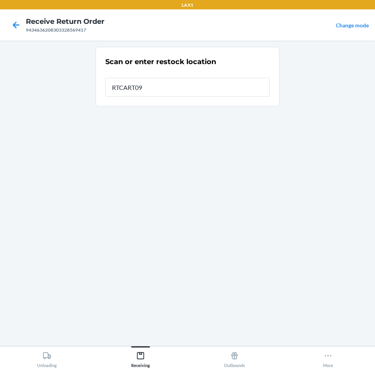
type input "RTCART097"
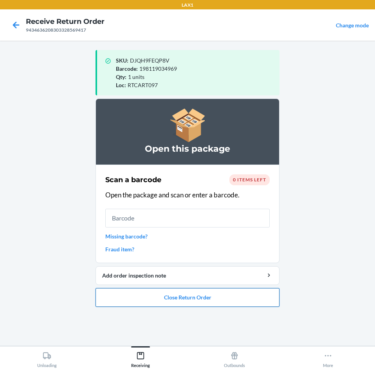
click at [232, 304] on button "Close Return Order" at bounding box center [187, 297] width 184 height 19
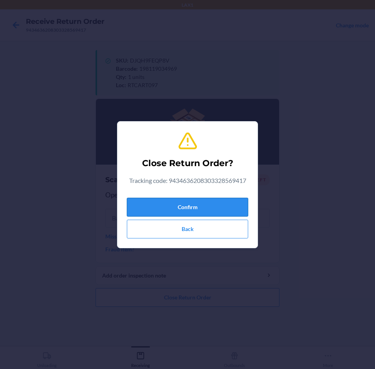
click at [234, 203] on button "Confirm" at bounding box center [187, 207] width 121 height 19
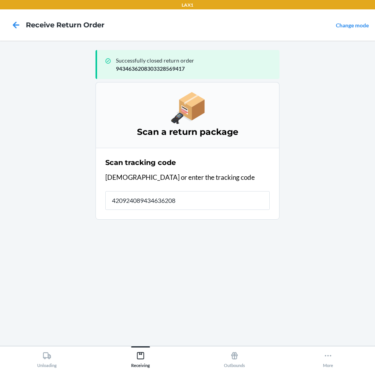
type input "4209240894346362083"
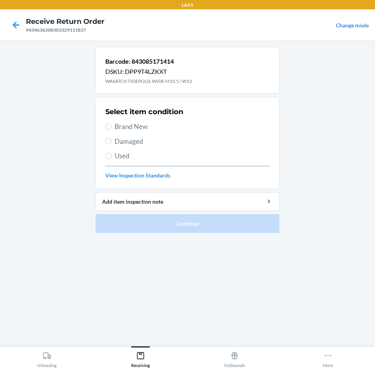
click at [177, 126] on span "Brand New" at bounding box center [192, 127] width 155 height 10
click at [111, 126] on input "Brand New" at bounding box center [108, 127] width 6 height 6
radio input "true"
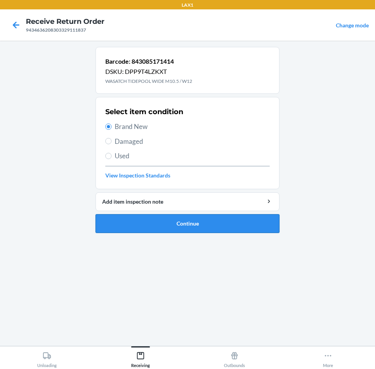
click at [243, 228] on button "Continue" at bounding box center [187, 223] width 184 height 19
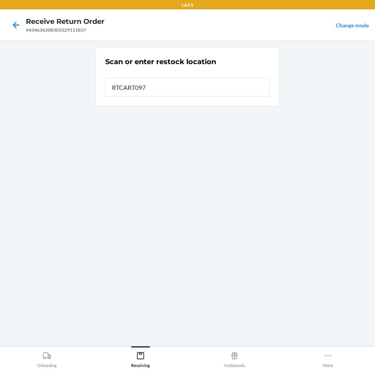
type input "RTCART097"
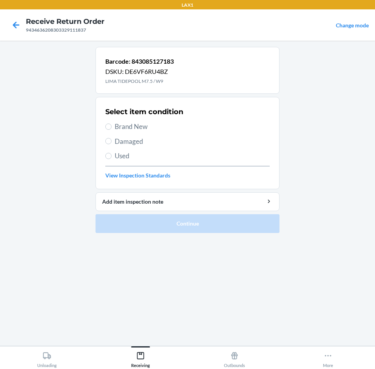
click at [125, 141] on span "Damaged" at bounding box center [192, 142] width 155 height 10
click at [111, 141] on input "Damaged" at bounding box center [108, 141] width 6 height 6
radio input "true"
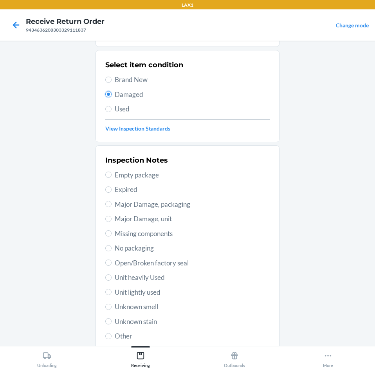
scroll to position [102, 0]
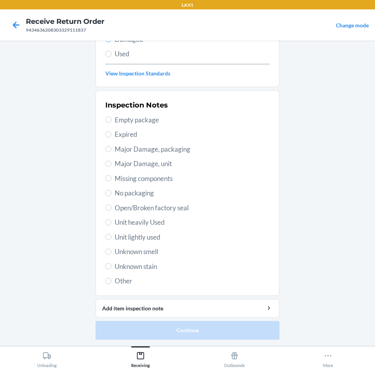
click at [129, 252] on span "Unknown smell" at bounding box center [192, 252] width 155 height 10
click at [111, 252] on input "Unknown smell" at bounding box center [108, 252] width 6 height 6
radio input "true"
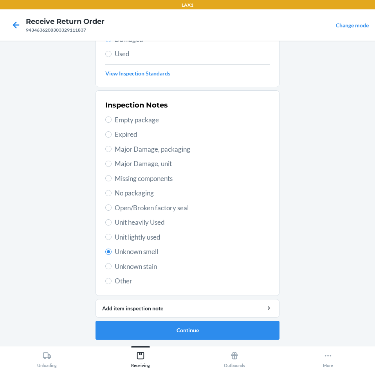
click at [134, 234] on span "Unit lightly used" at bounding box center [192, 237] width 155 height 10
click at [111, 234] on input "Unit lightly used" at bounding box center [108, 237] width 6 height 6
radio input "true"
radio input "false"
click at [189, 327] on button "Continue" at bounding box center [187, 330] width 184 height 19
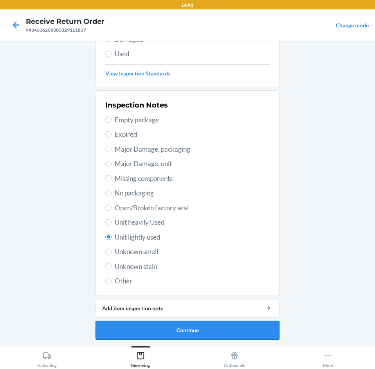
scroll to position [38, 0]
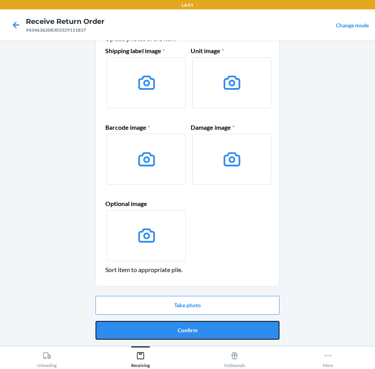
click at [189, 327] on button "Confirm" at bounding box center [187, 330] width 184 height 19
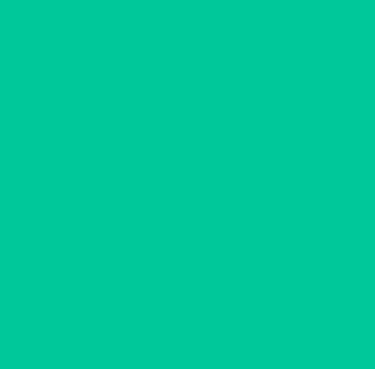
scroll to position [0, 0]
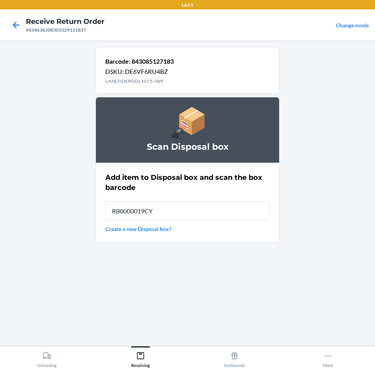
type input "RB0000019CY"
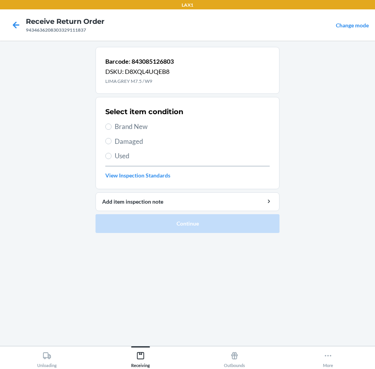
click at [119, 125] on span "Brand New" at bounding box center [192, 127] width 155 height 10
click at [111, 125] on input "Brand New" at bounding box center [108, 127] width 6 height 6
radio input "true"
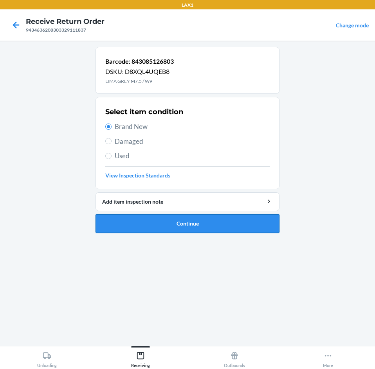
click at [196, 230] on button "Continue" at bounding box center [187, 223] width 184 height 19
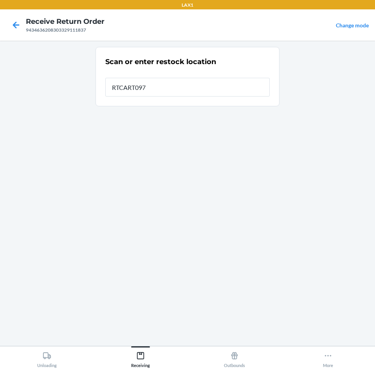
type input "RTCART097"
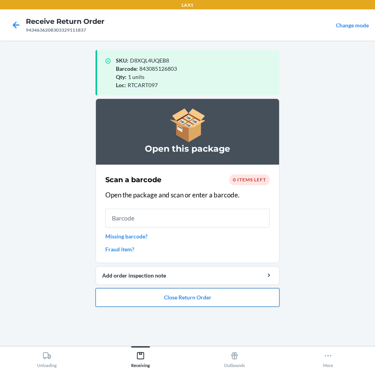
click at [196, 296] on button "Close Return Order" at bounding box center [187, 297] width 184 height 19
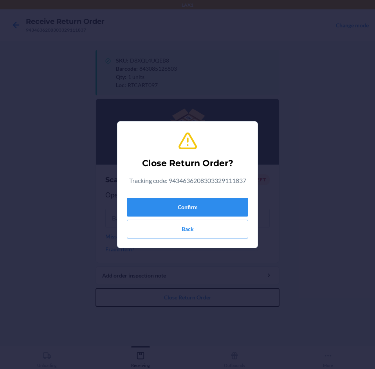
click at [95, 288] on button "Close Return Order" at bounding box center [187, 297] width 184 height 19
click at [183, 210] on button "Confirm" at bounding box center [187, 207] width 121 height 19
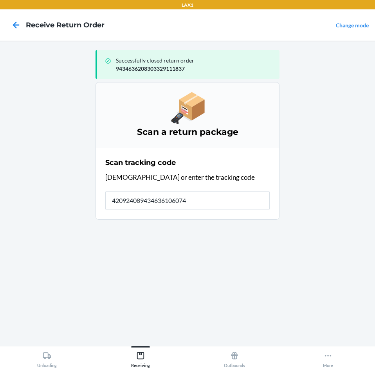
type input "4209240894346361060742"
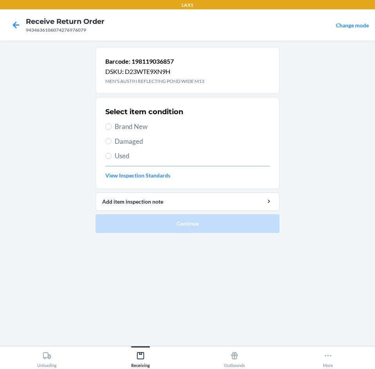
click at [142, 135] on div "Select item condition Brand New Damaged Used View Inspection Standards" at bounding box center [187, 142] width 164 height 77
click at [142, 140] on span "Damaged" at bounding box center [192, 142] width 155 height 10
click at [111, 140] on input "Damaged" at bounding box center [108, 141] width 6 height 6
radio input "true"
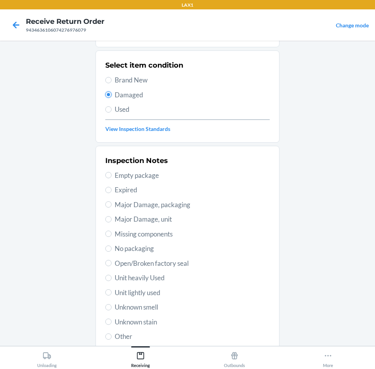
scroll to position [102, 0]
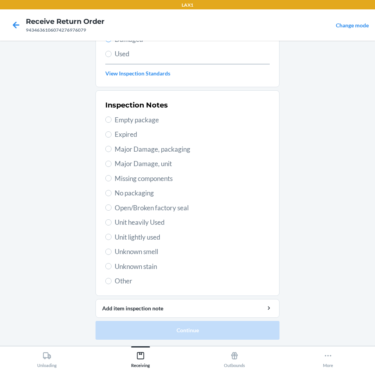
click at [147, 236] on span "Unit lightly used" at bounding box center [192, 237] width 155 height 10
click at [111, 236] on input "Unit lightly used" at bounding box center [108, 237] width 6 height 6
radio input "true"
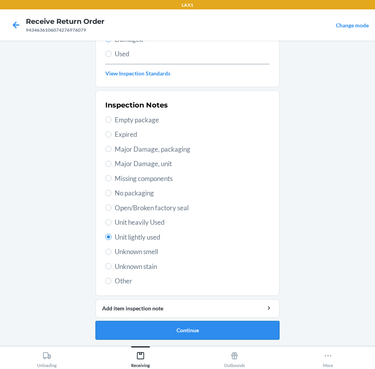
click at [191, 338] on button "Continue" at bounding box center [187, 330] width 184 height 19
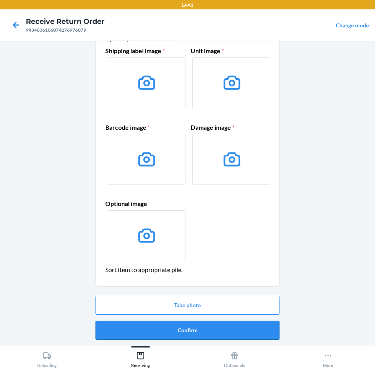
click at [196, 332] on button "Confirm" at bounding box center [187, 330] width 184 height 19
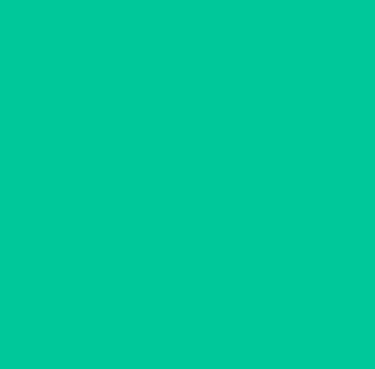
scroll to position [0, 0]
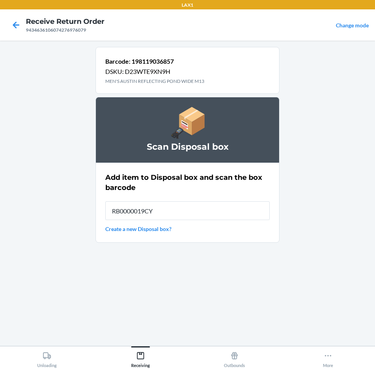
type input "RB0000019CY"
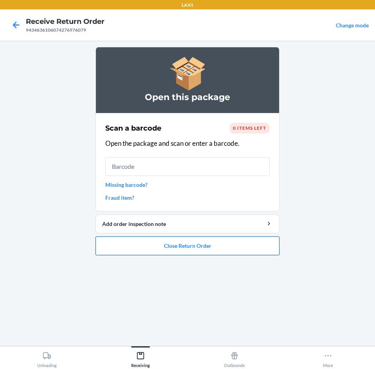
click at [148, 249] on button "Close Return Order" at bounding box center [187, 246] width 184 height 19
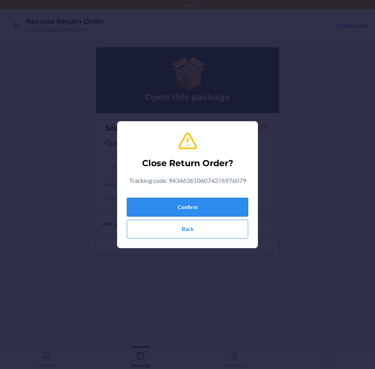
click at [211, 212] on button "Confirm" at bounding box center [187, 207] width 121 height 19
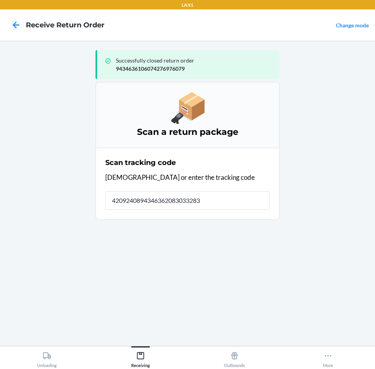
type input "42092408943463620830332837"
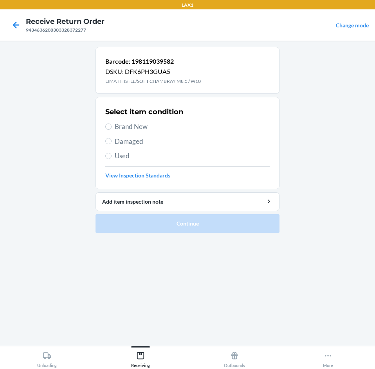
click at [120, 123] on span "Brand New" at bounding box center [192, 127] width 155 height 10
click at [111, 124] on input "Brand New" at bounding box center [108, 127] width 6 height 6
radio input "true"
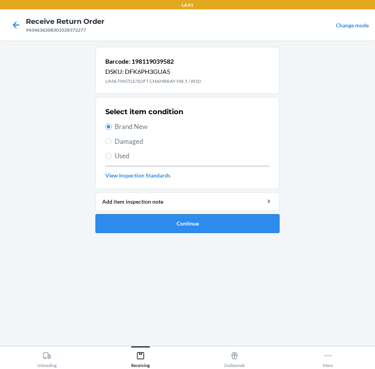
click at [163, 227] on button "Continue" at bounding box center [187, 223] width 184 height 19
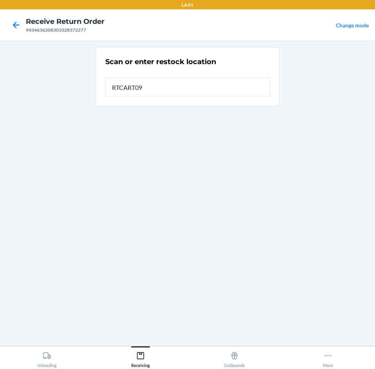
type input "RTCART097"
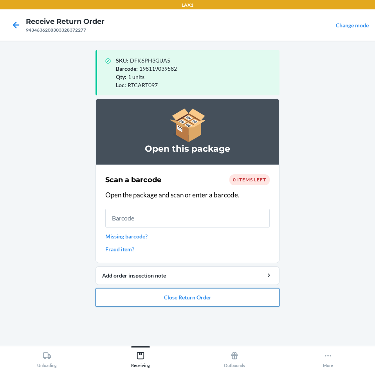
click at [277, 292] on button "Close Return Order" at bounding box center [187, 297] width 184 height 19
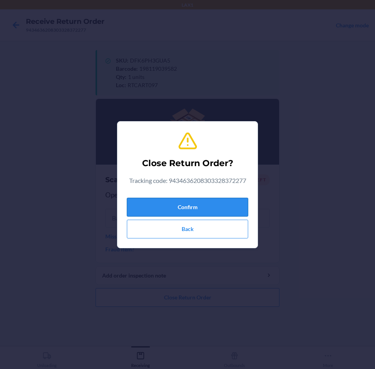
click at [235, 209] on button "Confirm" at bounding box center [187, 207] width 121 height 19
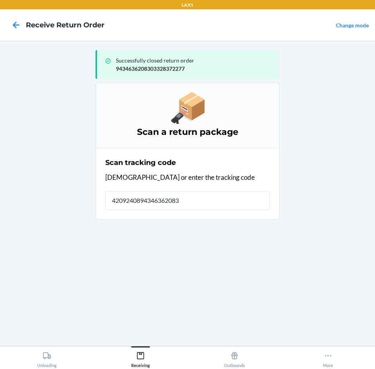
type input "42092408943463620830"
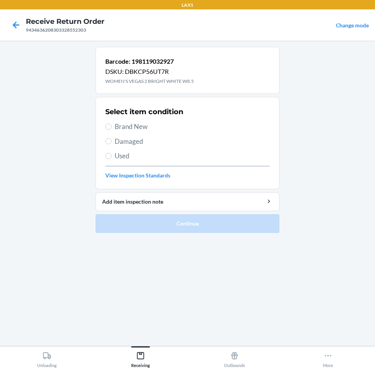
click at [150, 137] on span "Damaged" at bounding box center [192, 142] width 155 height 10
click at [111, 138] on input "Damaged" at bounding box center [108, 141] width 6 height 6
radio input "true"
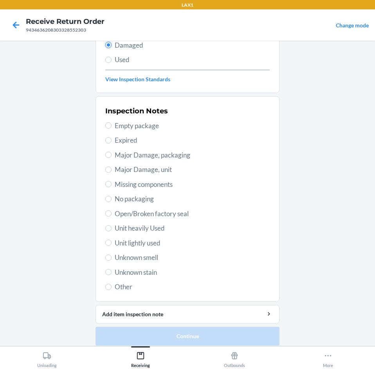
scroll to position [102, 0]
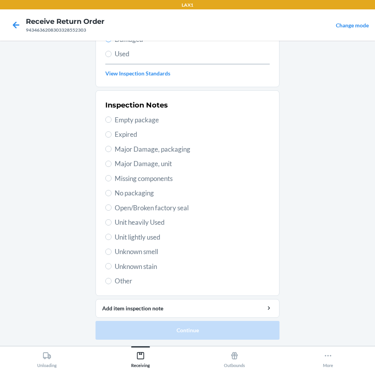
click at [165, 236] on span "Unit lightly used" at bounding box center [192, 237] width 155 height 10
click at [111, 236] on input "Unit lightly used" at bounding box center [108, 237] width 6 height 6
radio input "true"
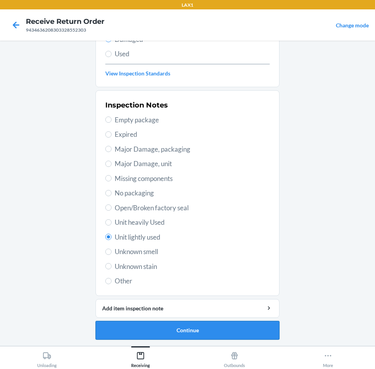
click at [212, 330] on button "Continue" at bounding box center [187, 330] width 184 height 19
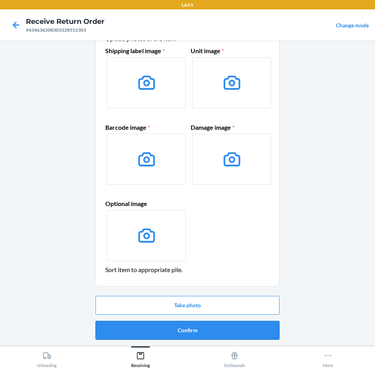
click at [214, 326] on button "Confirm" at bounding box center [187, 330] width 184 height 19
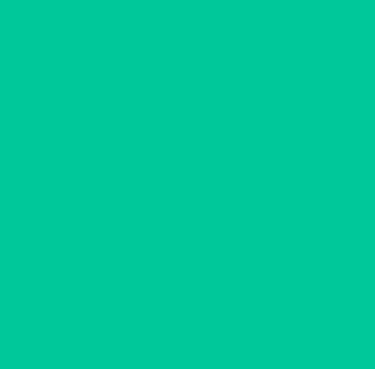
scroll to position [0, 0]
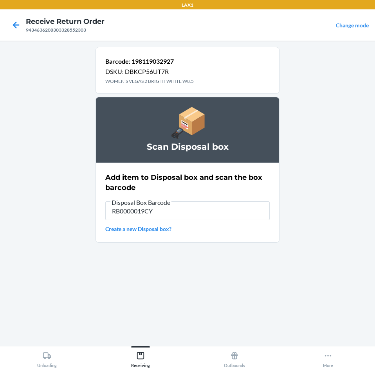
type input "RB0000019CY"
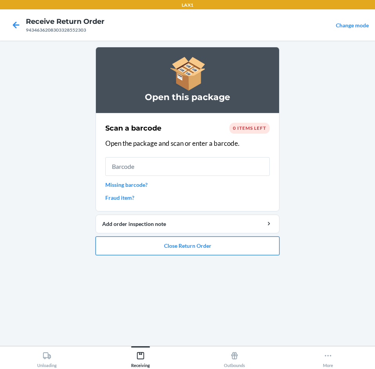
click at [205, 243] on button "Close Return Order" at bounding box center [187, 246] width 184 height 19
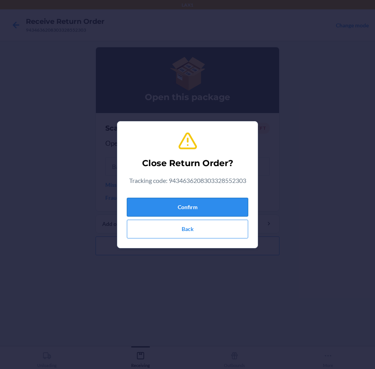
click at [205, 210] on button "Confirm" at bounding box center [187, 207] width 121 height 19
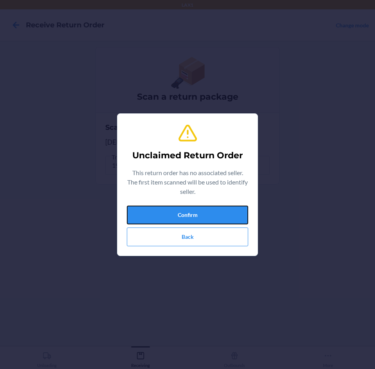
click at [229, 218] on button "Confirm" at bounding box center [187, 215] width 121 height 19
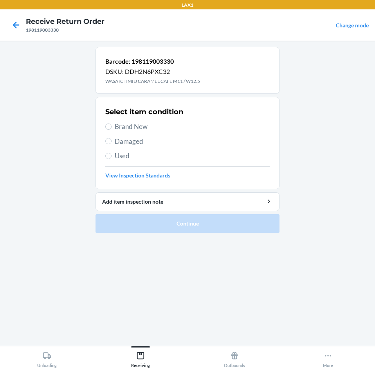
click at [135, 126] on span "Brand New" at bounding box center [192, 127] width 155 height 10
click at [111, 126] on input "Brand New" at bounding box center [108, 127] width 6 height 6
radio input "true"
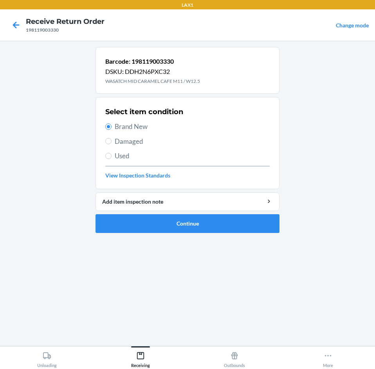
click at [217, 236] on ol "Barcode: 198119003330 DSKU: DDH2N6PXC32 WASATCH MID CARAMEL CAFE M11 / W12.5 Se…" at bounding box center [187, 143] width 184 height 192
click at [218, 234] on ol "Barcode: 198119003330 DSKU: DDH2N6PXC32 WASATCH MID CARAMEL CAFE M11 / W12.5 Se…" at bounding box center [187, 143] width 184 height 192
click at [220, 230] on button "Continue" at bounding box center [187, 223] width 184 height 19
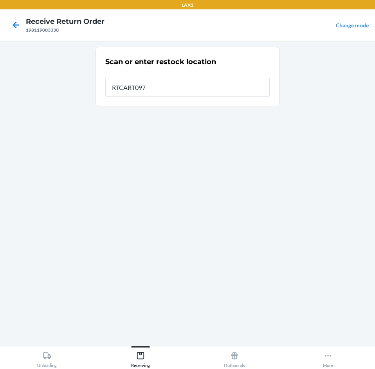
type input "RTCART097"
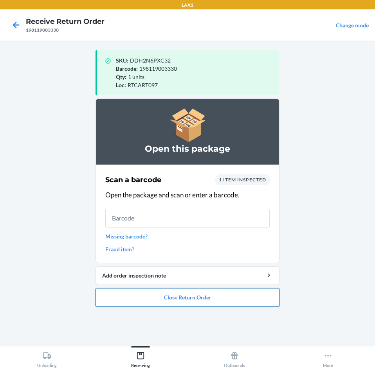
click at [117, 298] on button "Close Return Order" at bounding box center [187, 297] width 184 height 19
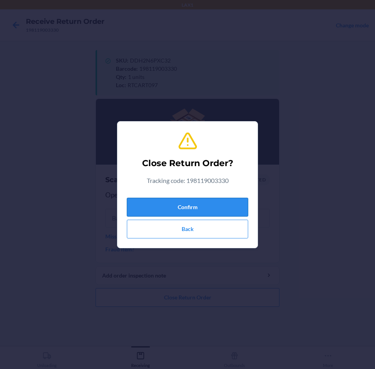
click at [171, 201] on button "Confirm" at bounding box center [187, 207] width 121 height 19
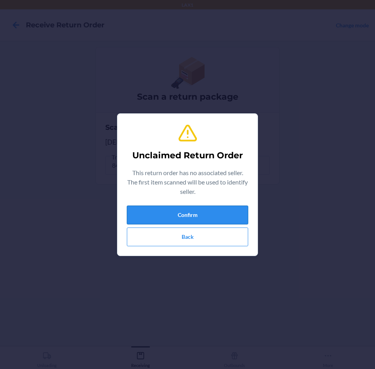
click at [248, 212] on button "Confirm" at bounding box center [187, 215] width 121 height 19
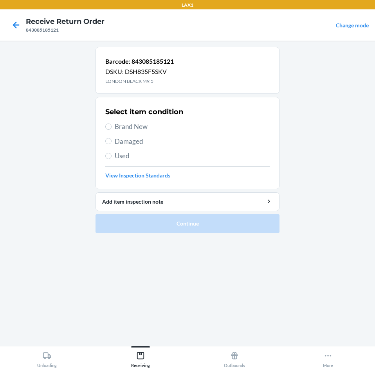
click at [131, 145] on span "Damaged" at bounding box center [192, 142] width 155 height 10
click at [111, 144] on input "Damaged" at bounding box center [108, 141] width 6 height 6
radio input "true"
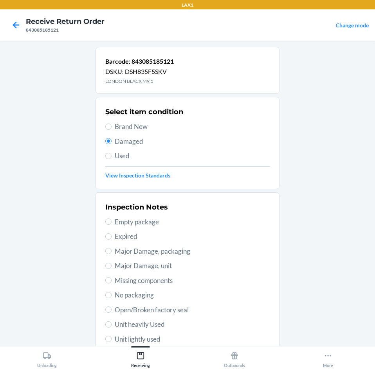
click at [142, 338] on span "Unit lightly used" at bounding box center [192, 339] width 155 height 10
click at [111, 338] on input "Unit lightly used" at bounding box center [108, 339] width 6 height 6
radio input "true"
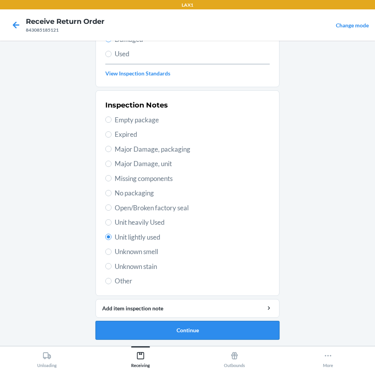
click at [203, 330] on button "Continue" at bounding box center [187, 330] width 184 height 19
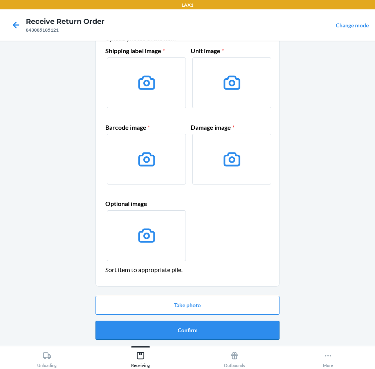
click at [210, 325] on button "Confirm" at bounding box center [187, 330] width 184 height 19
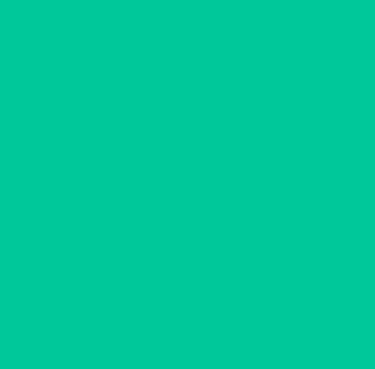
scroll to position [0, 0]
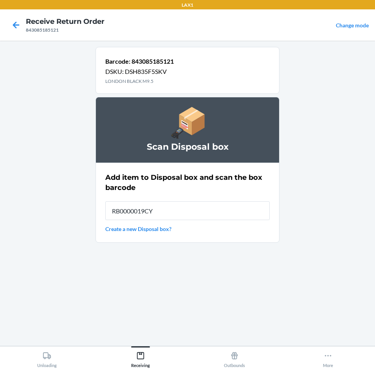
type input "RB0000019CY"
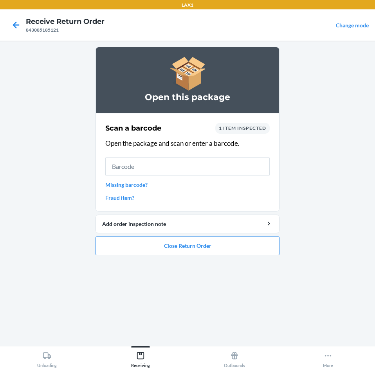
click at [205, 344] on main "Open this package Scan a barcode 1 item inspected Open the package and scan or …" at bounding box center [187, 194] width 375 height 306
click at [205, 249] on button "Close Return Order" at bounding box center [187, 246] width 184 height 19
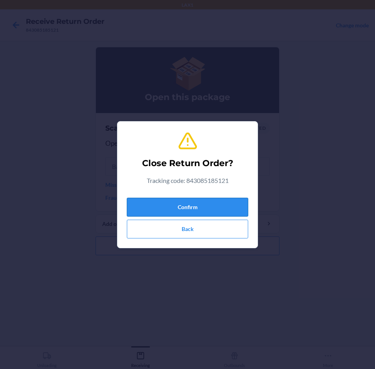
click at [217, 207] on button "Confirm" at bounding box center [187, 207] width 121 height 19
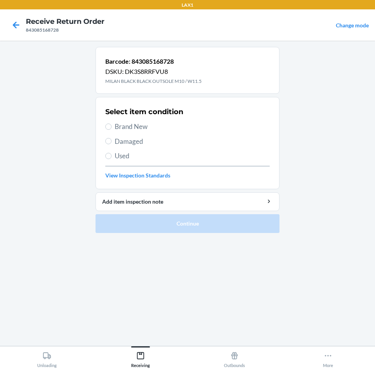
click at [139, 139] on span "Damaged" at bounding box center [192, 142] width 155 height 10
click at [111, 139] on input "Damaged" at bounding box center [108, 141] width 6 height 6
radio input "true"
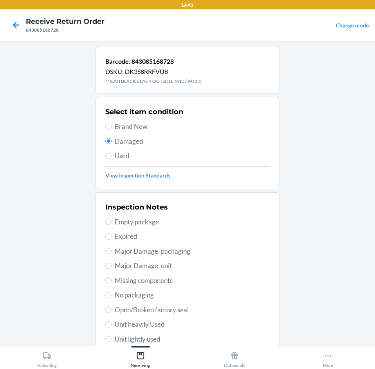
click at [156, 341] on span "Unit lightly used" at bounding box center [192, 339] width 155 height 10
click at [111, 341] on input "Unit lightly used" at bounding box center [108, 339] width 6 height 6
radio input "true"
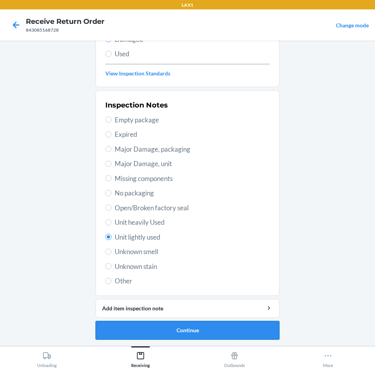
click at [192, 336] on button "Continue" at bounding box center [187, 330] width 184 height 19
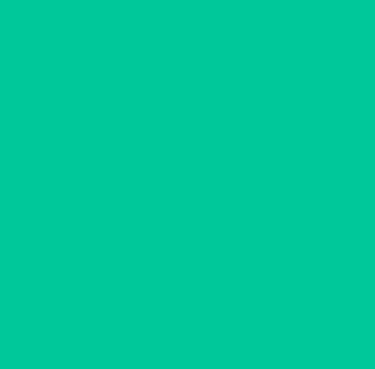
scroll to position [38, 0]
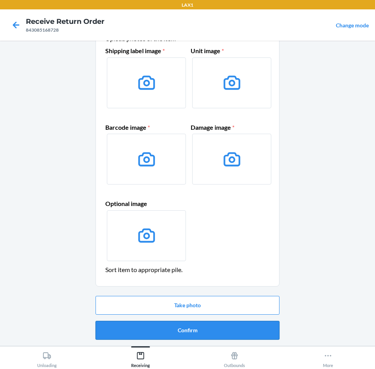
click at [204, 333] on button "Confirm" at bounding box center [187, 330] width 184 height 19
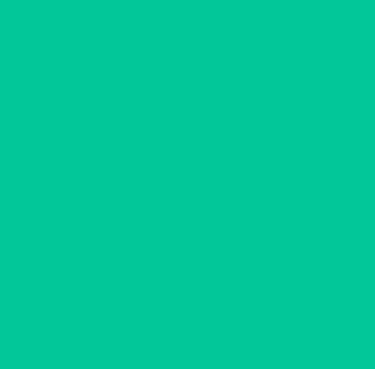
scroll to position [0, 0]
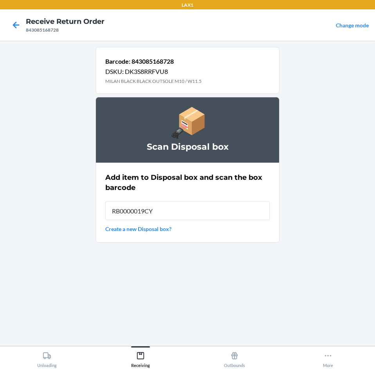
type input "RB0000019CY"
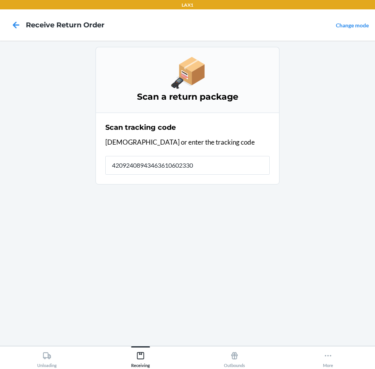
type input "420924089434636106023305"
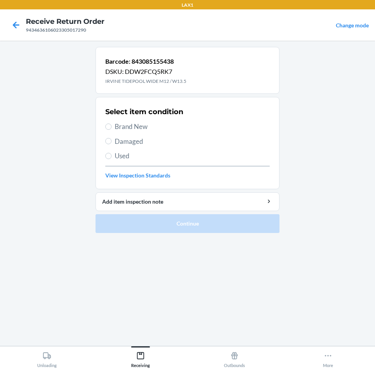
drag, startPoint x: 189, startPoint y: 149, endPoint x: 189, endPoint y: 135, distance: 14.1
click at [188, 144] on div "Select item condition Brand New Damaged Used View Inspection Standards" at bounding box center [187, 142] width 164 height 77
click at [189, 139] on span "Damaged" at bounding box center [192, 142] width 155 height 10
click at [111, 139] on input "Damaged" at bounding box center [108, 141] width 6 height 6
radio input "true"
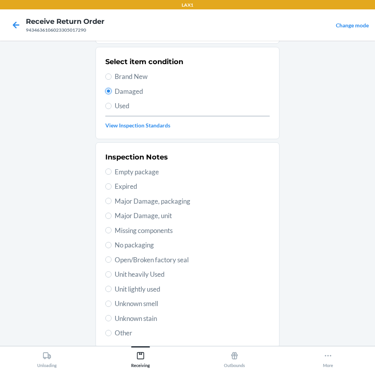
scroll to position [102, 0]
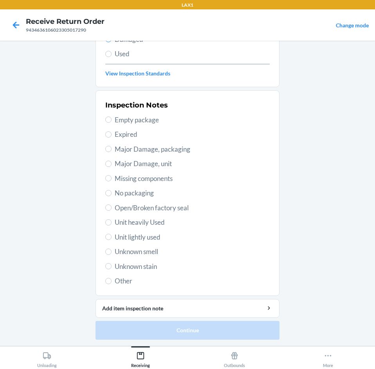
click at [149, 238] on span "Unit lightly used" at bounding box center [192, 237] width 155 height 10
click at [111, 238] on input "Unit lightly used" at bounding box center [108, 237] width 6 height 6
radio input "true"
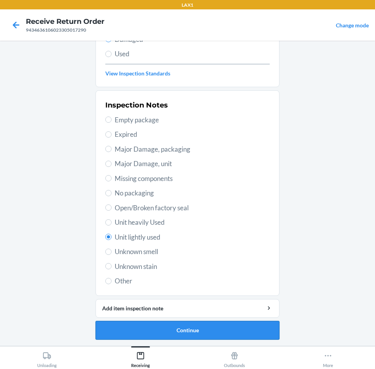
click at [172, 327] on button "Continue" at bounding box center [187, 330] width 184 height 19
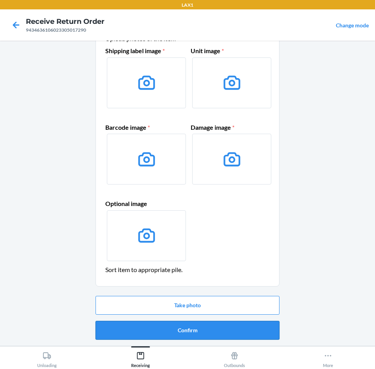
click at [175, 329] on button "Confirm" at bounding box center [187, 330] width 184 height 19
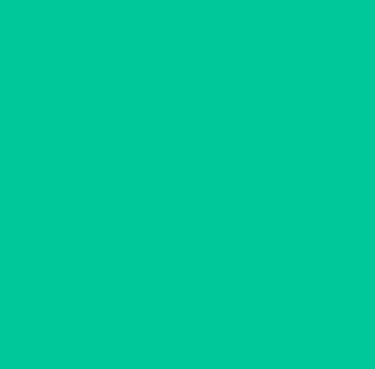
scroll to position [0, 0]
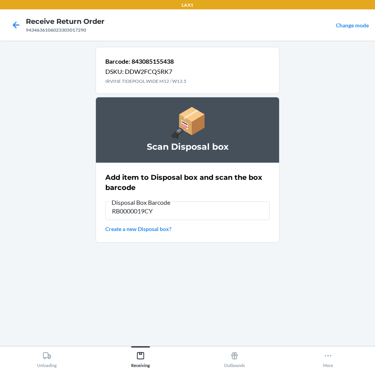
type input "RB0000019CY"
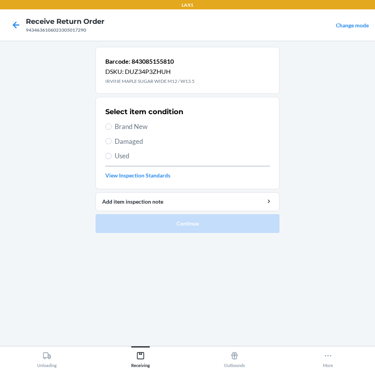
click at [111, 126] on label "Brand New" at bounding box center [187, 127] width 164 height 10
click at [111, 126] on input "Brand New" at bounding box center [108, 127] width 6 height 6
radio input "true"
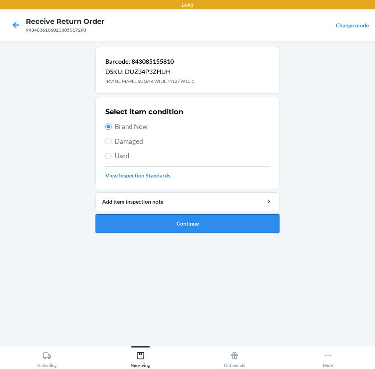
click at [166, 221] on button "Continue" at bounding box center [187, 223] width 184 height 19
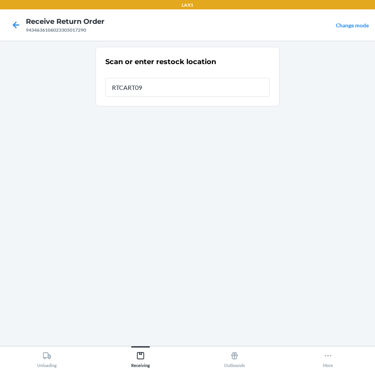
type input "RTCART097"
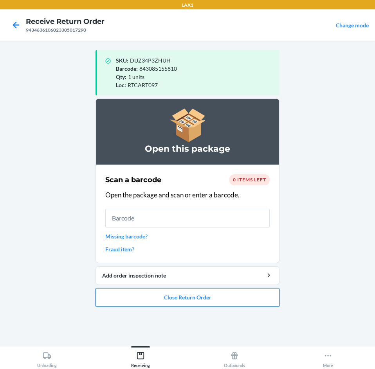
click at [217, 295] on button "Close Return Order" at bounding box center [187, 297] width 184 height 19
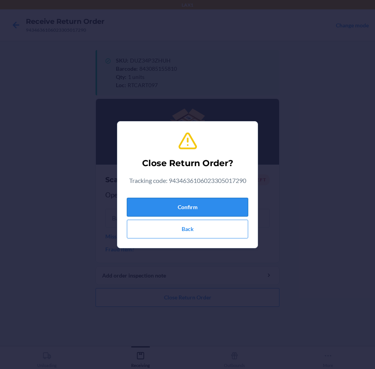
click at [222, 201] on button "Confirm" at bounding box center [187, 207] width 121 height 19
click at [220, 208] on button "Confirm" at bounding box center [187, 207] width 121 height 19
click at [235, 198] on button "Confirm" at bounding box center [187, 207] width 121 height 19
drag, startPoint x: 179, startPoint y: 177, endPoint x: 186, endPoint y: 191, distance: 15.2
click at [185, 187] on div "Tracking code: 9434636106023305017290" at bounding box center [187, 182] width 117 height 13
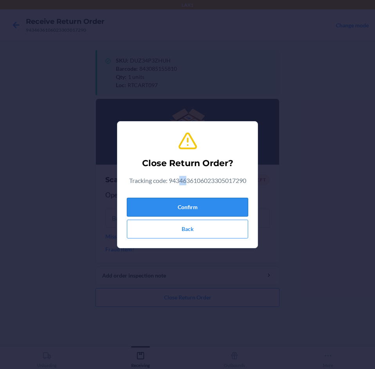
click at [235, 199] on button "Confirm" at bounding box center [187, 207] width 121 height 19
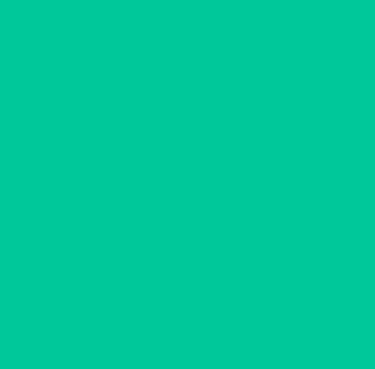
drag, startPoint x: 229, startPoint y: 189, endPoint x: 215, endPoint y: 195, distance: 15.4
click at [215, 196] on input "text" at bounding box center [187, 200] width 164 height 19
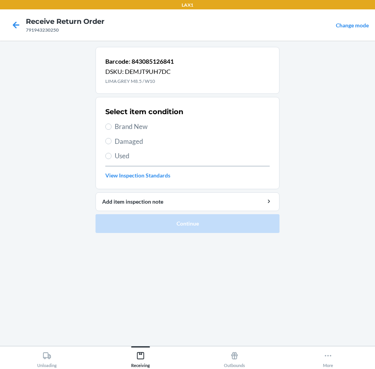
click at [156, 145] on span "Damaged" at bounding box center [192, 142] width 155 height 10
click at [111, 144] on input "Damaged" at bounding box center [108, 141] width 6 height 6
radio input "true"
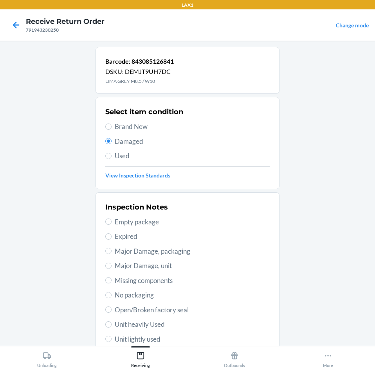
click at [152, 127] on span "Brand New" at bounding box center [192, 127] width 155 height 10
click at [111, 127] on input "Brand New" at bounding box center [108, 127] width 6 height 6
radio input "true"
radio input "false"
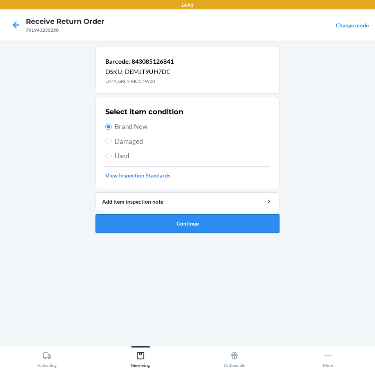
click at [172, 228] on button "Continue" at bounding box center [187, 223] width 184 height 19
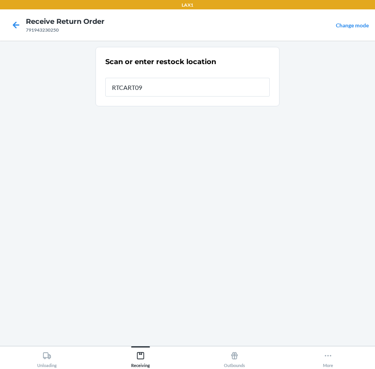
type input "RTCART097"
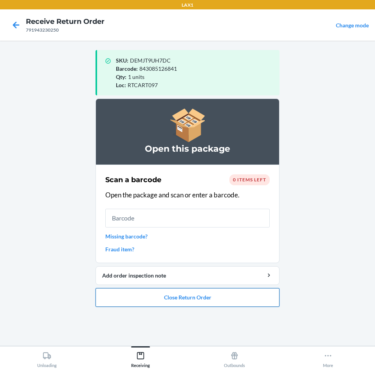
click at [250, 301] on button "Close Return Order" at bounding box center [187, 297] width 184 height 19
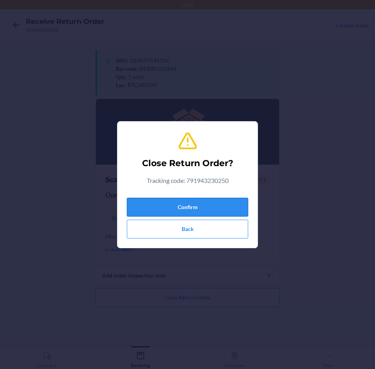
click at [214, 203] on button "Confirm" at bounding box center [187, 207] width 121 height 19
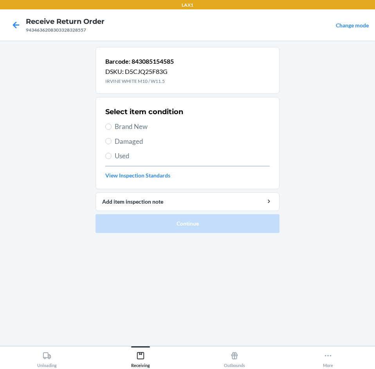
click at [105, 140] on section "Select item condition Brand New Damaged Used View Inspection Standards" at bounding box center [187, 143] width 184 height 92
click at [106, 140] on input "Damaged" at bounding box center [108, 141] width 6 height 6
radio input "true"
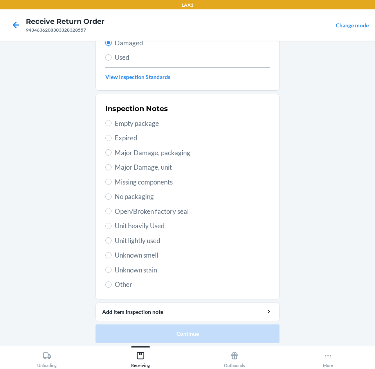
scroll to position [102, 0]
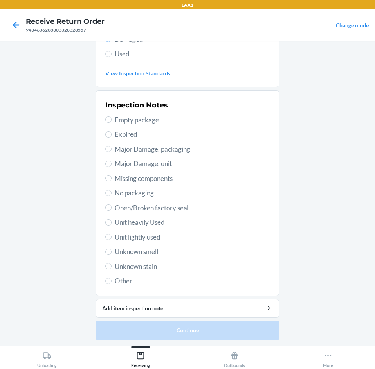
click at [144, 235] on span "Unit lightly used" at bounding box center [192, 237] width 155 height 10
click at [111, 235] on input "Unit lightly used" at bounding box center [108, 237] width 6 height 6
radio input "true"
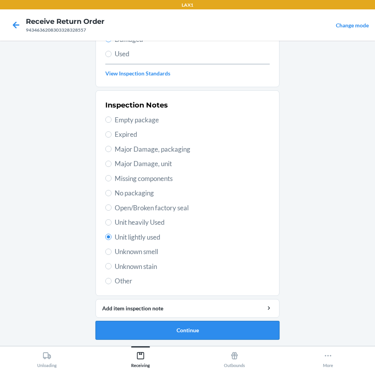
click at [182, 335] on button "Continue" at bounding box center [187, 330] width 184 height 19
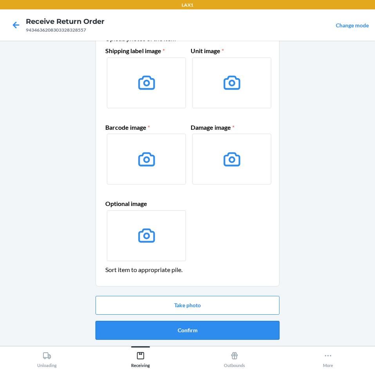
click at [182, 332] on button "Confirm" at bounding box center [187, 330] width 184 height 19
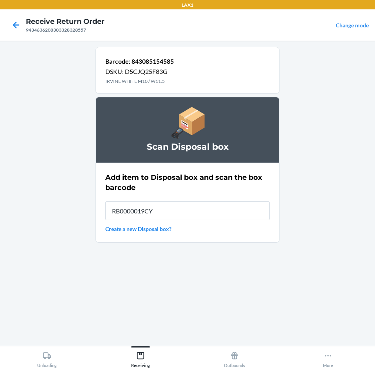
type input "RB0000019CY"
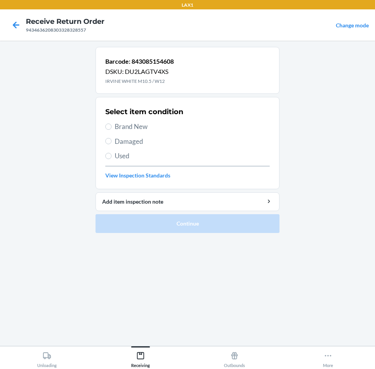
click at [140, 141] on span "Damaged" at bounding box center [192, 142] width 155 height 10
click at [111, 141] on input "Damaged" at bounding box center [108, 141] width 6 height 6
radio input "true"
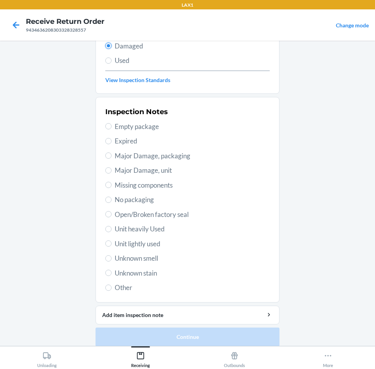
scroll to position [102, 0]
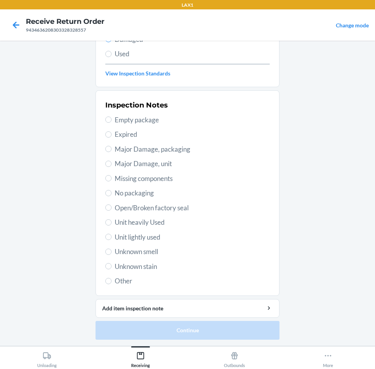
click at [157, 244] on div "Inspection Notes Empty package Expired Major Damage, packaging Major Damage, un…" at bounding box center [187, 193] width 164 height 191
click at [157, 242] on span "Unit lightly used" at bounding box center [192, 237] width 155 height 10
click at [111, 240] on input "Unit lightly used" at bounding box center [108, 237] width 6 height 6
radio input "true"
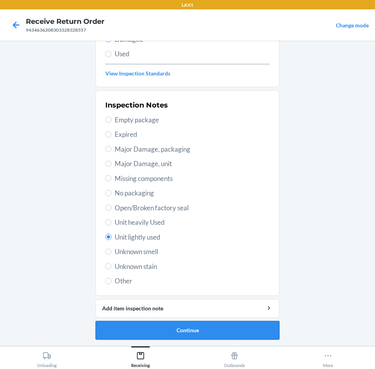
click at [199, 325] on button "Continue" at bounding box center [187, 330] width 184 height 19
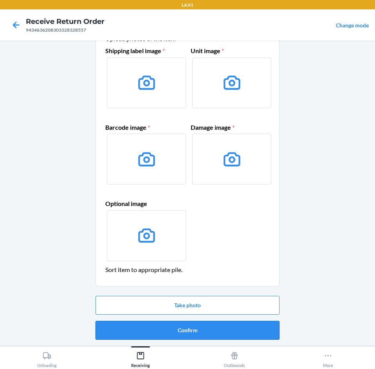
click at [200, 331] on button "Confirm" at bounding box center [187, 330] width 184 height 19
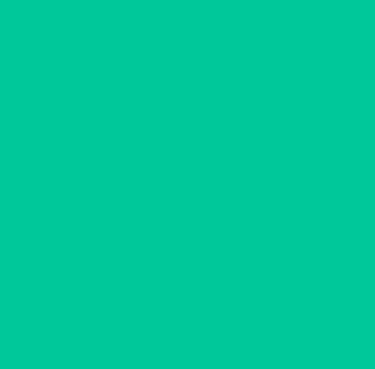
scroll to position [0, 0]
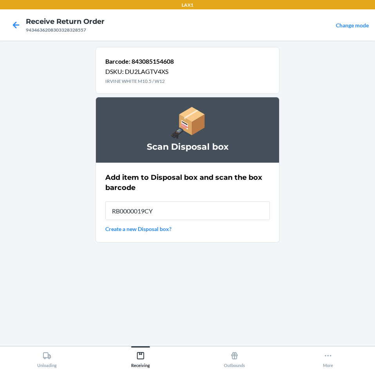
type input "RB0000019CY"
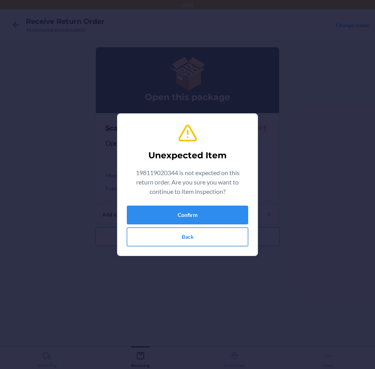
click at [188, 235] on button "Back" at bounding box center [187, 237] width 121 height 19
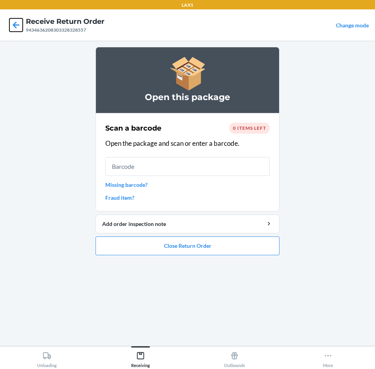
click at [16, 24] on icon at bounding box center [15, 24] width 13 height 13
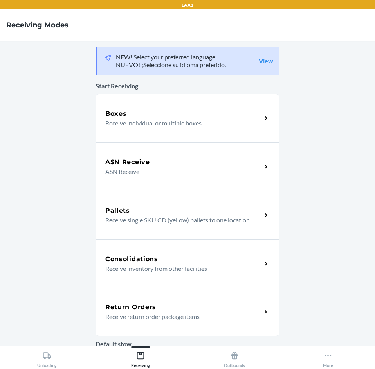
click at [194, 309] on div "Return Orders" at bounding box center [183, 307] width 156 height 9
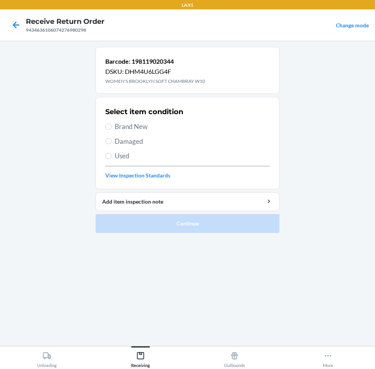
click at [130, 141] on span "Damaged" at bounding box center [192, 142] width 155 height 10
click at [111, 141] on input "Damaged" at bounding box center [108, 141] width 6 height 6
radio input "true"
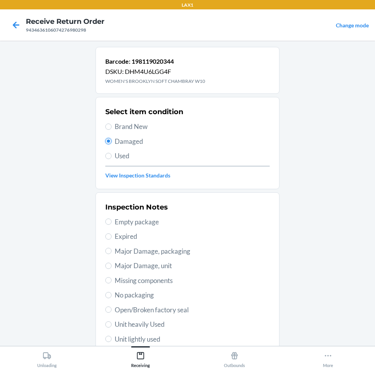
scroll to position [102, 0]
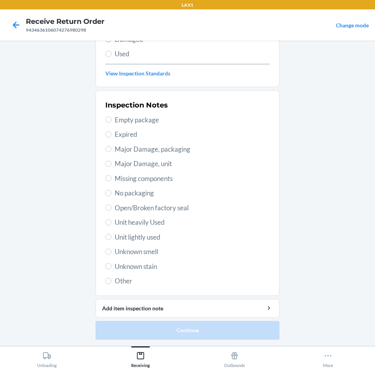
click at [157, 242] on span "Unit lightly used" at bounding box center [192, 237] width 155 height 10
click at [111, 240] on input "Unit lightly used" at bounding box center [108, 237] width 6 height 6
radio input "true"
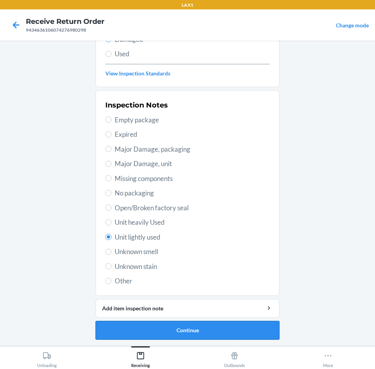
click at [208, 329] on button "Continue" at bounding box center [187, 330] width 184 height 19
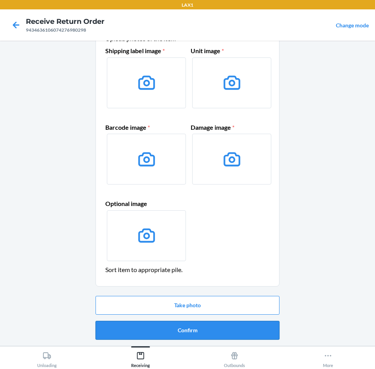
click at [208, 324] on button "Confirm" at bounding box center [187, 330] width 184 height 19
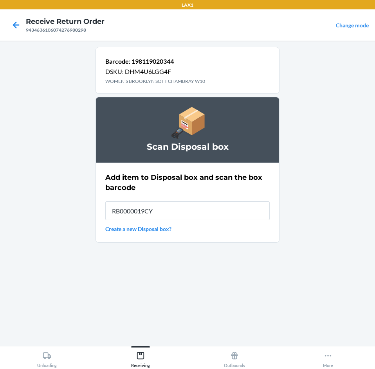
type input "RB0000019CY"
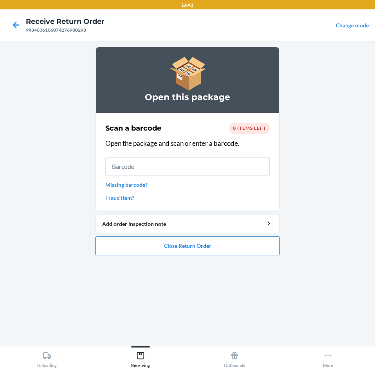
click at [125, 243] on button "Close Return Order" at bounding box center [187, 246] width 184 height 19
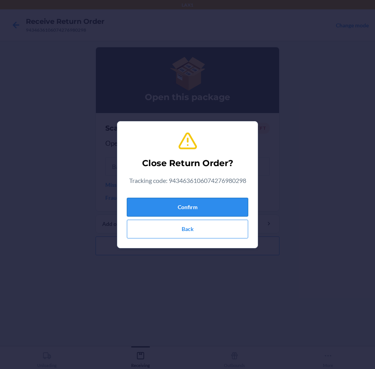
click at [164, 201] on button "Confirm" at bounding box center [187, 207] width 121 height 19
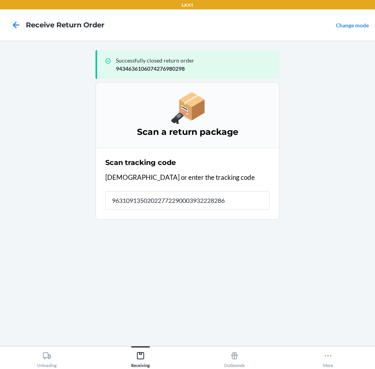
type input "963109135020227722900039322282864"
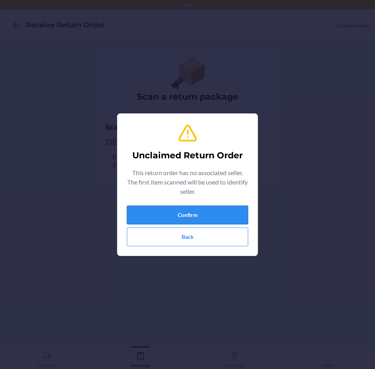
click at [191, 216] on button "Confirm" at bounding box center [187, 215] width 121 height 19
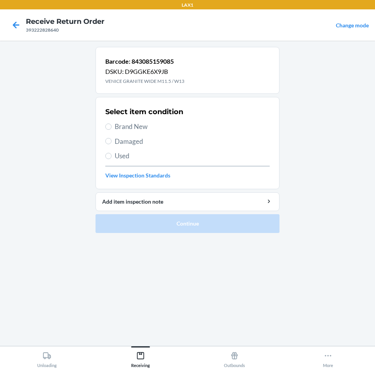
click at [123, 144] on span "Damaged" at bounding box center [192, 142] width 155 height 10
click at [111, 144] on input "Damaged" at bounding box center [108, 141] width 6 height 6
radio input "true"
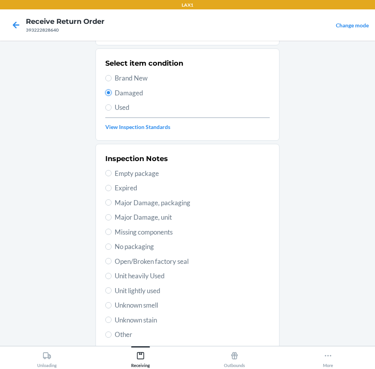
scroll to position [102, 0]
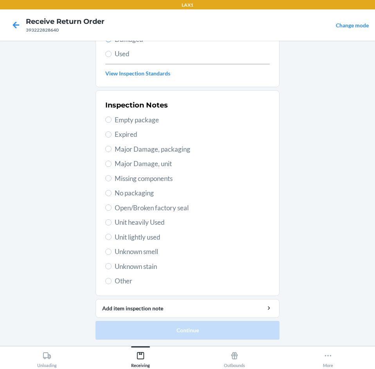
click at [144, 237] on span "Unit lightly used" at bounding box center [192, 237] width 155 height 10
click at [111, 237] on input "Unit lightly used" at bounding box center [108, 237] width 6 height 6
radio input "true"
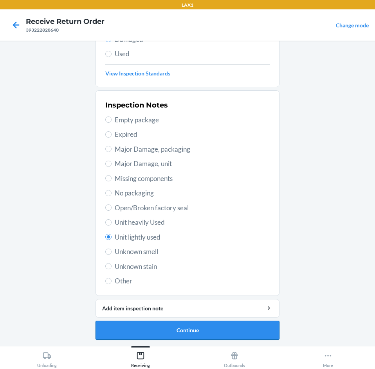
click at [232, 334] on button "Continue" at bounding box center [187, 330] width 184 height 19
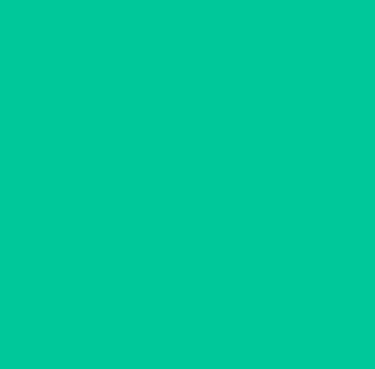
scroll to position [38, 0]
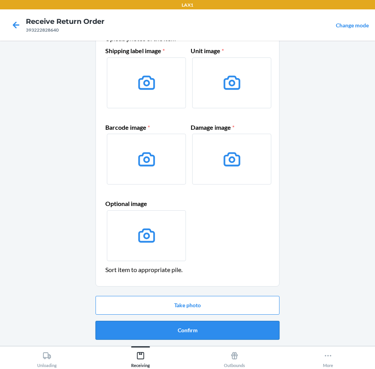
click at [232, 332] on button "Confirm" at bounding box center [187, 330] width 184 height 19
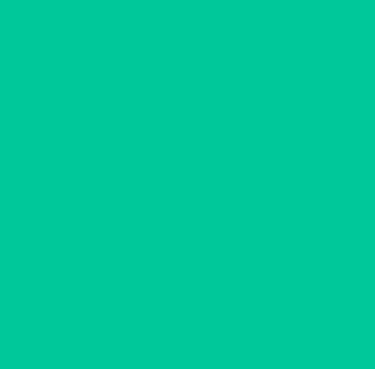
scroll to position [0, 0]
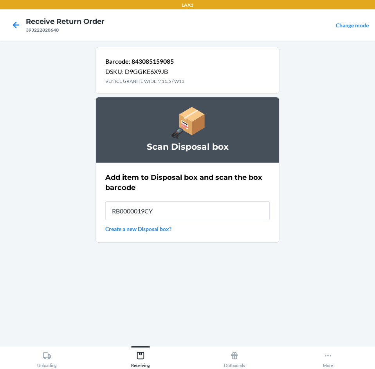
type input "RB0000019CY"
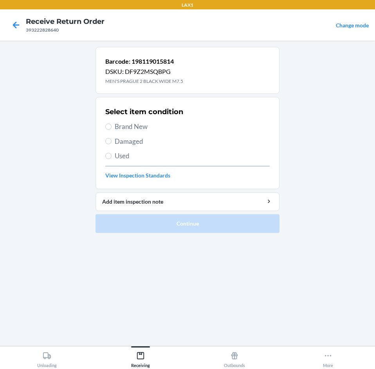
click at [134, 144] on span "Damaged" at bounding box center [192, 142] width 155 height 10
click at [111, 144] on input "Damaged" at bounding box center [108, 141] width 6 height 6
radio input "true"
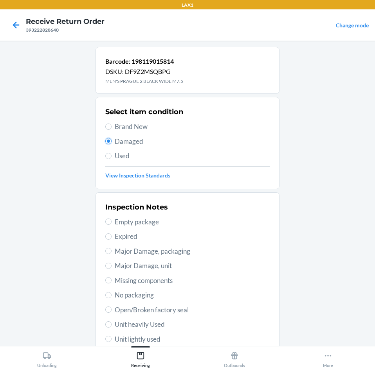
scroll to position [102, 0]
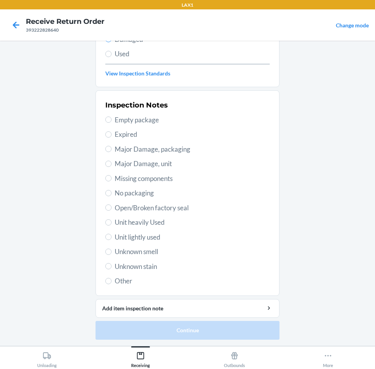
click at [157, 240] on span "Unit lightly used" at bounding box center [192, 237] width 155 height 10
click at [111, 240] on input "Unit lightly used" at bounding box center [108, 237] width 6 height 6
radio input "true"
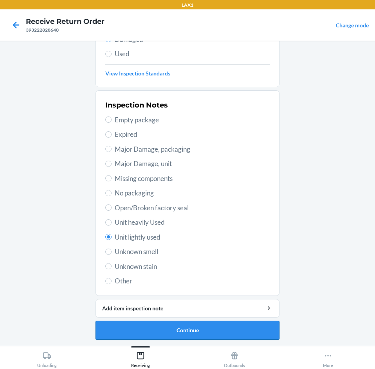
click at [197, 327] on button "Continue" at bounding box center [187, 330] width 184 height 19
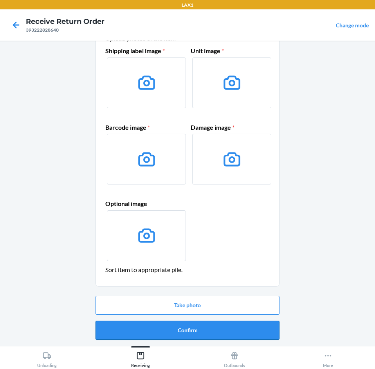
click at [205, 329] on button "Confirm" at bounding box center [187, 330] width 184 height 19
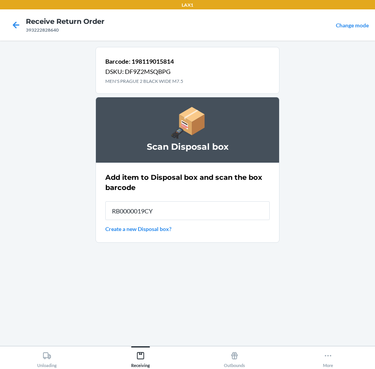
type input "RB0000019CY"
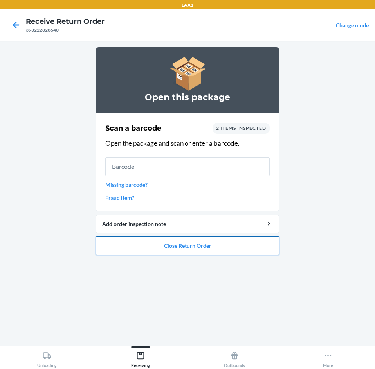
click at [168, 241] on button "Close Return Order" at bounding box center [187, 246] width 184 height 19
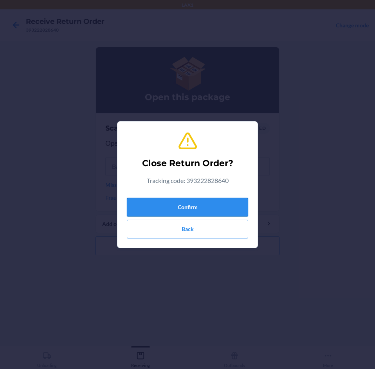
click at [186, 205] on button "Confirm" at bounding box center [187, 207] width 121 height 19
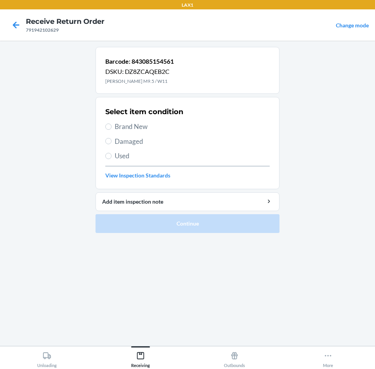
click at [141, 160] on span "Used" at bounding box center [192, 156] width 155 height 10
click at [111, 159] on input "Used" at bounding box center [108, 156] width 6 height 6
radio input "true"
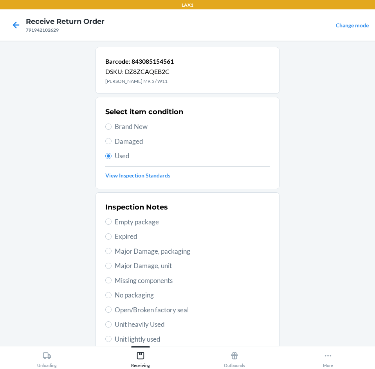
click at [141, 139] on span "Damaged" at bounding box center [192, 142] width 155 height 10
click at [111, 139] on input "Damaged" at bounding box center [108, 141] width 6 height 6
radio input "true"
radio input "false"
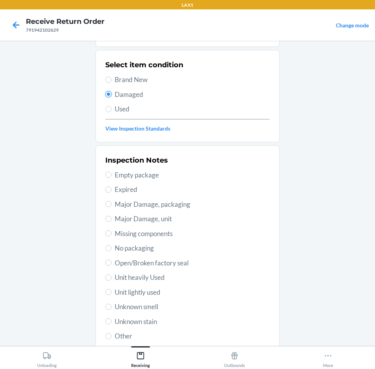
scroll to position [102, 0]
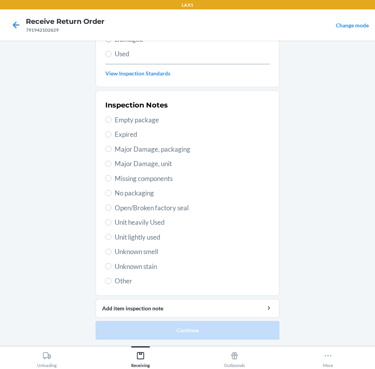
click at [156, 240] on span "Unit lightly used" at bounding box center [192, 237] width 155 height 10
click at [111, 240] on input "Unit lightly used" at bounding box center [108, 237] width 6 height 6
radio input "true"
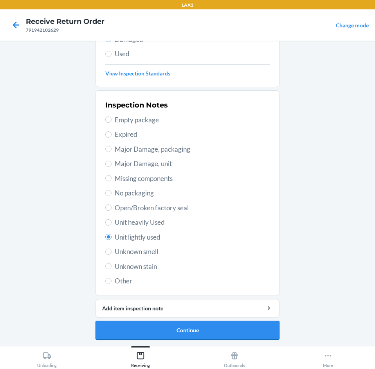
click at [188, 338] on button "Continue" at bounding box center [187, 330] width 184 height 19
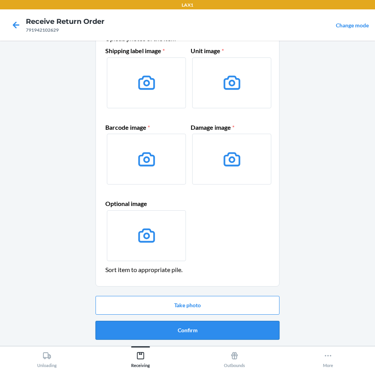
click at [190, 336] on button "Confirm" at bounding box center [187, 330] width 184 height 19
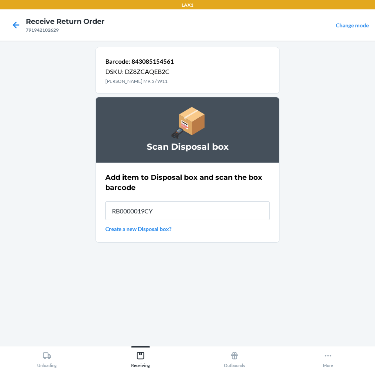
type input "RB0000019CY"
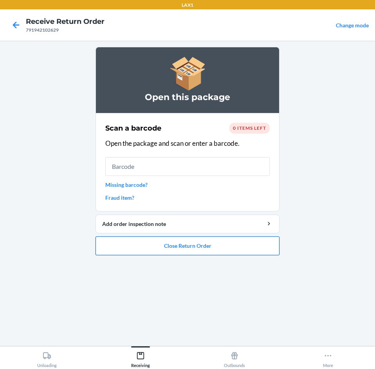
click at [156, 253] on button "Close Return Order" at bounding box center [187, 246] width 184 height 19
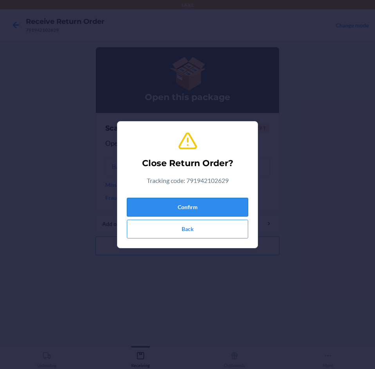
click at [182, 208] on button "Confirm" at bounding box center [187, 207] width 121 height 19
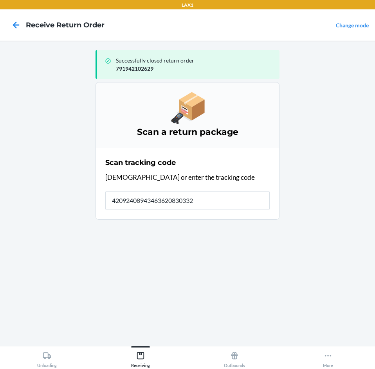
type input "420924089434636208303328"
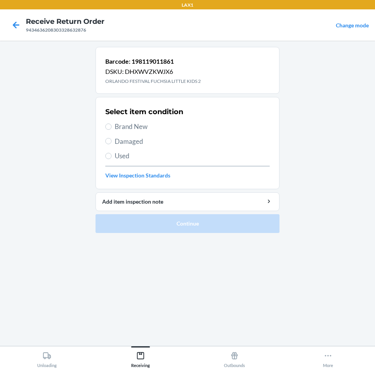
click at [155, 129] on span "Brand New" at bounding box center [192, 127] width 155 height 10
click at [111, 129] on input "Brand New" at bounding box center [108, 127] width 6 height 6
radio input "true"
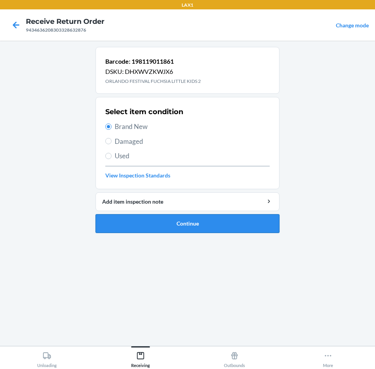
click at [188, 225] on button "Continue" at bounding box center [187, 223] width 184 height 19
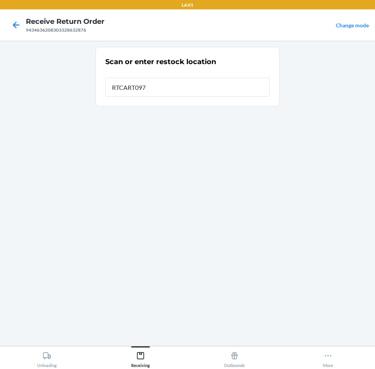
type input "RTCART097"
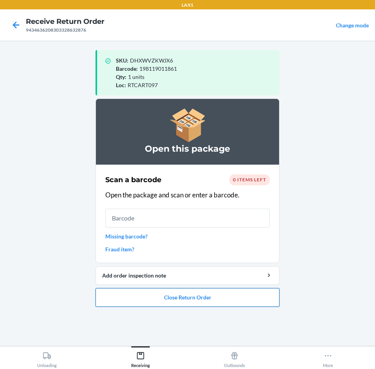
click at [174, 298] on button "Close Return Order" at bounding box center [187, 297] width 184 height 19
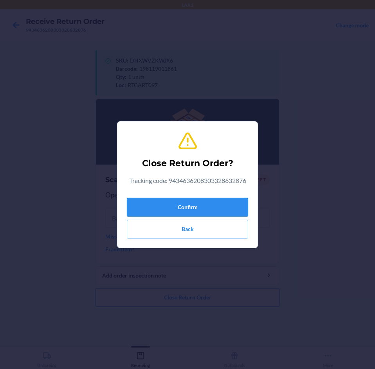
click at [201, 204] on button "Confirm" at bounding box center [187, 207] width 121 height 19
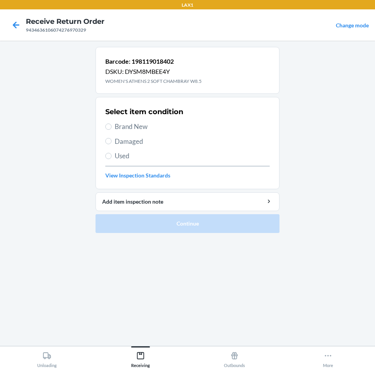
click at [149, 136] on div "Select item condition Brand New Damaged Used View Inspection Standards" at bounding box center [187, 142] width 164 height 77
click at [148, 140] on span "Damaged" at bounding box center [192, 142] width 155 height 10
click at [111, 140] on input "Damaged" at bounding box center [108, 141] width 6 height 6
radio input "true"
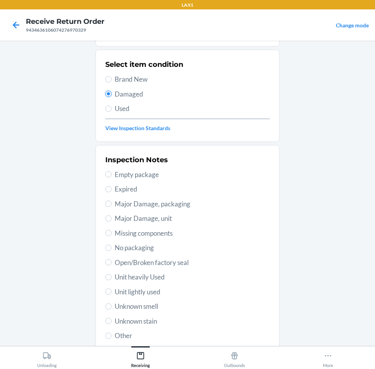
scroll to position [102, 0]
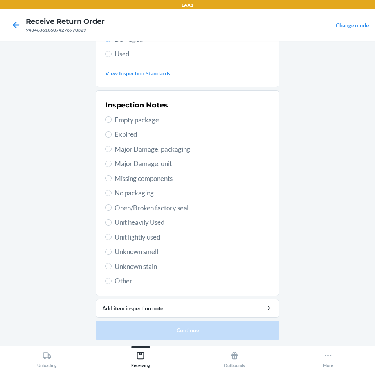
click at [164, 239] on span "Unit lightly used" at bounding box center [192, 237] width 155 height 10
click at [111, 239] on input "Unit lightly used" at bounding box center [108, 237] width 6 height 6
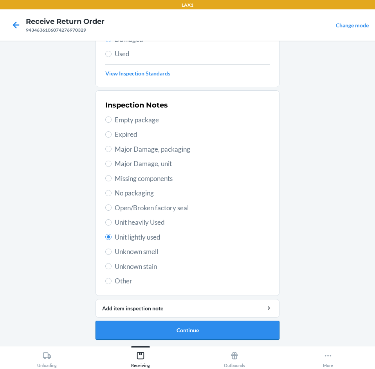
click at [181, 338] on button "Continue" at bounding box center [187, 330] width 184 height 19
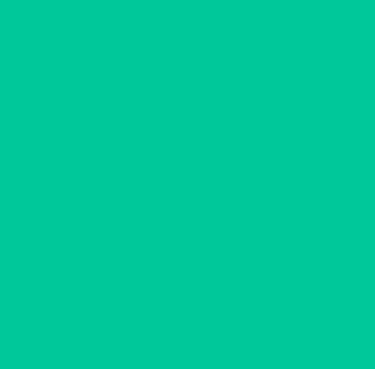
scroll to position [38, 0]
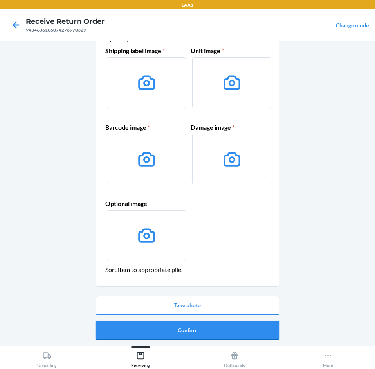
click at [182, 337] on button "Confirm" at bounding box center [187, 330] width 184 height 19
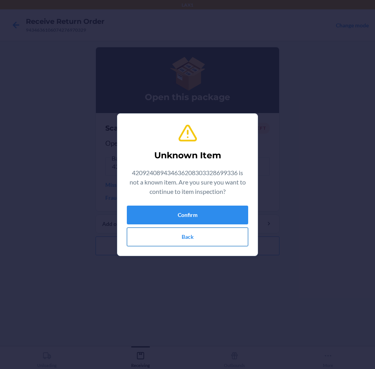
click at [225, 243] on button "Back" at bounding box center [187, 237] width 121 height 19
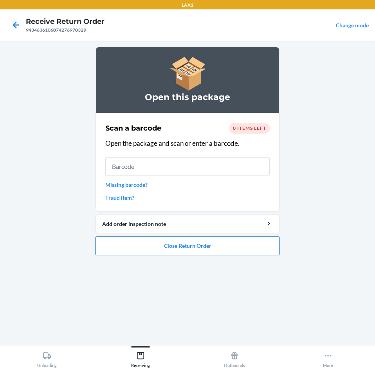
click at [224, 243] on button "Close Return Order" at bounding box center [187, 246] width 184 height 19
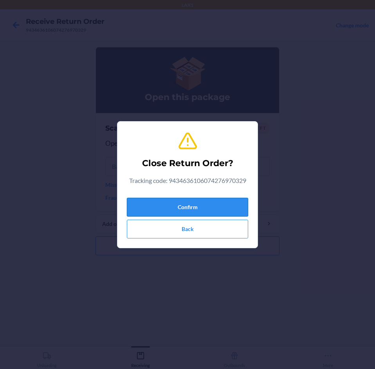
click at [221, 206] on button "Confirm" at bounding box center [187, 207] width 121 height 19
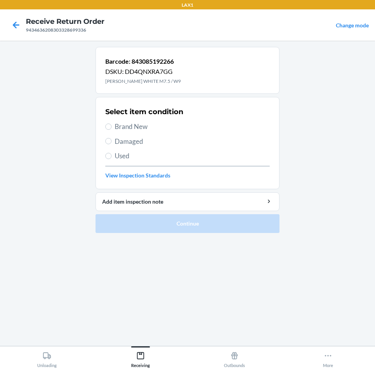
click at [148, 142] on span "Damaged" at bounding box center [192, 142] width 155 height 10
click at [111, 142] on input "Damaged" at bounding box center [108, 141] width 6 height 6
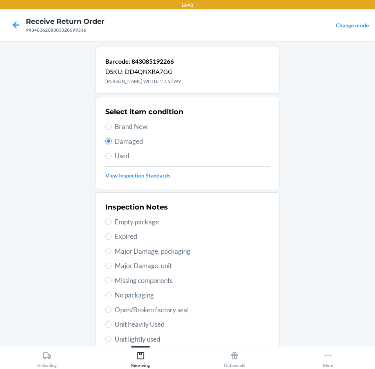
scroll to position [102, 0]
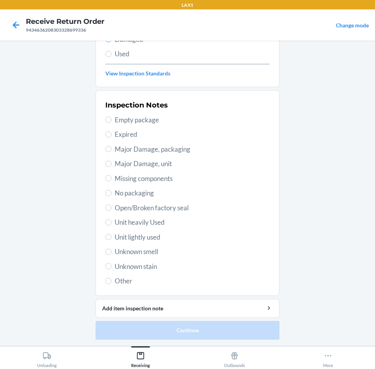
click at [144, 241] on span "Unit lightly used" at bounding box center [192, 237] width 155 height 10
click at [111, 240] on input "Unit lightly used" at bounding box center [108, 237] width 6 height 6
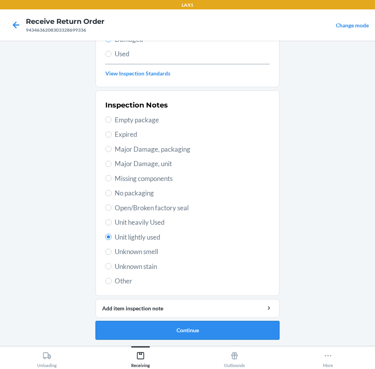
click at [160, 337] on button "Continue" at bounding box center [187, 330] width 184 height 19
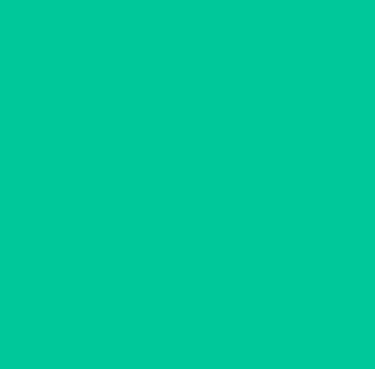
scroll to position [38, 0]
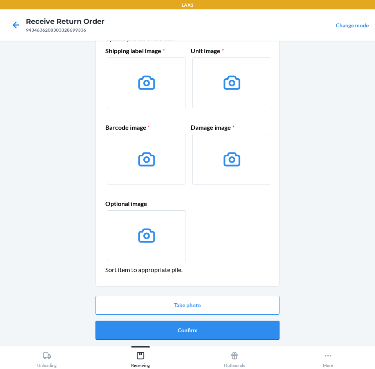
click at [162, 330] on button "Confirm" at bounding box center [187, 330] width 184 height 19
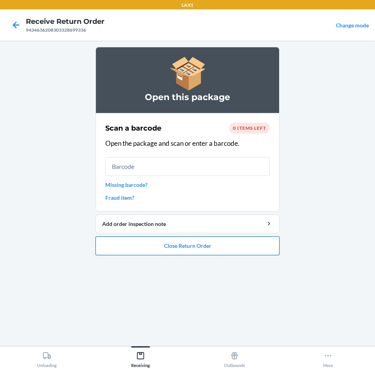
click at [121, 248] on button "Close Return Order" at bounding box center [187, 246] width 184 height 19
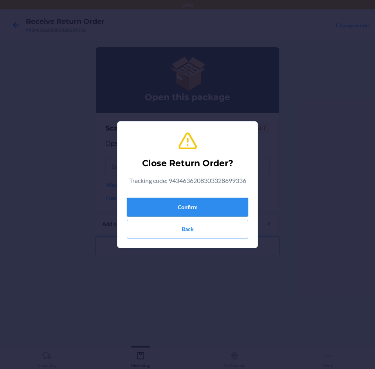
click at [157, 207] on button "Confirm" at bounding box center [187, 207] width 121 height 19
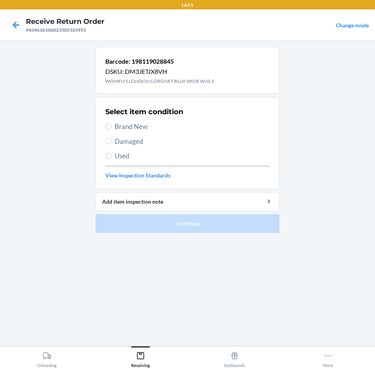
click at [151, 139] on span "Damaged" at bounding box center [192, 142] width 155 height 10
click at [111, 139] on input "Damaged" at bounding box center [108, 141] width 6 height 6
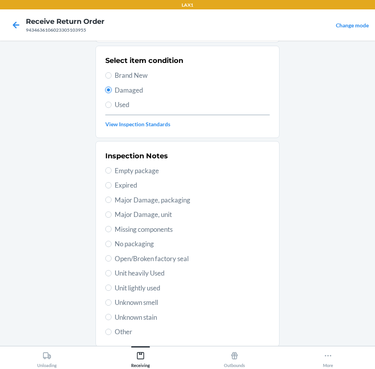
scroll to position [102, 0]
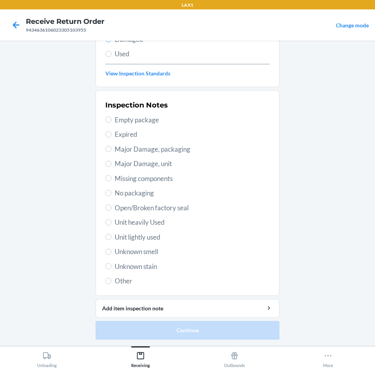
click at [166, 242] on span "Unit lightly used" at bounding box center [192, 237] width 155 height 10
click at [111, 240] on input "Unit lightly used" at bounding box center [108, 237] width 6 height 6
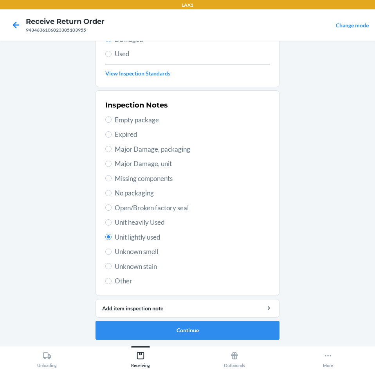
click at [225, 340] on ol "Barcode: 198119028845 DSKU: DM3JETJX8VH WOMEN'S LONDON CORONET BLUE WIDE W10.5 …" at bounding box center [187, 145] width 184 height 401
click at [227, 335] on button "Continue" at bounding box center [187, 330] width 184 height 19
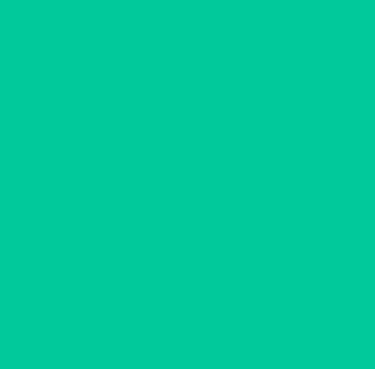
scroll to position [38, 0]
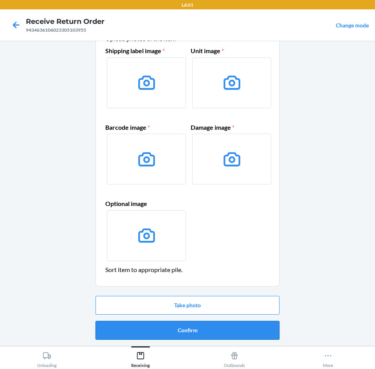
click at [229, 336] on button "Confirm" at bounding box center [187, 330] width 184 height 19
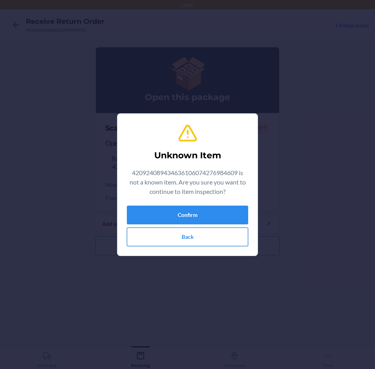
click at [217, 237] on button "Back" at bounding box center [187, 237] width 121 height 19
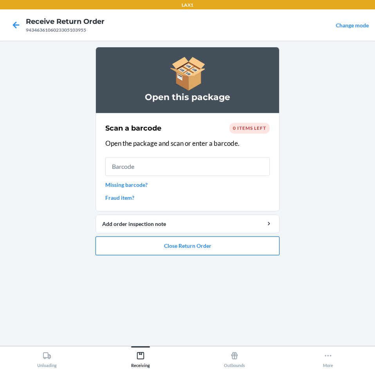
click at [228, 245] on button "Close Return Order" at bounding box center [187, 246] width 184 height 19
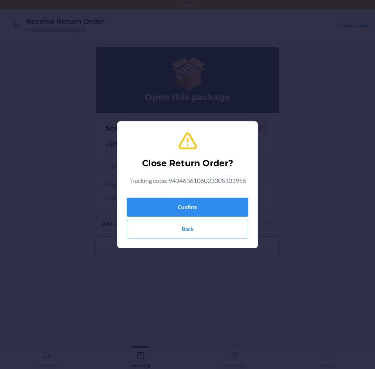
click at [228, 201] on button "Confirm" at bounding box center [187, 207] width 121 height 19
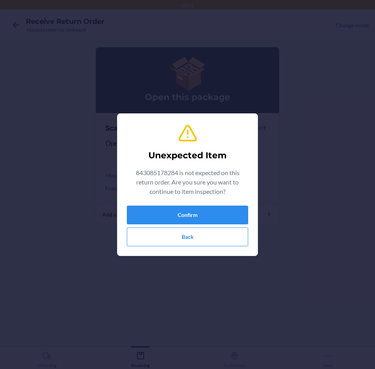
click at [198, 225] on div "Confirm Back" at bounding box center [187, 226] width 121 height 41
click at [204, 216] on button "Confirm" at bounding box center [187, 215] width 121 height 19
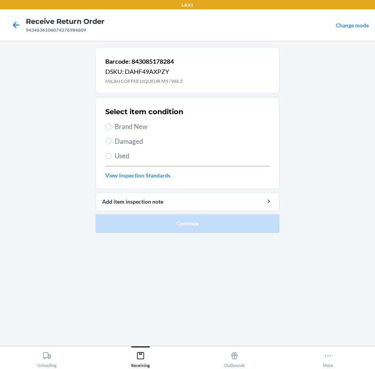
click at [144, 137] on span "Damaged" at bounding box center [192, 142] width 155 height 10
click at [111, 138] on input "Damaged" at bounding box center [108, 141] width 6 height 6
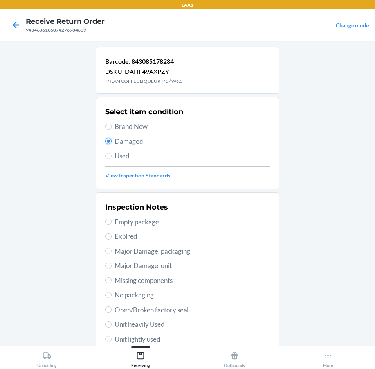
scroll to position [102, 0]
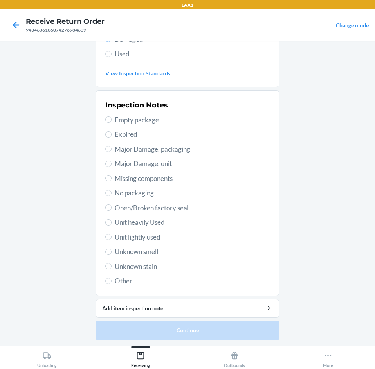
click at [172, 240] on span "Unit lightly used" at bounding box center [192, 237] width 155 height 10
click at [111, 240] on input "Unit lightly used" at bounding box center [108, 237] width 6 height 6
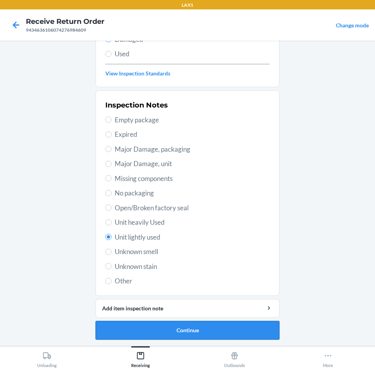
click at [190, 325] on button "Continue" at bounding box center [187, 330] width 184 height 19
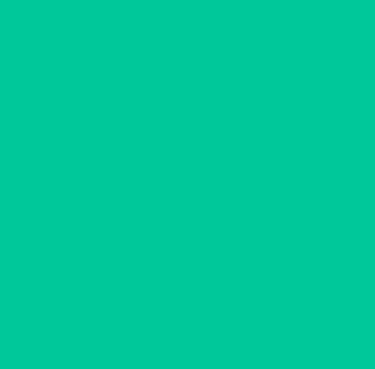
scroll to position [38, 0]
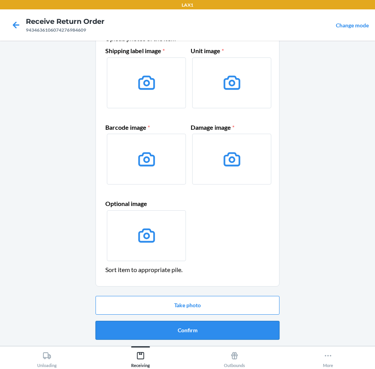
click at [189, 327] on button "Confirm" at bounding box center [187, 330] width 184 height 19
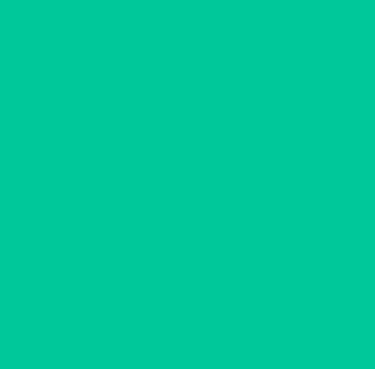
scroll to position [0, 0]
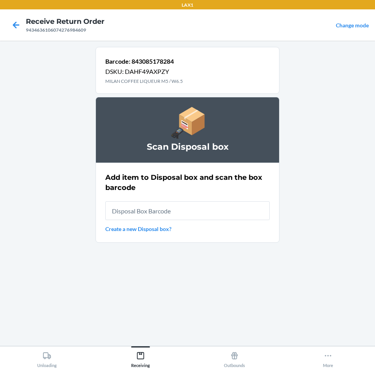
click at [212, 216] on input "text" at bounding box center [187, 210] width 164 height 19
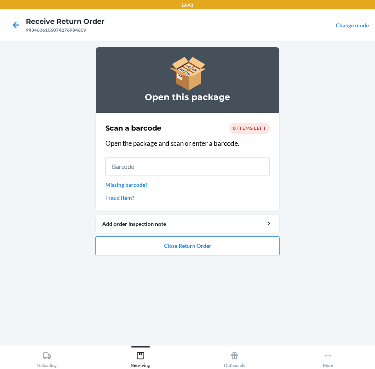
click at [144, 242] on button "Close Return Order" at bounding box center [187, 246] width 184 height 19
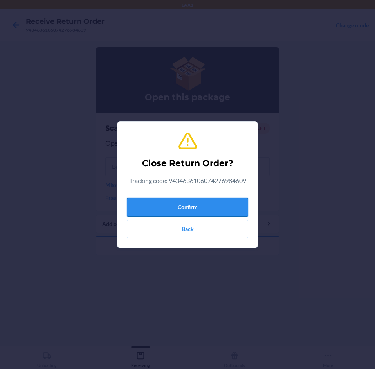
click at [158, 199] on button "Confirm" at bounding box center [187, 207] width 121 height 19
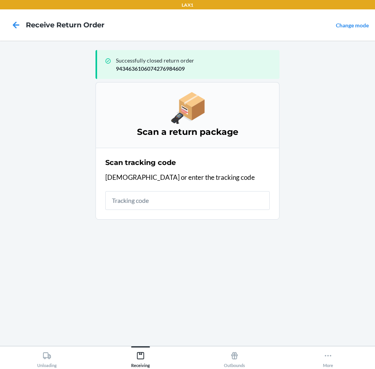
click at [158, 199] on input "text" at bounding box center [187, 200] width 164 height 19
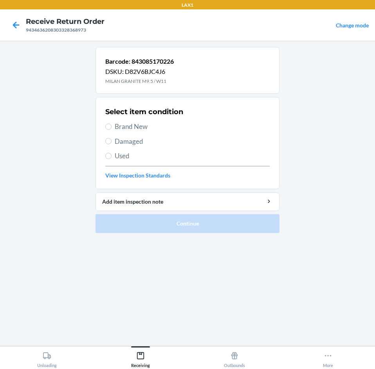
click at [162, 135] on div "Select item condition Brand New Damaged Used View Inspection Standards" at bounding box center [187, 142] width 164 height 77
click at [142, 145] on span "Damaged" at bounding box center [192, 142] width 155 height 10
click at [111, 144] on input "Damaged" at bounding box center [108, 141] width 6 height 6
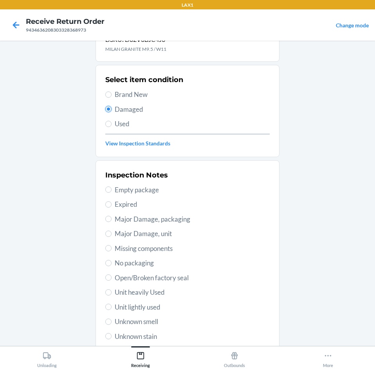
scroll to position [102, 0]
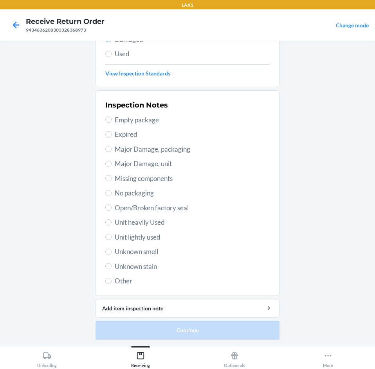
click at [151, 239] on span "Unit lightly used" at bounding box center [192, 237] width 155 height 10
click at [111, 239] on input "Unit lightly used" at bounding box center [108, 237] width 6 height 6
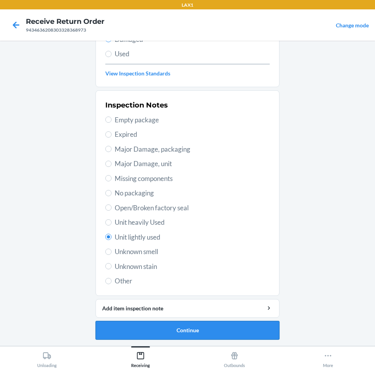
click at [214, 336] on button "Continue" at bounding box center [187, 330] width 184 height 19
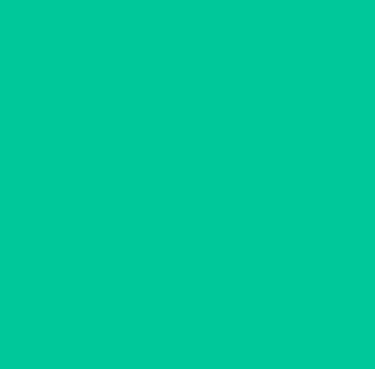
scroll to position [38, 0]
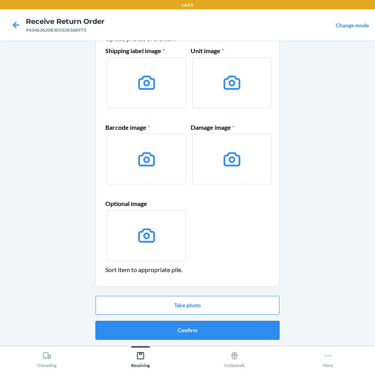
click at [214, 334] on button "Confirm" at bounding box center [187, 330] width 184 height 19
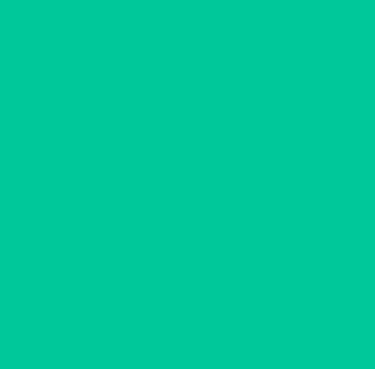
scroll to position [0, 0]
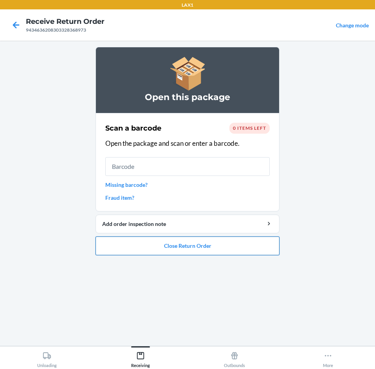
click at [211, 248] on button "Close Return Order" at bounding box center [187, 246] width 184 height 19
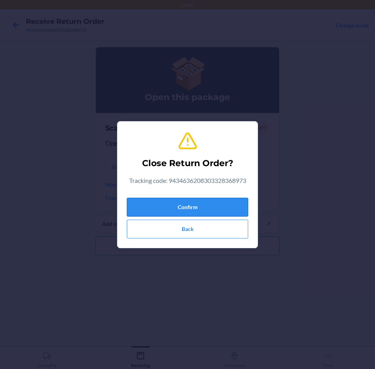
click at [210, 212] on button "Confirm" at bounding box center [187, 207] width 121 height 19
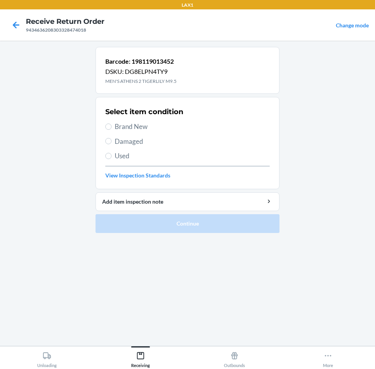
click at [113, 140] on label "Damaged" at bounding box center [187, 142] width 164 height 10
click at [111, 140] on input "Damaged" at bounding box center [108, 141] width 6 height 6
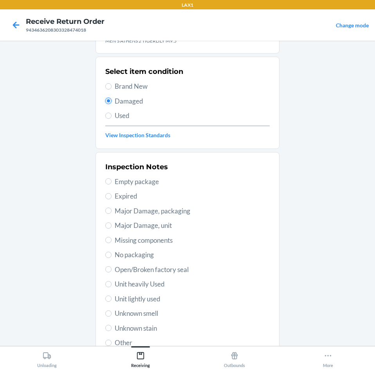
scroll to position [102, 0]
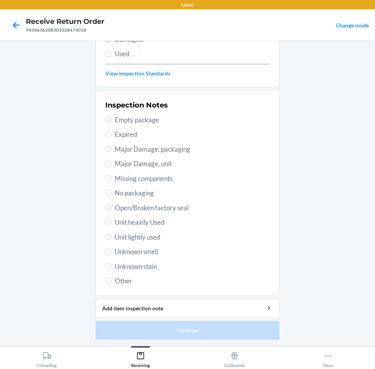
click at [149, 238] on span "Unit lightly used" at bounding box center [192, 237] width 155 height 10
click at [111, 238] on input "Unit lightly used" at bounding box center [108, 237] width 6 height 6
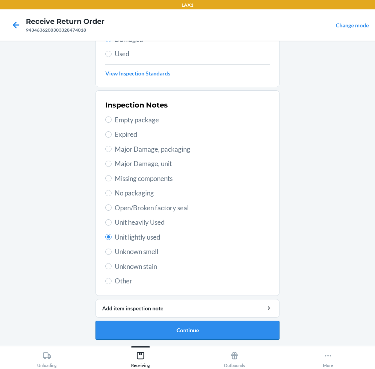
click at [201, 336] on button "Continue" at bounding box center [187, 330] width 184 height 19
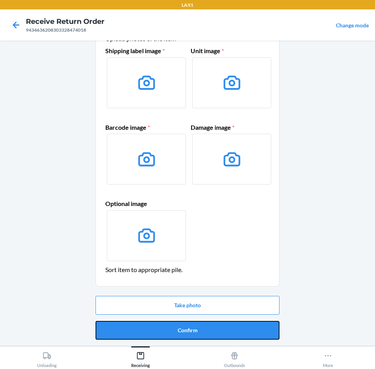
click at [201, 336] on button "Confirm" at bounding box center [187, 330] width 184 height 19
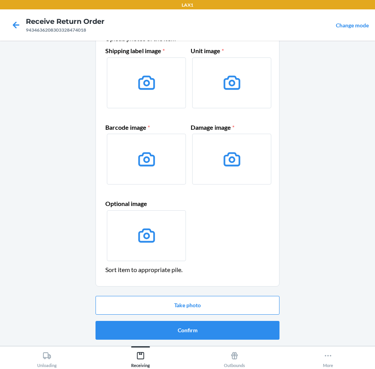
scroll to position [0, 0]
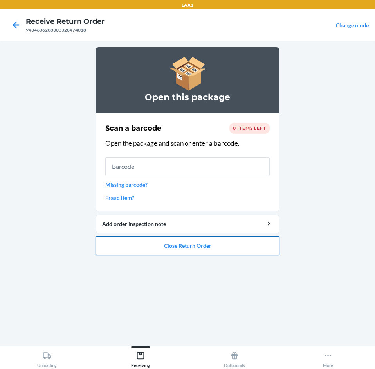
click at [179, 252] on button "Close Return Order" at bounding box center [187, 246] width 184 height 19
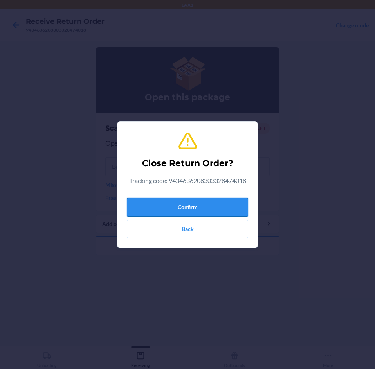
click at [202, 209] on button "Confirm" at bounding box center [187, 207] width 121 height 19
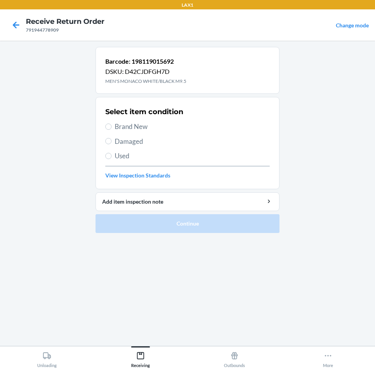
click at [160, 138] on span "Damaged" at bounding box center [192, 142] width 155 height 10
click at [111, 138] on input "Damaged" at bounding box center [108, 141] width 6 height 6
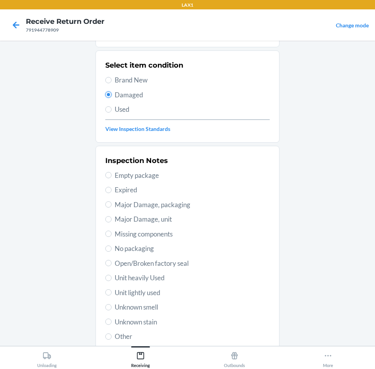
scroll to position [102, 0]
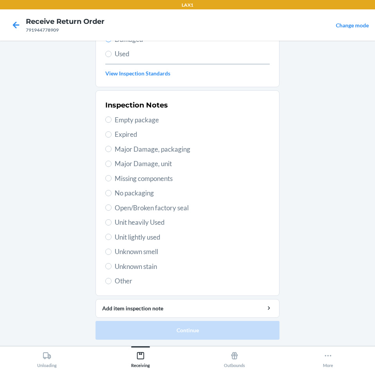
click at [140, 236] on span "Unit lightly used" at bounding box center [192, 237] width 155 height 10
click at [111, 236] on input "Unit lightly used" at bounding box center [108, 237] width 6 height 6
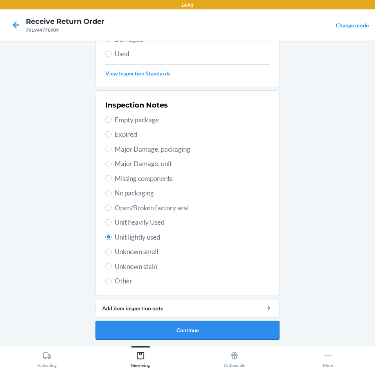
click at [159, 329] on button "Continue" at bounding box center [187, 330] width 184 height 19
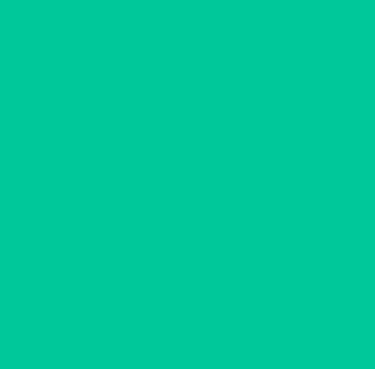
scroll to position [38, 0]
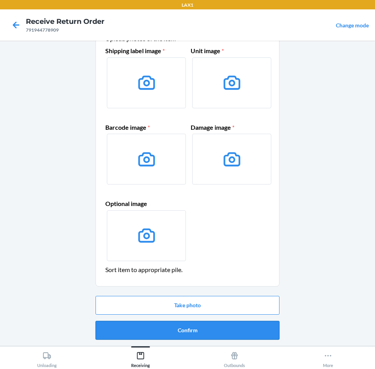
click at [160, 329] on button "Confirm" at bounding box center [187, 330] width 184 height 19
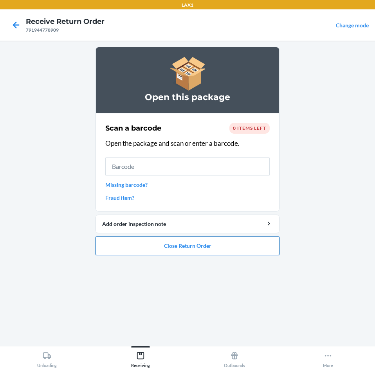
click at [199, 246] on button "Close Return Order" at bounding box center [187, 246] width 184 height 19
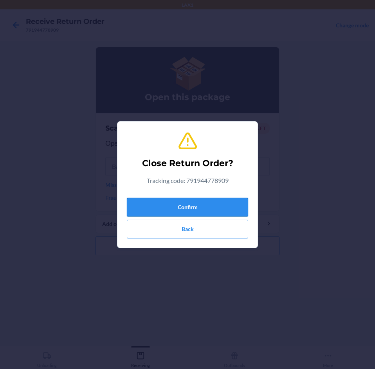
click at [209, 212] on button "Confirm" at bounding box center [187, 207] width 121 height 19
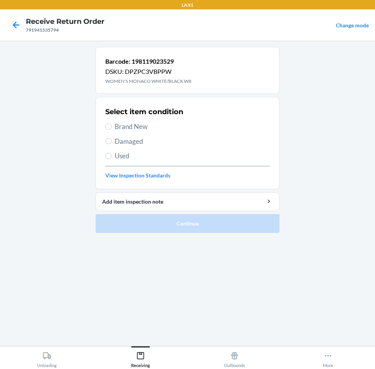
click at [125, 139] on span "Damaged" at bounding box center [192, 142] width 155 height 10
click at [111, 139] on input "Damaged" at bounding box center [108, 141] width 6 height 6
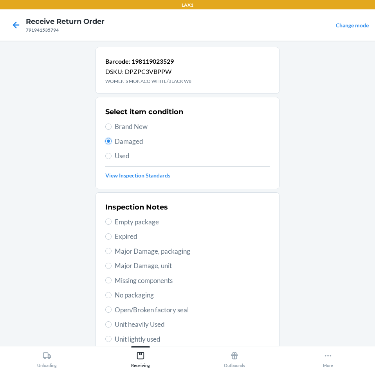
scroll to position [102, 0]
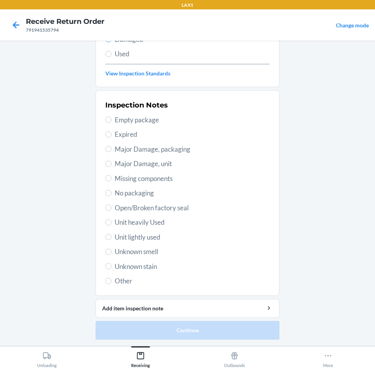
click at [160, 235] on span "Unit lightly used" at bounding box center [192, 237] width 155 height 10
click at [111, 235] on input "Unit lightly used" at bounding box center [108, 237] width 6 height 6
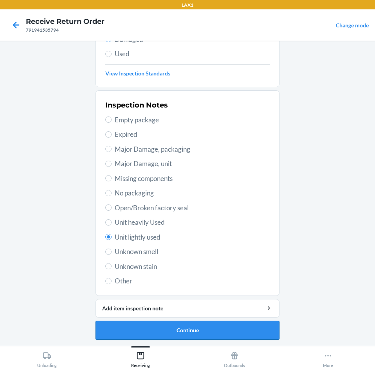
click at [205, 331] on button "Continue" at bounding box center [187, 330] width 184 height 19
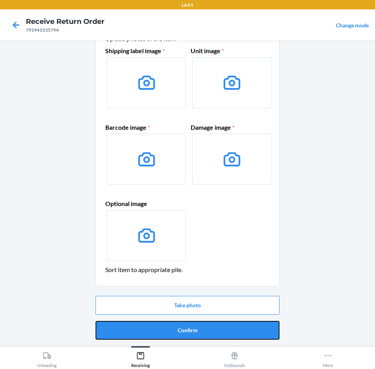
click at [205, 331] on button "Confirm" at bounding box center [187, 330] width 184 height 19
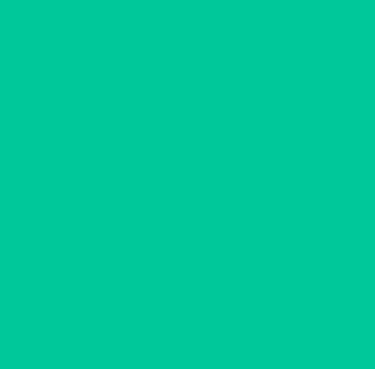
scroll to position [0, 0]
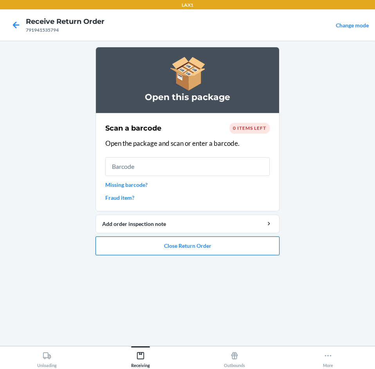
click at [238, 247] on button "Close Return Order" at bounding box center [187, 246] width 184 height 19
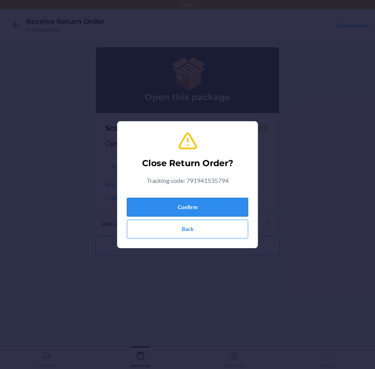
click at [232, 209] on button "Confirm" at bounding box center [187, 207] width 121 height 19
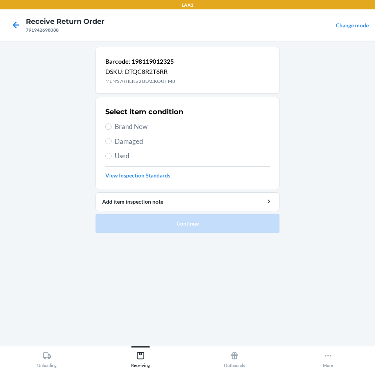
click at [140, 145] on span "Damaged" at bounding box center [192, 142] width 155 height 10
click at [111, 144] on input "Damaged" at bounding box center [108, 141] width 6 height 6
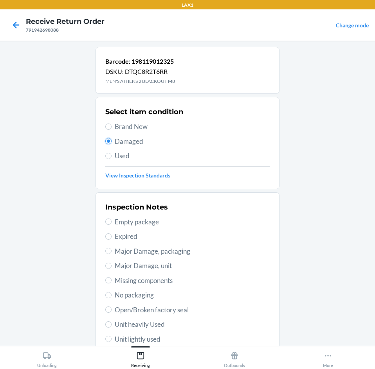
scroll to position [102, 0]
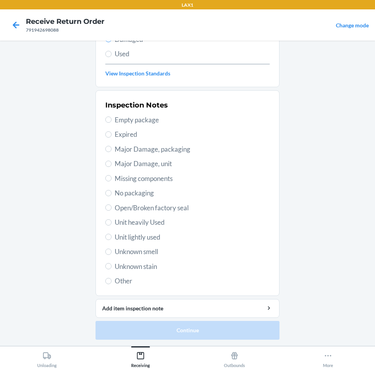
click at [152, 235] on span "Unit lightly used" at bounding box center [192, 237] width 155 height 10
click at [111, 235] on input "Unit lightly used" at bounding box center [108, 237] width 6 height 6
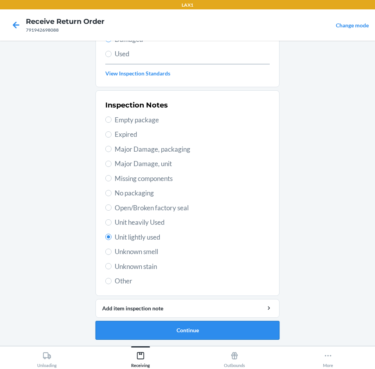
click at [176, 327] on button "Continue" at bounding box center [187, 330] width 184 height 19
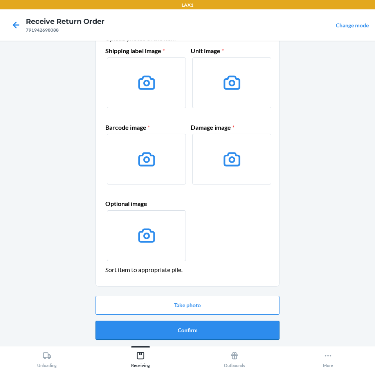
click at [177, 329] on button "Confirm" at bounding box center [187, 330] width 184 height 19
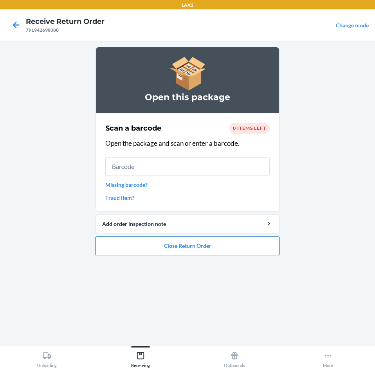
click at [196, 243] on button "Close Return Order" at bounding box center [187, 246] width 184 height 19
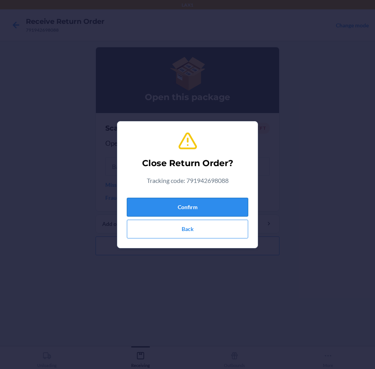
click at [199, 209] on button "Confirm" at bounding box center [187, 207] width 121 height 19
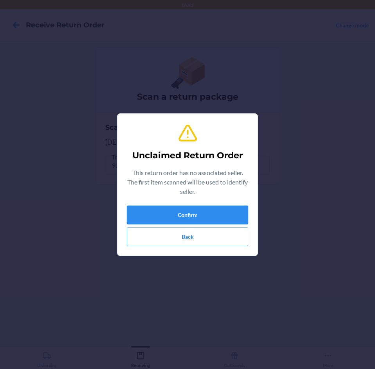
click at [188, 215] on button "Confirm" at bounding box center [187, 215] width 121 height 19
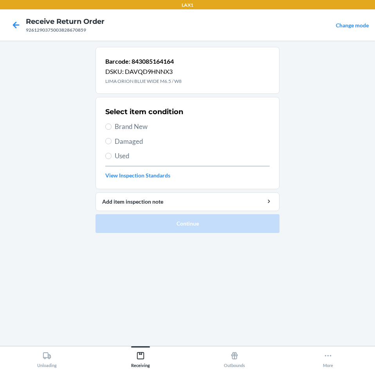
click at [124, 145] on span "Damaged" at bounding box center [192, 142] width 155 height 10
click at [111, 144] on input "Damaged" at bounding box center [108, 141] width 6 height 6
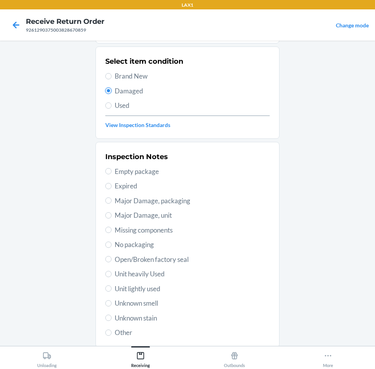
scroll to position [102, 0]
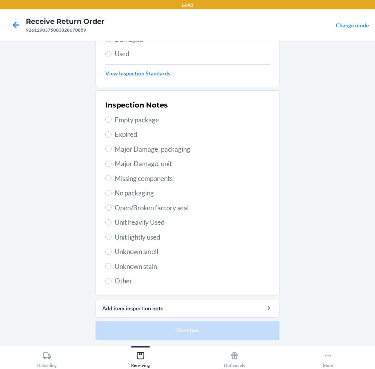
click at [140, 240] on span "Unit lightly used" at bounding box center [192, 237] width 155 height 10
click at [111, 240] on input "Unit lightly used" at bounding box center [108, 237] width 6 height 6
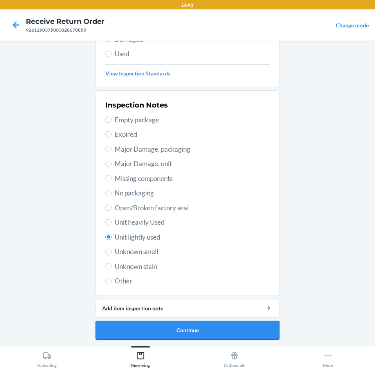
click at [168, 327] on button "Continue" at bounding box center [187, 330] width 184 height 19
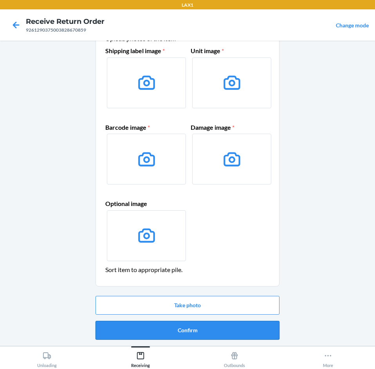
click at [166, 331] on button "Confirm" at bounding box center [187, 330] width 184 height 19
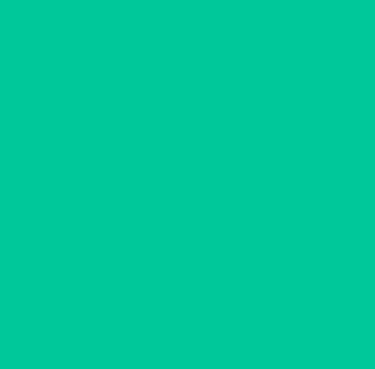
scroll to position [0, 0]
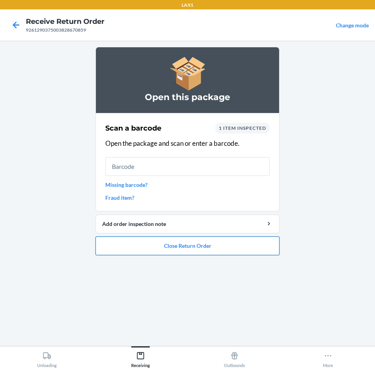
click at [216, 242] on button "Close Return Order" at bounding box center [187, 246] width 184 height 19
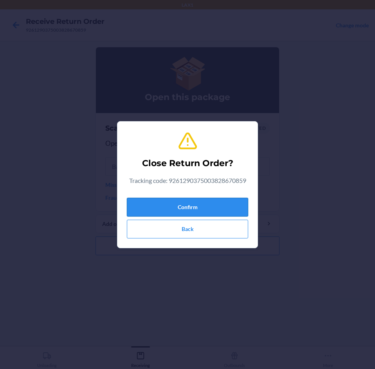
click at [224, 207] on button "Confirm" at bounding box center [187, 207] width 121 height 19
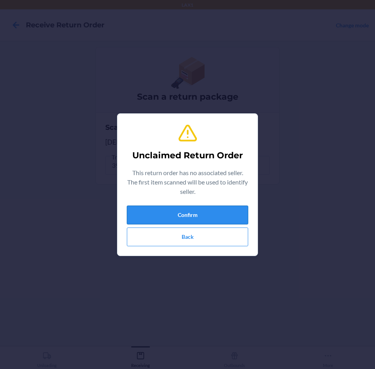
click at [224, 214] on button "Confirm" at bounding box center [187, 215] width 121 height 19
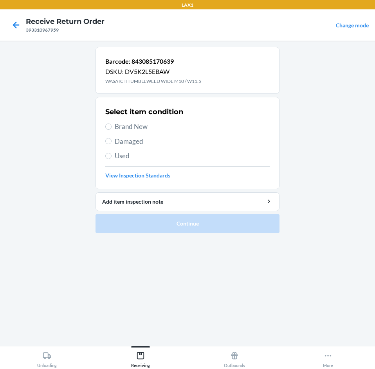
click at [201, 145] on span "Damaged" at bounding box center [192, 142] width 155 height 10
click at [111, 144] on input "Damaged" at bounding box center [108, 141] width 6 height 6
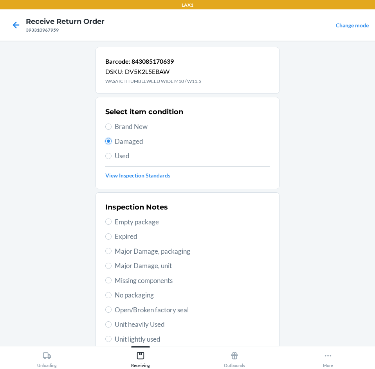
scroll to position [102, 0]
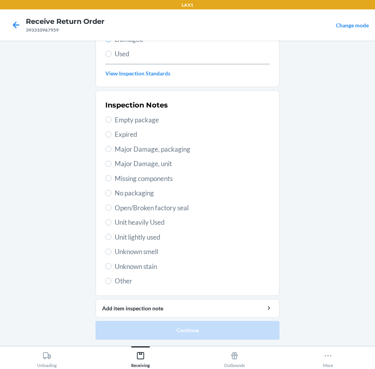
click at [189, 229] on div "Inspection Notes Empty package Expired Major Damage, packaging Major Damage, un…" at bounding box center [187, 193] width 164 height 191
click at [189, 236] on span "Unit lightly used" at bounding box center [192, 237] width 155 height 10
click at [111, 236] on input "Unit lightly used" at bounding box center [108, 237] width 6 height 6
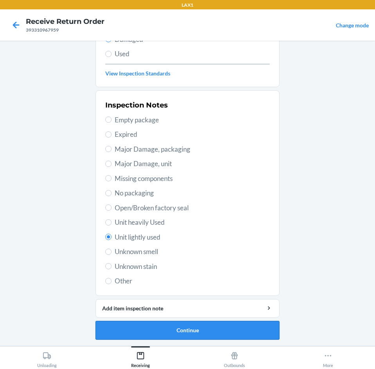
click at [201, 327] on button "Continue" at bounding box center [187, 330] width 184 height 19
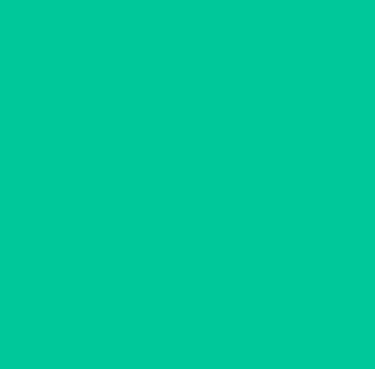
scroll to position [38, 0]
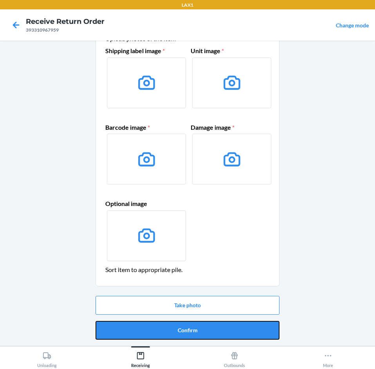
click at [201, 327] on button "Confirm" at bounding box center [187, 330] width 184 height 19
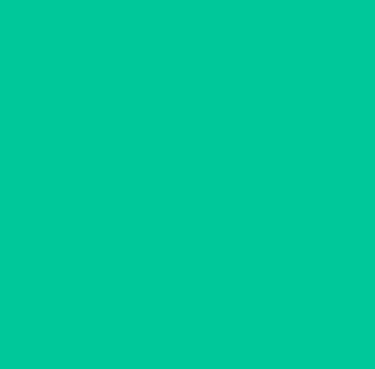
scroll to position [0, 0]
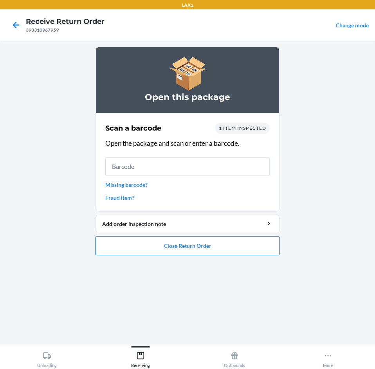
click at [216, 251] on button "Close Return Order" at bounding box center [187, 246] width 184 height 19
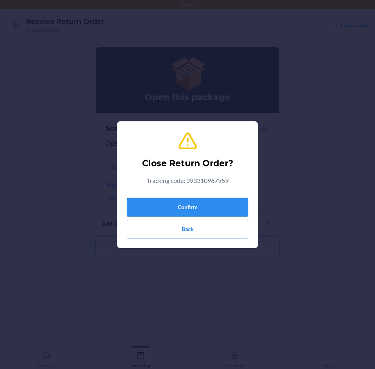
click at [204, 210] on button "Confirm" at bounding box center [187, 207] width 121 height 19
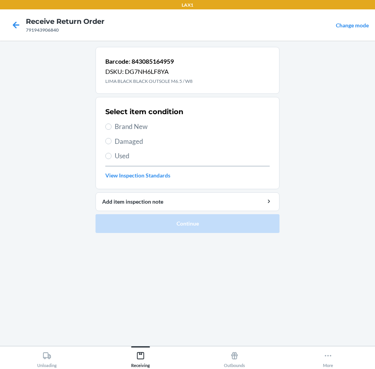
click at [129, 126] on span "Brand New" at bounding box center [192, 127] width 155 height 10
click at [111, 126] on input "Brand New" at bounding box center [108, 127] width 6 height 6
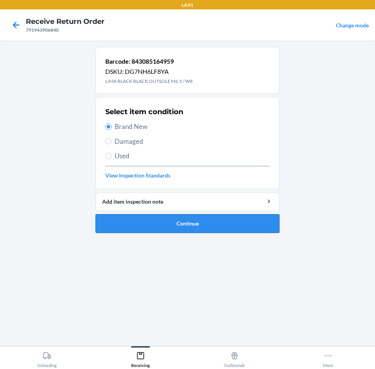
click at [163, 225] on button "Continue" at bounding box center [187, 223] width 184 height 19
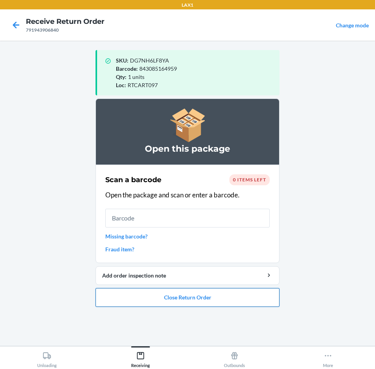
click at [180, 299] on button "Close Return Order" at bounding box center [187, 297] width 184 height 19
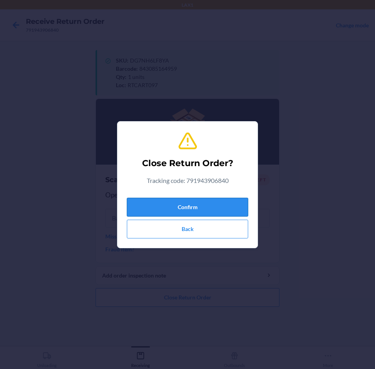
click at [184, 200] on button "Confirm" at bounding box center [187, 207] width 121 height 19
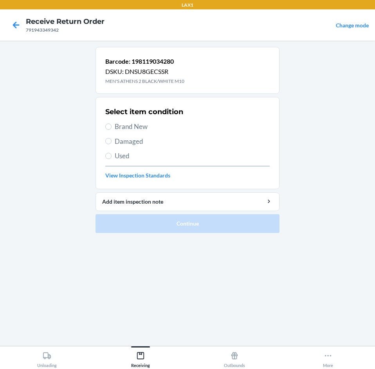
click at [131, 143] on span "Damaged" at bounding box center [192, 142] width 155 height 10
click at [111, 143] on input "Damaged" at bounding box center [108, 141] width 6 height 6
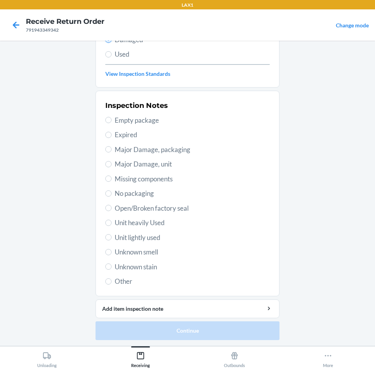
scroll to position [102, 0]
click at [155, 240] on span "Unit lightly used" at bounding box center [192, 237] width 155 height 10
click at [111, 240] on input "Unit lightly used" at bounding box center [108, 237] width 6 height 6
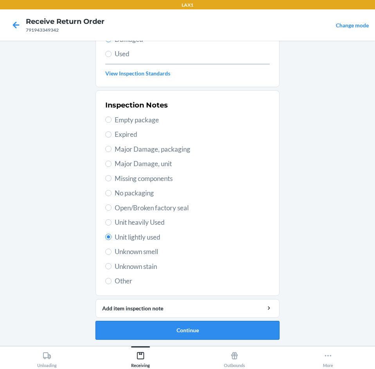
click at [193, 326] on button "Continue" at bounding box center [187, 330] width 184 height 19
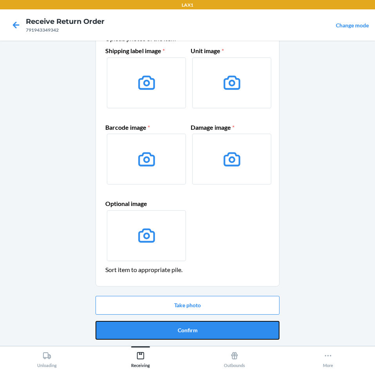
click at [193, 326] on button "Confirm" at bounding box center [187, 330] width 184 height 19
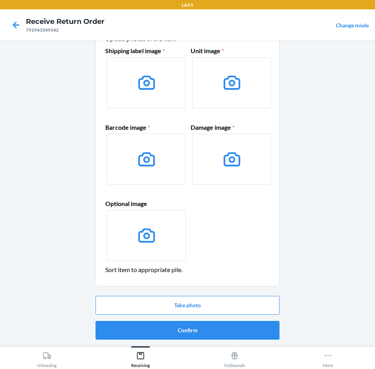
scroll to position [0, 0]
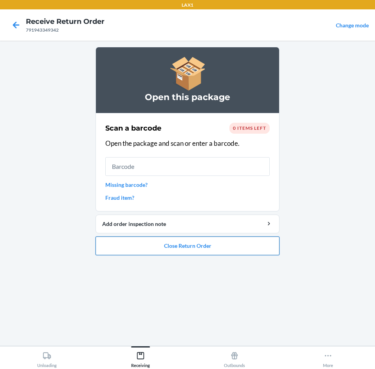
drag, startPoint x: 172, startPoint y: 261, endPoint x: 173, endPoint y: 254, distance: 6.3
click at [172, 258] on ol "Open this package Scan a barcode 0 items left Open the package and scan or ente…" at bounding box center [187, 154] width 184 height 215
click at [173, 254] on button "Close Return Order" at bounding box center [187, 246] width 184 height 19
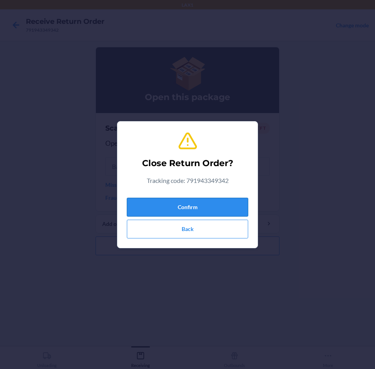
click at [186, 209] on button "Confirm" at bounding box center [187, 207] width 121 height 19
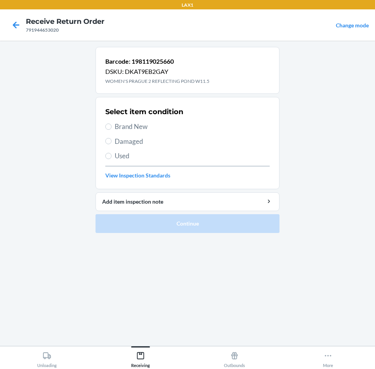
click at [208, 145] on span "Damaged" at bounding box center [192, 142] width 155 height 10
click at [111, 144] on input "Damaged" at bounding box center [108, 141] width 6 height 6
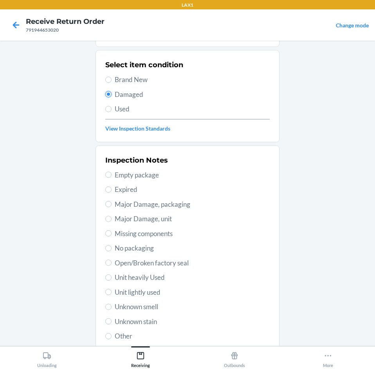
scroll to position [102, 0]
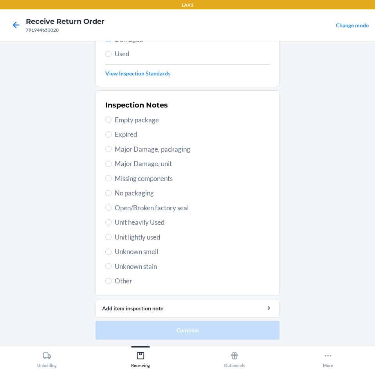
click at [146, 243] on div "Inspection Notes Empty package Expired Major Damage, packaging Major Damage, un…" at bounding box center [187, 193] width 164 height 191
click at [147, 241] on span "Unit lightly used" at bounding box center [192, 237] width 155 height 10
click at [111, 240] on input "Unit lightly used" at bounding box center [108, 237] width 6 height 6
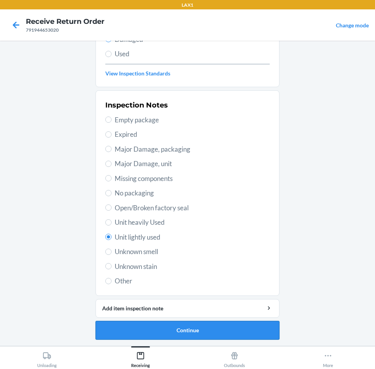
click at [166, 332] on button "Continue" at bounding box center [187, 330] width 184 height 19
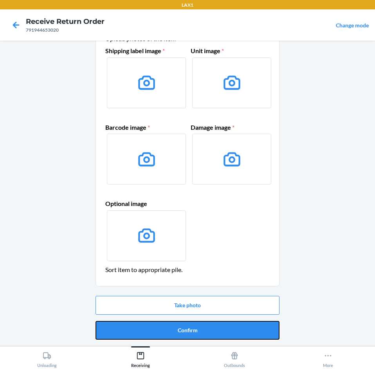
click at [166, 332] on button "Confirm" at bounding box center [187, 330] width 184 height 19
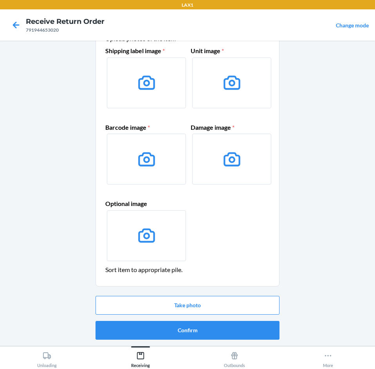
scroll to position [0, 0]
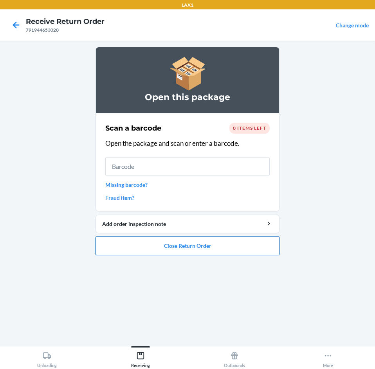
click at [221, 248] on button "Close Return Order" at bounding box center [187, 246] width 184 height 19
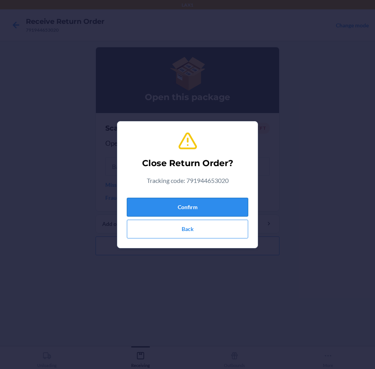
click at [214, 201] on button "Confirm" at bounding box center [187, 207] width 121 height 19
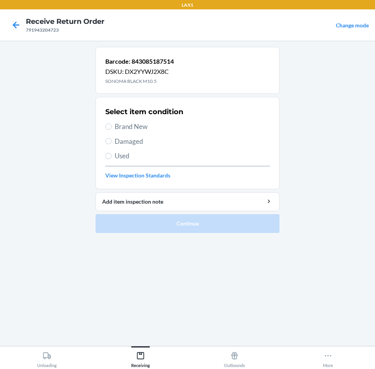
click at [138, 142] on span "Damaged" at bounding box center [192, 142] width 155 height 10
click at [111, 142] on input "Damaged" at bounding box center [108, 141] width 6 height 6
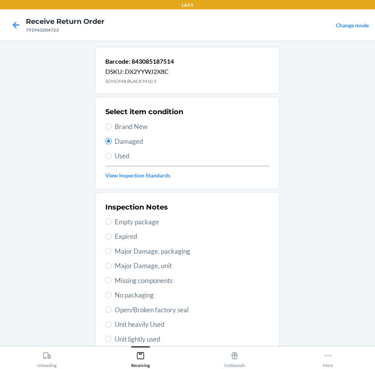
scroll to position [102, 0]
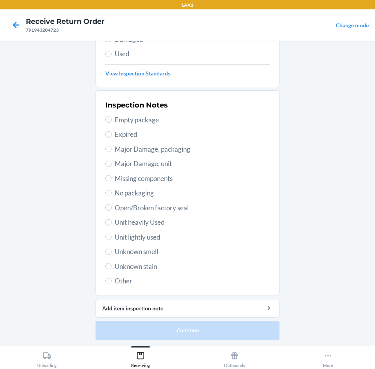
click at [167, 246] on div "Inspection Notes Empty package Expired Major Damage, packaging Major Damage, un…" at bounding box center [187, 193] width 164 height 191
click at [168, 240] on span "Unit lightly used" at bounding box center [192, 237] width 155 height 10
click at [111, 240] on input "Unit lightly used" at bounding box center [108, 237] width 6 height 6
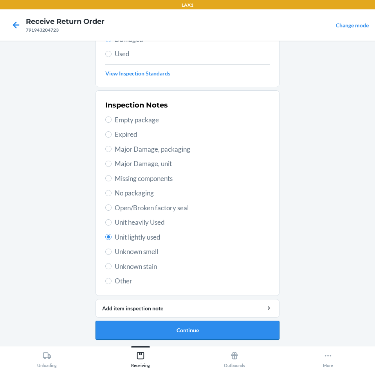
click at [215, 334] on button "Continue" at bounding box center [187, 330] width 184 height 19
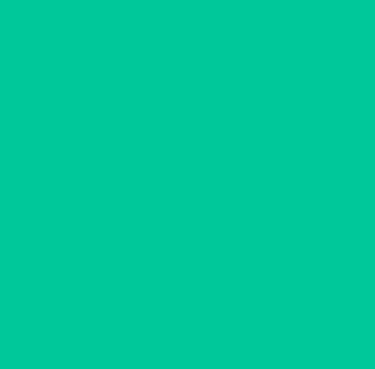
scroll to position [38, 0]
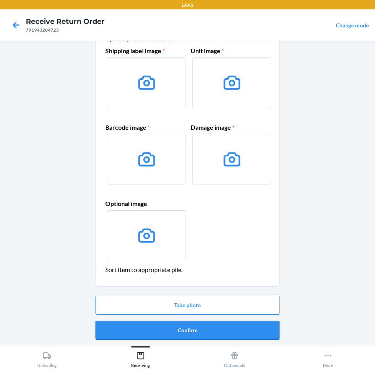
click at [212, 330] on button "Confirm" at bounding box center [187, 330] width 184 height 19
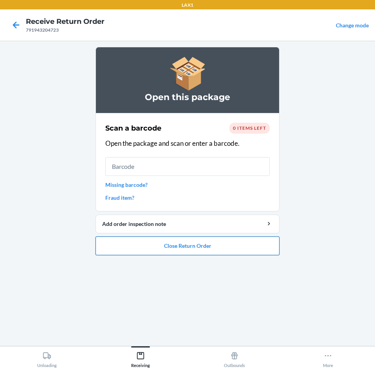
click at [221, 253] on button "Close Return Order" at bounding box center [187, 246] width 184 height 19
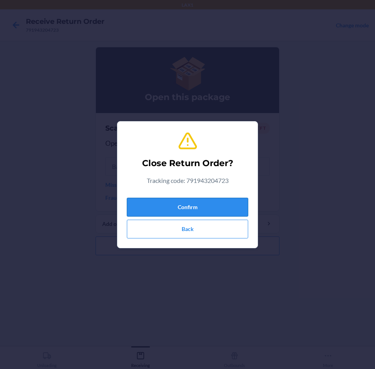
click at [216, 208] on button "Confirm" at bounding box center [187, 207] width 121 height 19
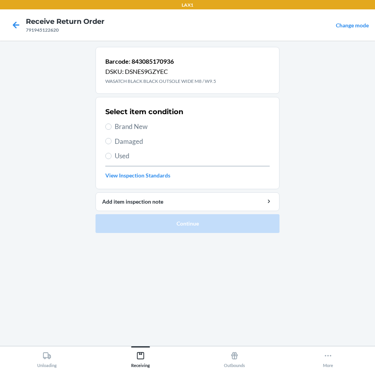
click at [184, 126] on span "Brand New" at bounding box center [192, 127] width 155 height 10
click at [111, 126] on input "Brand New" at bounding box center [108, 127] width 6 height 6
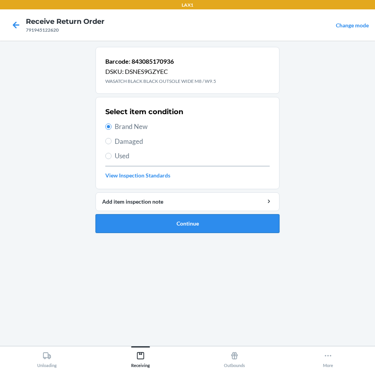
click at [197, 231] on button "Continue" at bounding box center [187, 223] width 184 height 19
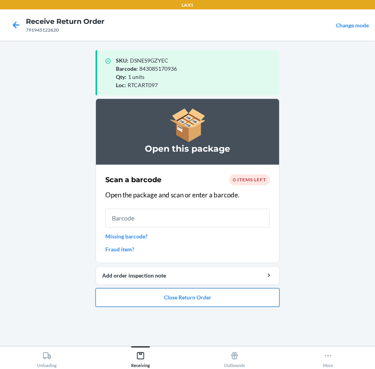
click at [244, 303] on button "Close Return Order" at bounding box center [187, 297] width 184 height 19
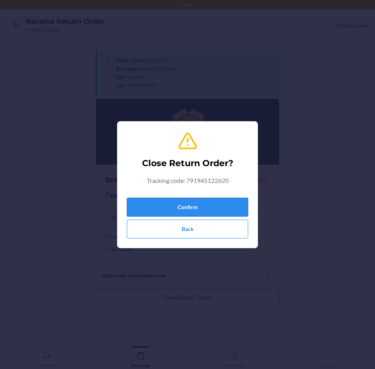
click at [224, 214] on button "Confirm" at bounding box center [187, 207] width 121 height 19
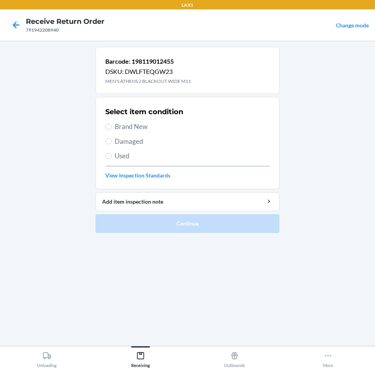
click at [130, 148] on div "Select item condition Brand New Damaged Used View Inspection Standards" at bounding box center [187, 142] width 164 height 77
click at [137, 144] on span "Damaged" at bounding box center [192, 142] width 155 height 10
click at [111, 144] on input "Damaged" at bounding box center [108, 141] width 6 height 6
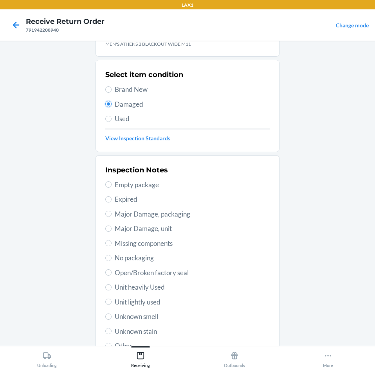
scroll to position [102, 0]
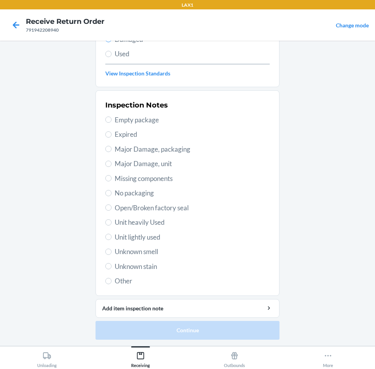
click at [153, 250] on span "Unknown smell" at bounding box center [192, 252] width 155 height 10
click at [111, 250] on input "Unknown smell" at bounding box center [108, 252] width 6 height 6
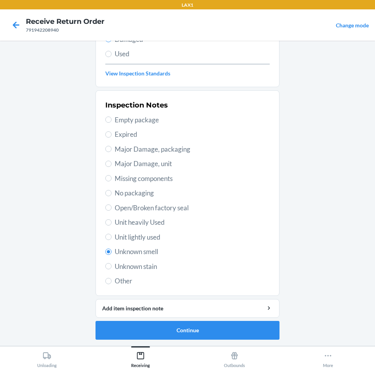
click at [156, 237] on span "Unit lightly used" at bounding box center [192, 237] width 155 height 10
click at [111, 237] on input "Unit lightly used" at bounding box center [108, 237] width 6 height 6
click at [190, 335] on button "Continue" at bounding box center [187, 330] width 184 height 19
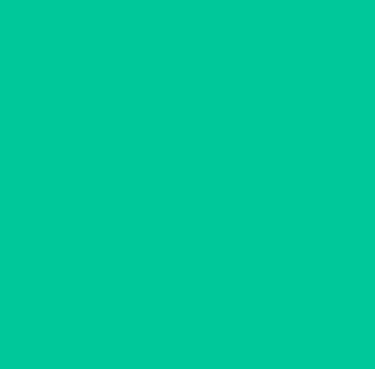
scroll to position [38, 0]
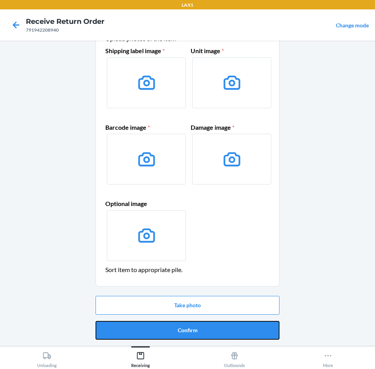
click at [190, 335] on button "Confirm" at bounding box center [187, 330] width 184 height 19
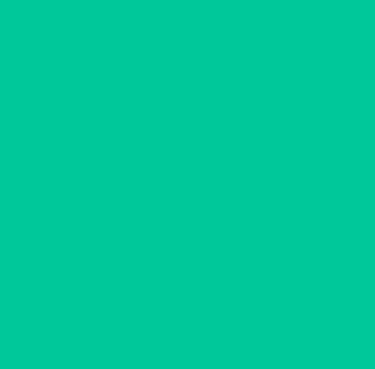
scroll to position [0, 0]
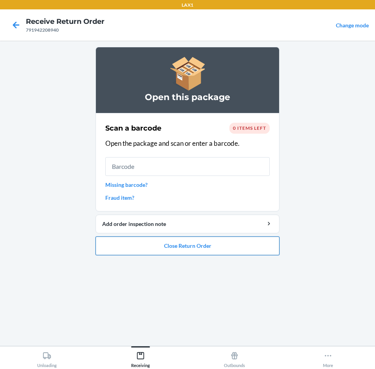
click at [125, 240] on button "Close Return Order" at bounding box center [187, 246] width 184 height 19
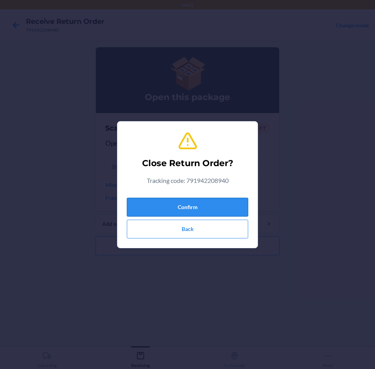
click at [149, 211] on button "Confirm" at bounding box center [187, 207] width 121 height 19
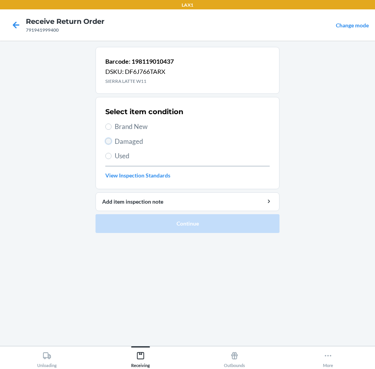
click at [110, 140] on input "Damaged" at bounding box center [108, 141] width 6 height 6
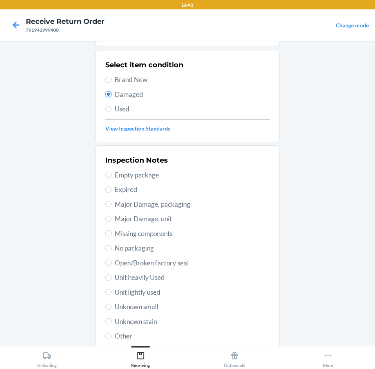
scroll to position [102, 0]
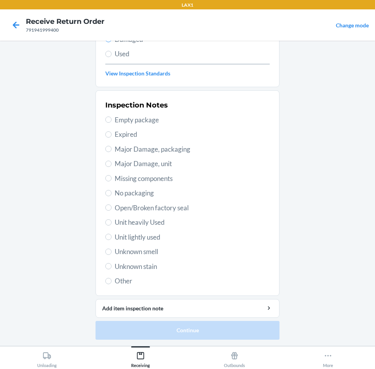
click at [167, 267] on span "Unknown stain" at bounding box center [192, 267] width 155 height 10
click at [111, 267] on input "Unknown stain" at bounding box center [108, 266] width 6 height 6
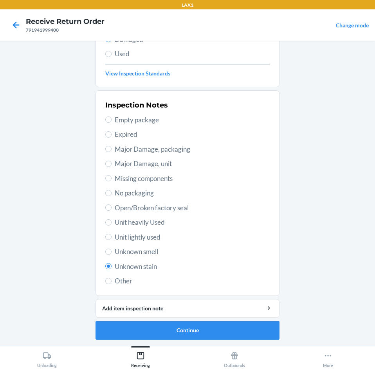
click at [167, 267] on span "Unknown stain" at bounding box center [192, 267] width 155 height 10
click at [111, 267] on input "Unknown stain" at bounding box center [108, 266] width 6 height 6
click at [168, 242] on span "Unit lightly used" at bounding box center [192, 237] width 155 height 10
click at [111, 240] on input "Unit lightly used" at bounding box center [108, 237] width 6 height 6
click at [182, 327] on button "Continue" at bounding box center [187, 330] width 184 height 19
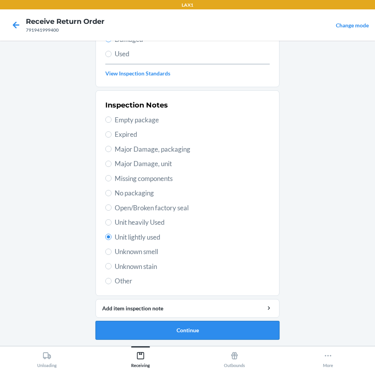
scroll to position [38, 0]
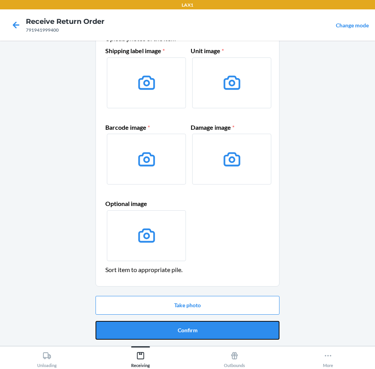
click at [182, 327] on button "Confirm" at bounding box center [187, 330] width 184 height 19
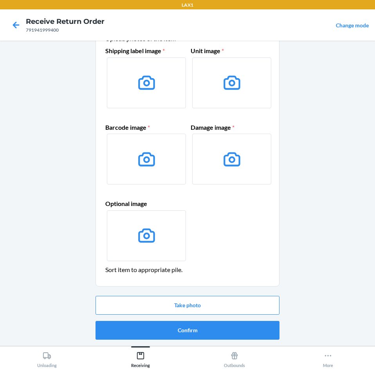
scroll to position [0, 0]
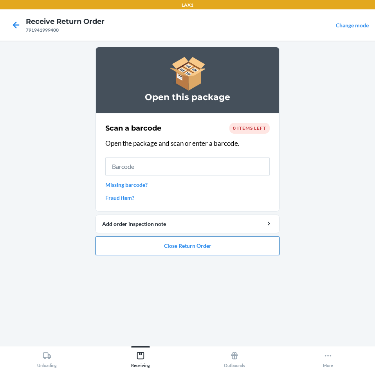
click at [183, 252] on button "Close Return Order" at bounding box center [187, 246] width 184 height 19
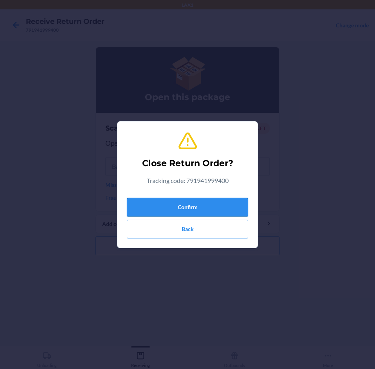
click at [187, 208] on button "Confirm" at bounding box center [187, 207] width 121 height 19
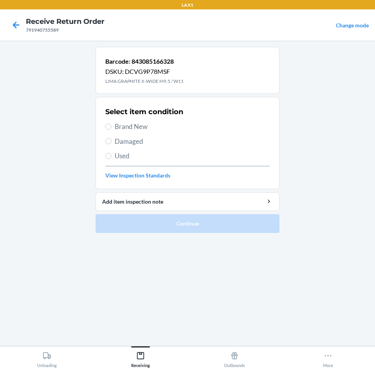
click at [117, 138] on span "Damaged" at bounding box center [192, 142] width 155 height 10
click at [111, 138] on input "Damaged" at bounding box center [108, 141] width 6 height 6
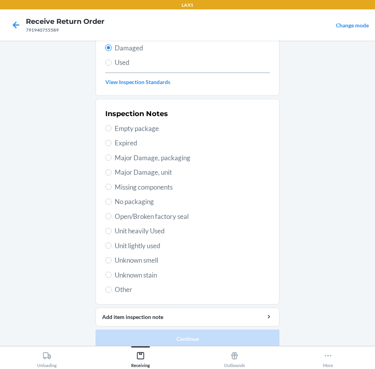
scroll to position [102, 0]
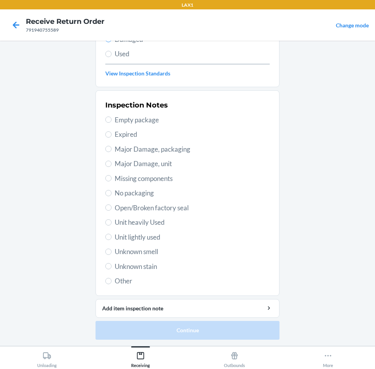
click at [145, 236] on span "Unit lightly used" at bounding box center [192, 237] width 155 height 10
click at [111, 236] on input "Unit lightly used" at bounding box center [108, 237] width 6 height 6
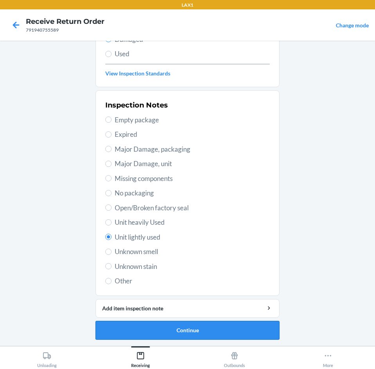
click at [173, 331] on button "Continue" at bounding box center [187, 330] width 184 height 19
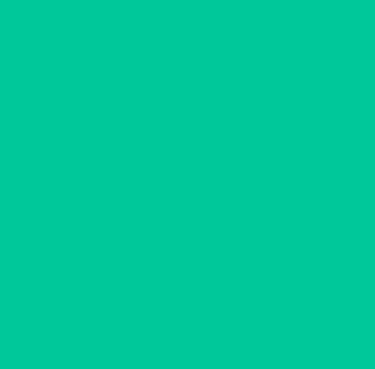
scroll to position [38, 0]
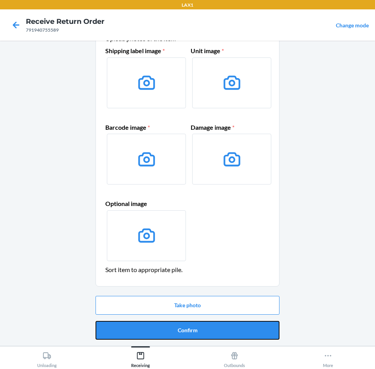
click at [173, 331] on button "Confirm" at bounding box center [187, 330] width 184 height 19
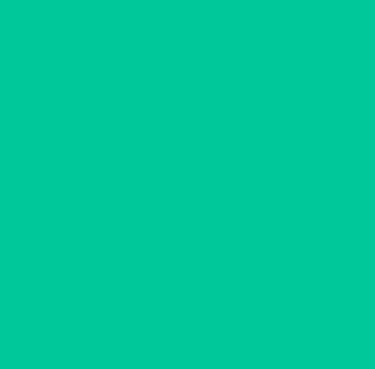
scroll to position [0, 0]
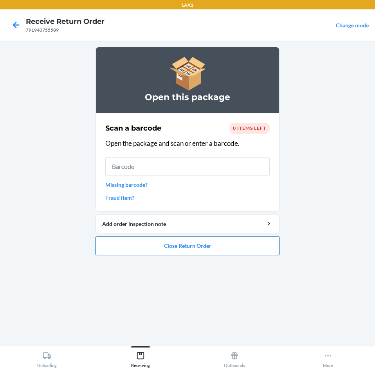
click at [211, 249] on button "Close Return Order" at bounding box center [187, 246] width 184 height 19
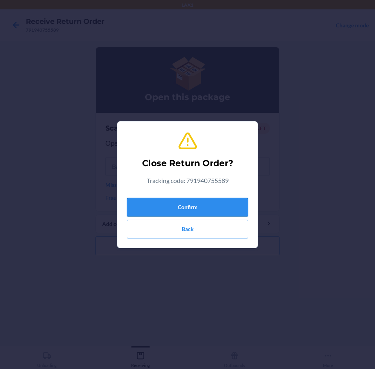
click at [214, 205] on button "Confirm" at bounding box center [187, 207] width 121 height 19
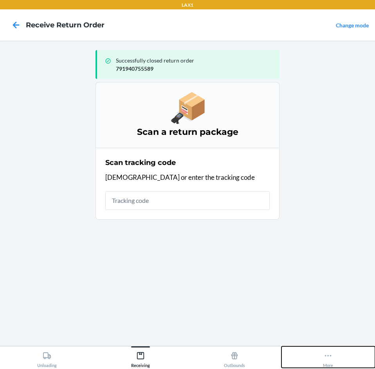
click at [322, 349] on button "More" at bounding box center [328, 358] width 94 height 22
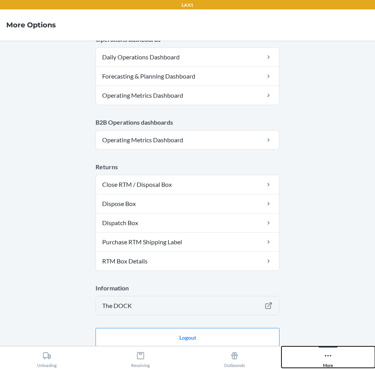
scroll to position [363, 0]
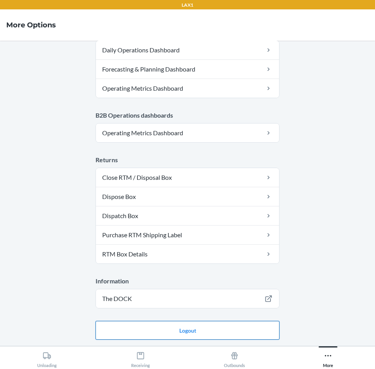
click at [226, 328] on button "Logout" at bounding box center [187, 330] width 184 height 19
